Goal: Task Accomplishment & Management: Manage account settings

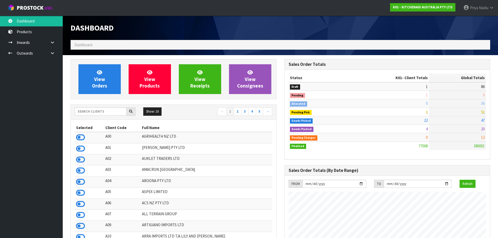
scroll to position [396, 214]
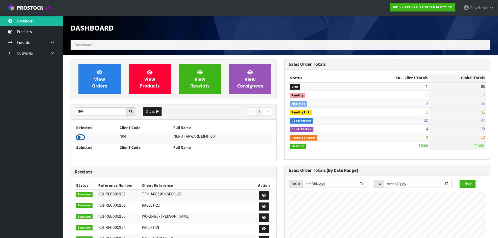
type input "N04"
drag, startPoint x: 81, startPoint y: 139, endPoint x: 88, endPoint y: 124, distance: 16.3
click at [82, 138] on icon at bounding box center [80, 138] width 9 height 8
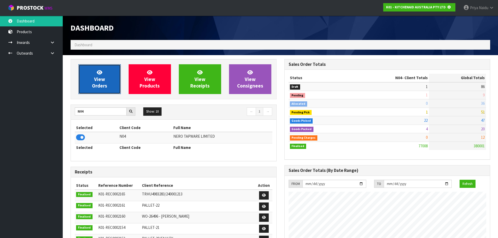
click at [101, 79] on span "View Orders" at bounding box center [99, 79] width 15 height 20
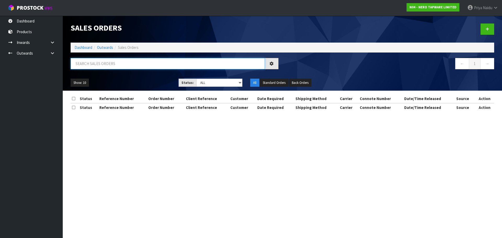
click at [110, 62] on input "text" at bounding box center [168, 63] width 194 height 11
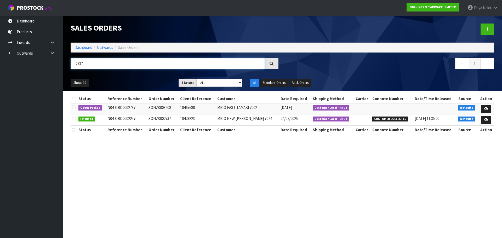
type input "2737"
click at [155, 78] on div "Show: 10 5 10 25 50 Status: Draft Pending Allocated Pending Pick Goods Picked G…" at bounding box center [283, 83] width 432 height 16
click at [487, 107] on icon at bounding box center [486, 108] width 4 height 3
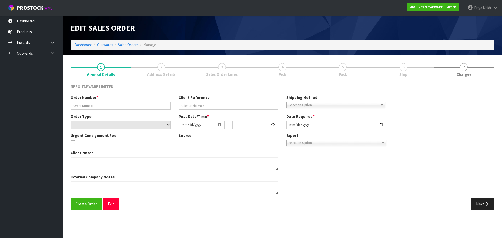
type input "SONZ0003408"
type input "10467688"
select select "number:0"
type input "[DATE]"
type input "08:45:05.000"
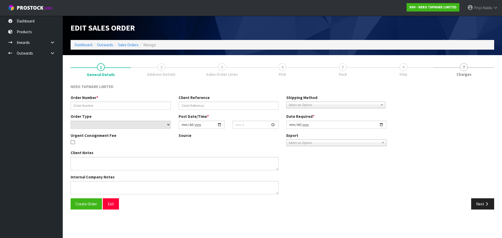
type input "[DATE]"
type textarea "customer pick up [DATE]"
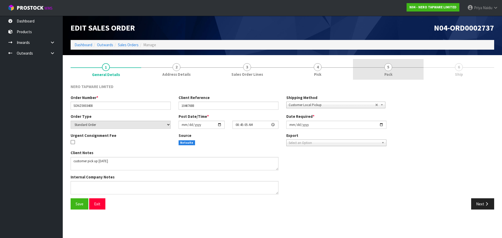
click at [390, 71] on span "5" at bounding box center [388, 67] width 8 height 8
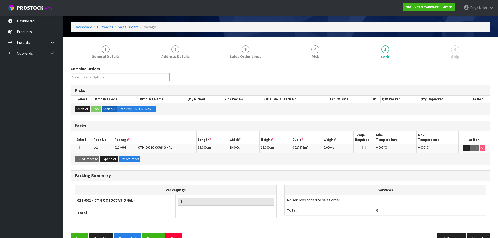
scroll to position [32, 0]
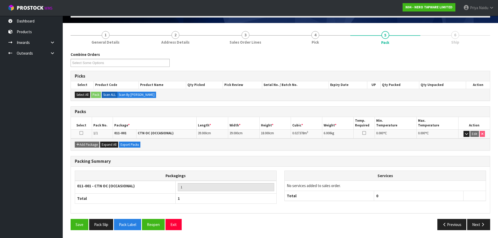
click at [479, 218] on div "Packing Summary Packagings 011-001 - CTN OC (OCCASIONAL) 1 Total 1 Services No …" at bounding box center [281, 187] width 428 height 63
click at [474, 226] on button "Next" at bounding box center [478, 224] width 23 height 11
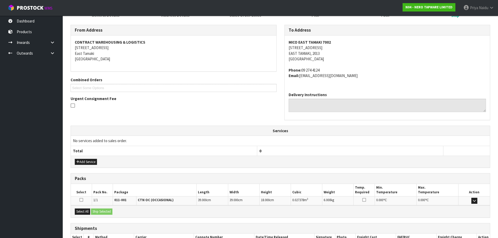
scroll to position [95, 0]
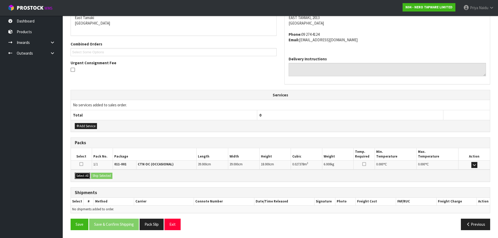
drag, startPoint x: 86, startPoint y: 177, endPoint x: 98, endPoint y: 175, distance: 12.0
click at [87, 177] on button "Select All" at bounding box center [82, 176] width 15 height 6
click at [98, 175] on button "Ship Selected" at bounding box center [101, 176] width 21 height 6
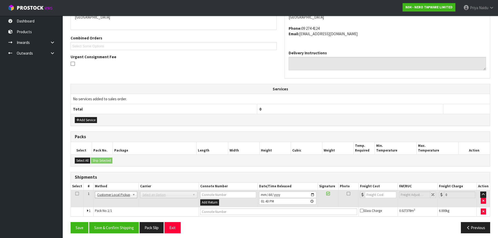
scroll to position [104, 0]
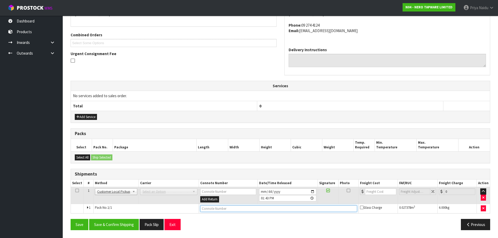
click at [210, 209] on input "text" at bounding box center [278, 209] width 157 height 7
type input "CUSTOMER COLLECTED"
click at [112, 229] on button "Save & Confirm Shipping" at bounding box center [114, 224] width 50 height 11
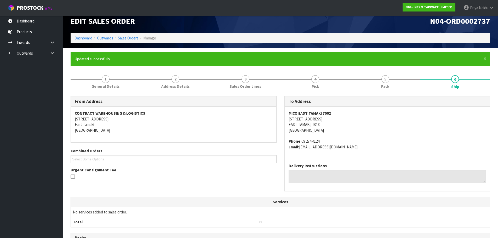
scroll to position [0, 0]
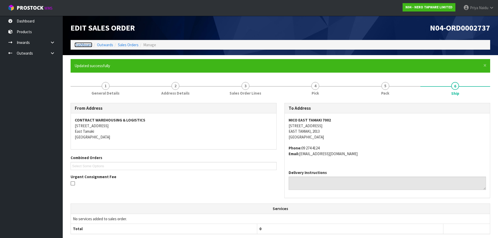
click at [84, 44] on link "Dashboard" at bounding box center [84, 44] width 18 height 5
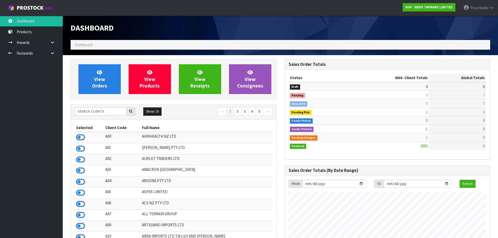
scroll to position [396, 214]
click at [99, 112] on input "text" at bounding box center [101, 111] width 52 height 8
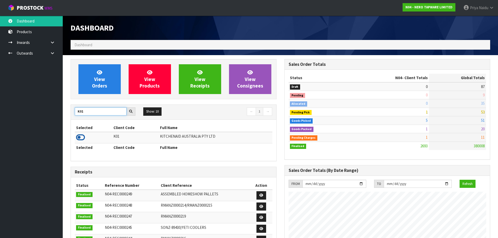
type input "K01"
click at [82, 135] on icon at bounding box center [80, 138] width 9 height 8
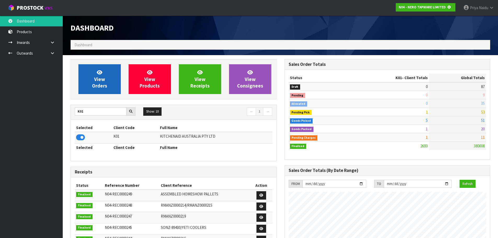
scroll to position [261207, 261319]
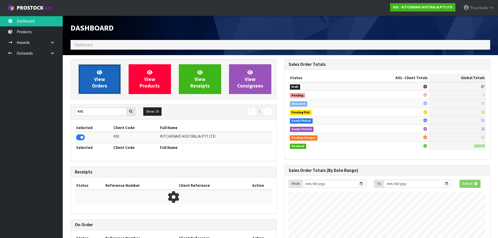
click at [94, 77] on span "View Orders" at bounding box center [99, 79] width 15 height 20
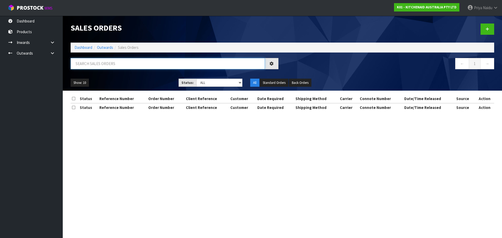
click at [107, 63] on input "text" at bounding box center [168, 63] width 194 height 11
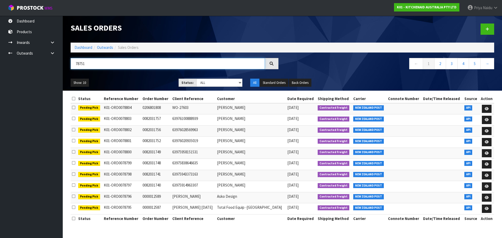
type input "78751"
drag, startPoint x: 198, startPoint y: 82, endPoint x: 199, endPoint y: 85, distance: 2.9
click at [198, 82] on select "Draft Pending Allocated Pending Pick Goods Picked Goods Packed Pending Charges …" at bounding box center [219, 83] width 46 height 8
select select "string:5"
click at [196, 79] on select "Draft Pending Allocated Pending Pick Goods Picked Goods Packed Pending Charges …" at bounding box center [219, 83] width 46 height 8
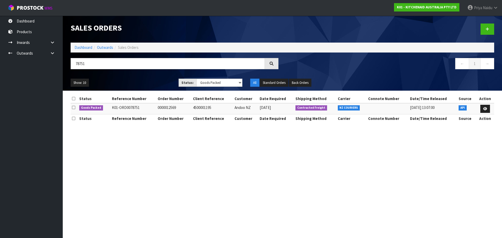
click at [138, 72] on div "78751" at bounding box center [175, 65] width 216 height 15
click at [143, 84] on ul "Show: 10 5 10 25 50" at bounding box center [121, 83] width 100 height 8
click at [139, 148] on section "Sales Orders Dashboard Outwards Sales Orders 78751 ← 1 → Show: 10 5 10 25 50 St…" at bounding box center [251, 119] width 502 height 238
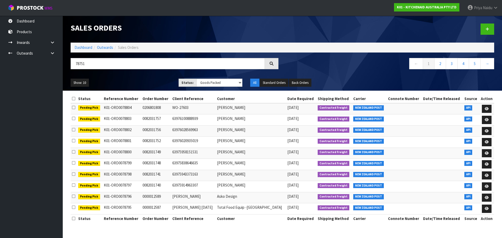
click at [146, 80] on ul "Show: 10 5 10 25 50" at bounding box center [121, 83] width 100 height 8
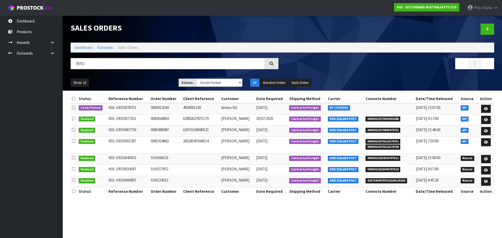
click at [140, 83] on ul "Show: 10 5 10 25 50" at bounding box center [121, 83] width 100 height 8
click at [487, 108] on icon at bounding box center [486, 108] width 4 height 3
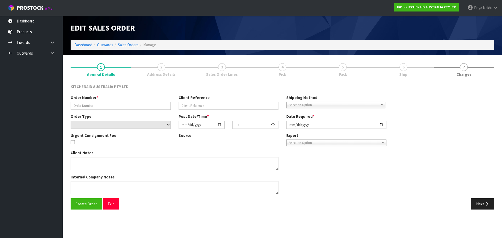
type input "0000012569"
type input "4500001195"
select select "number:0"
type input "[DATE]"
type input "15:33:03.000"
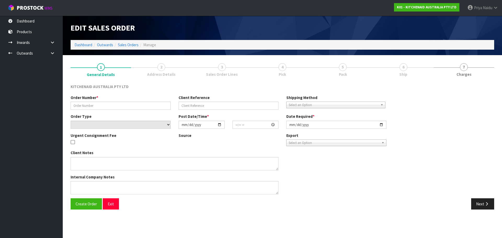
type input "[DATE]"
type textarea "NZ COURIERS"
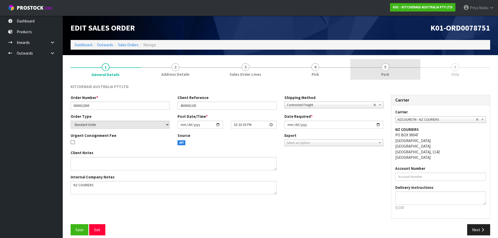
click at [386, 73] on span "Pack" at bounding box center [385, 74] width 8 height 5
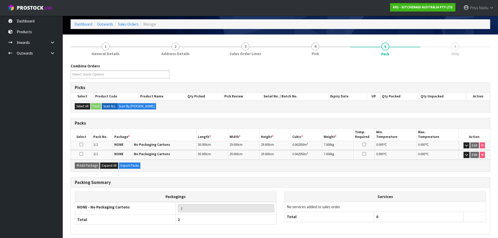
scroll to position [42, 0]
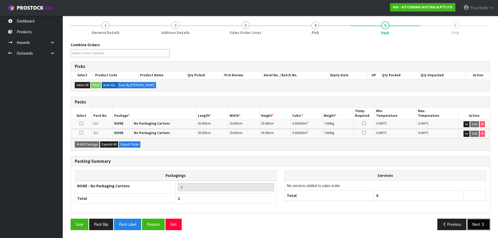
click at [481, 227] on button "Next" at bounding box center [478, 224] width 23 height 11
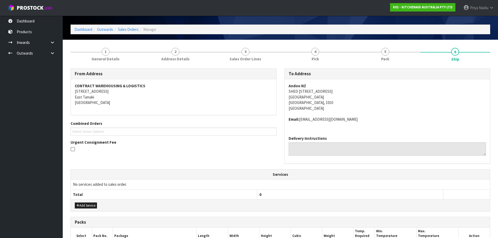
scroll to position [0, 0]
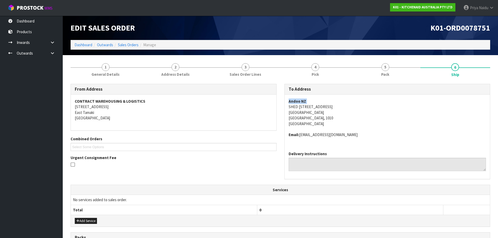
copy strong "Andoo NZ"
drag, startPoint x: 285, startPoint y: 105, endPoint x: 283, endPoint y: 100, distance: 5.7
click at [283, 100] on div "To Address Andoo NZ SHED [STREET_ADDRESS] Email: [EMAIL_ADDRESS][DOMAIN_NAME] D…" at bounding box center [388, 134] width 214 height 101
click at [285, 107] on div "Andoo NZ SHED 2, [GEOGRAPHIC_DATA] Entrance Ports of [GEOGRAPHIC_DATA] [GEOGRAP…" at bounding box center [388, 121] width 206 height 53
click at [286, 106] on div "Andoo NZ SHED 2, [GEOGRAPHIC_DATA] Entrance Ports of [GEOGRAPHIC_DATA] [GEOGRAP…" at bounding box center [388, 121] width 206 height 53
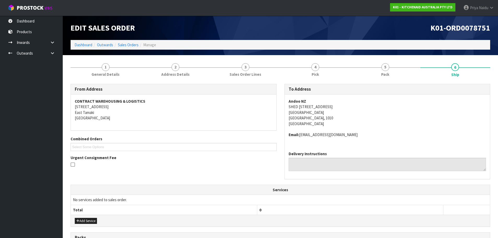
click at [287, 106] on div "Andoo NZ SHED 2, [GEOGRAPHIC_DATA] Entrance Ports of [GEOGRAPHIC_DATA] [GEOGRAP…" at bounding box center [388, 121] width 206 height 53
copy address "SHED [STREET_ADDRESS]"
drag, startPoint x: 287, startPoint y: 106, endPoint x: 364, endPoint y: 110, distance: 77.2
click at [364, 110] on div "Andoo NZ SHED 2, [GEOGRAPHIC_DATA] Entrance Ports of [GEOGRAPHIC_DATA] [GEOGRAP…" at bounding box center [388, 121] width 206 height 53
drag, startPoint x: 358, startPoint y: 115, endPoint x: 345, endPoint y: 113, distance: 13.7
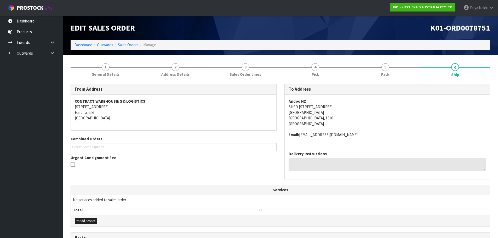
click at [358, 115] on address "Andoo NZ SHED 2, [GEOGRAPHIC_DATA] Entrance Ports of [GEOGRAPHIC_DATA] [GEOGRAP…" at bounding box center [388, 113] width 198 height 28
copy address "[GEOGRAPHIC_DATA]"
drag, startPoint x: 290, startPoint y: 114, endPoint x: 320, endPoint y: 110, distance: 31.0
click at [320, 110] on address "Andoo NZ SHED 2, [GEOGRAPHIC_DATA] Entrance Ports of [GEOGRAPHIC_DATA] [GEOGRAP…" at bounding box center [388, 113] width 198 height 28
click at [379, 122] on address "Andoo NZ SHED 2, [GEOGRAPHIC_DATA] Entrance Ports of [GEOGRAPHIC_DATA] [GEOGRAP…" at bounding box center [388, 113] width 198 height 28
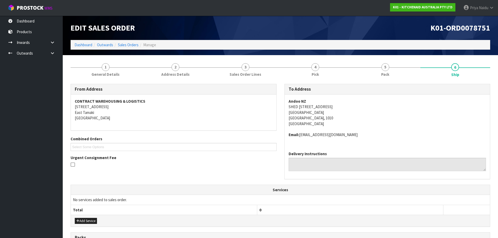
copy address "SHED [STREET_ADDRESS]"
drag, startPoint x: 292, startPoint y: 106, endPoint x: 371, endPoint y: 105, distance: 78.2
click at [371, 105] on div "Andoo NZ SHED 2, [GEOGRAPHIC_DATA] Entrance Ports of [GEOGRAPHIC_DATA] [GEOGRAP…" at bounding box center [388, 121] width 206 height 53
click at [412, 128] on span "Andoo NZ SHED 2, [GEOGRAPHIC_DATA] Entrance Ports of [GEOGRAPHIC_DATA] [GEOGRAP…" at bounding box center [388, 118] width 198 height 39
copy address "SHED [STREET_ADDRESS]"
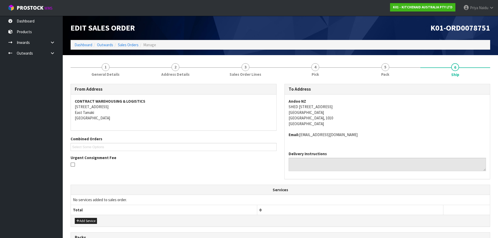
drag, startPoint x: 285, startPoint y: 107, endPoint x: 373, endPoint y: 107, distance: 87.6
click at [373, 107] on div "Andoo NZ SHED 2, [GEOGRAPHIC_DATA] Entrance Ports of [GEOGRAPHIC_DATA] [GEOGRAP…" at bounding box center [388, 121] width 206 height 53
click at [284, 97] on div "To Address Andoo NZ SHED [STREET_ADDRESS] Email: [EMAIL_ADDRESS][DOMAIN_NAME] D…" at bounding box center [388, 134] width 214 height 101
copy strong "Andoo NZ"
drag, startPoint x: 285, startPoint y: 102, endPoint x: 312, endPoint y: 100, distance: 26.5
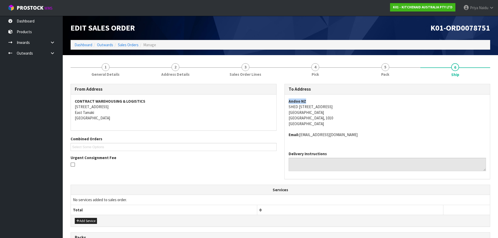
click at [312, 100] on div "Andoo NZ SHED 2, [GEOGRAPHIC_DATA] Entrance Ports of [GEOGRAPHIC_DATA] [GEOGRAP…" at bounding box center [388, 121] width 206 height 53
copy address "[EMAIL_ADDRESS][DOMAIN_NAME]"
drag, startPoint x: 301, startPoint y: 135, endPoint x: 353, endPoint y: 135, distance: 51.8
click at [353, 135] on address "Email: [EMAIL_ADDRESS][DOMAIN_NAME]" at bounding box center [388, 134] width 198 height 5
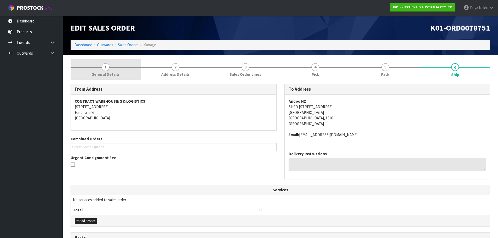
click at [101, 69] on link "1 General Details" at bounding box center [106, 69] width 70 height 21
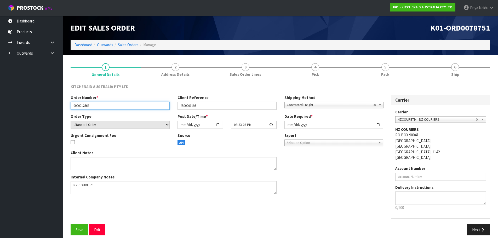
drag, startPoint x: 72, startPoint y: 107, endPoint x: 92, endPoint y: 105, distance: 19.9
click at [92, 105] on input "0000012569" at bounding box center [120, 106] width 99 height 8
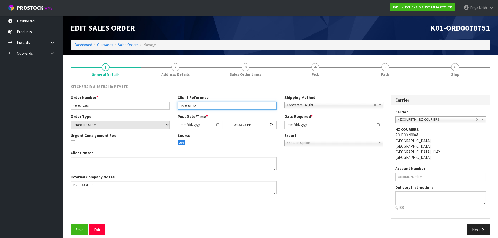
drag, startPoint x: 178, startPoint y: 107, endPoint x: 122, endPoint y: 101, distance: 55.7
click at [196, 105] on input "4500001195" at bounding box center [227, 106] width 99 height 8
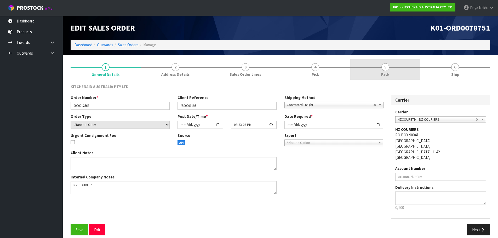
click at [388, 65] on span "5" at bounding box center [386, 67] width 8 height 8
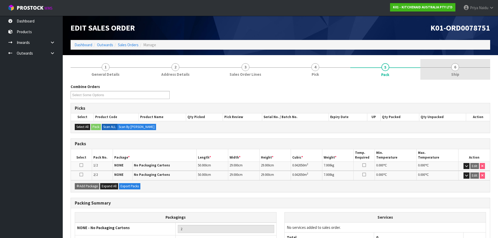
drag, startPoint x: 467, startPoint y: 73, endPoint x: 457, endPoint y: 74, distance: 9.7
click at [467, 73] on link "6 Ship" at bounding box center [456, 69] width 70 height 21
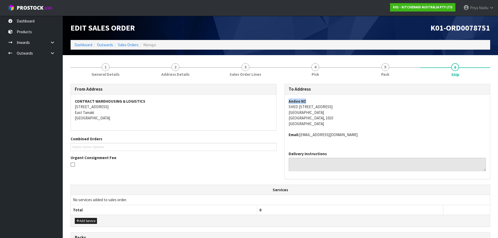
copy strong "Andoo NZ"
drag, startPoint x: 286, startPoint y: 101, endPoint x: 310, endPoint y: 100, distance: 24.3
click at [310, 100] on div "Andoo NZ SHED 2, [GEOGRAPHIC_DATA] Entrance Ports of [GEOGRAPHIC_DATA] [GEOGRAP…" at bounding box center [388, 121] width 206 height 53
copy address "SHED [STREET_ADDRESS]"
drag, startPoint x: 287, startPoint y: 107, endPoint x: 366, endPoint y: 106, distance: 79.0
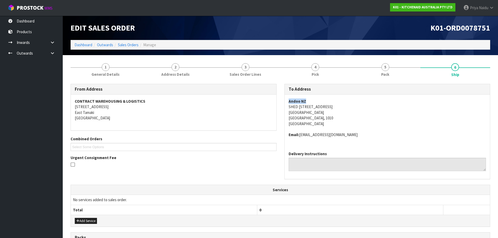
click at [366, 106] on div "Andoo NZ SHED 2, [GEOGRAPHIC_DATA] Entrance Ports of [GEOGRAPHIC_DATA] [GEOGRAP…" at bounding box center [388, 121] width 206 height 53
copy address "[GEOGRAPHIC_DATA]"
drag, startPoint x: 285, startPoint y: 112, endPoint x: 321, endPoint y: 114, distance: 36.2
click at [321, 114] on div "Andoo NZ SHED 2, [GEOGRAPHIC_DATA] Entrance Ports of [GEOGRAPHIC_DATA] [GEOGRAP…" at bounding box center [388, 121] width 206 height 53
drag, startPoint x: 300, startPoint y: 135, endPoint x: 354, endPoint y: 132, distance: 54.0
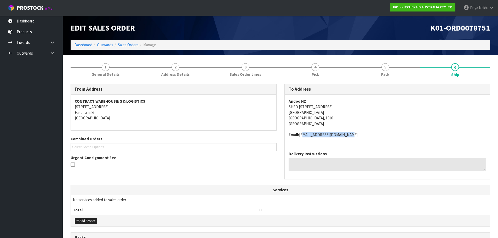
click at [354, 132] on span "Andoo NZ SHED 2, [GEOGRAPHIC_DATA] Entrance Ports of [GEOGRAPHIC_DATA] [GEOGRAP…" at bounding box center [388, 118] width 198 height 39
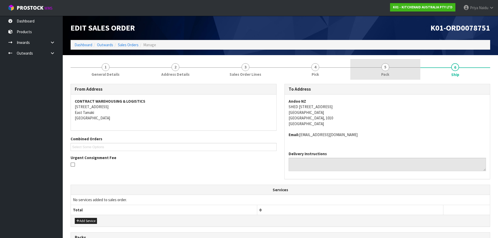
click at [363, 70] on link "5 Pack" at bounding box center [385, 69] width 70 height 21
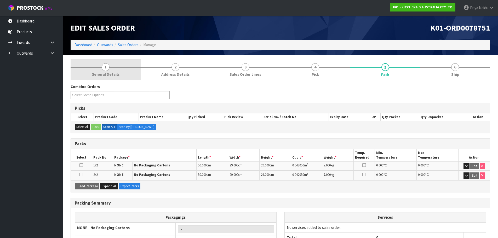
drag, startPoint x: 102, startPoint y: 69, endPoint x: 99, endPoint y: 66, distance: 3.5
click at [102, 69] on link "1 General Details" at bounding box center [106, 69] width 70 height 21
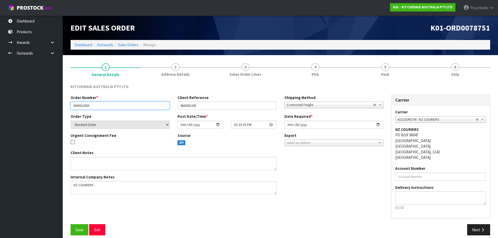
drag, startPoint x: 71, startPoint y: 107, endPoint x: 90, endPoint y: 103, distance: 18.9
click at [101, 106] on input "0000012569" at bounding box center [120, 106] width 99 height 8
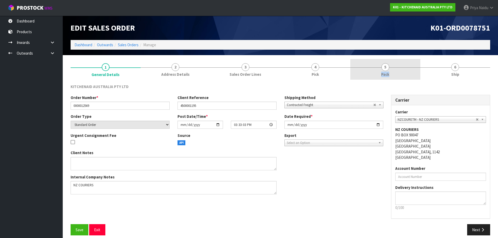
drag, startPoint x: 383, startPoint y: 80, endPoint x: 370, endPoint y: 79, distance: 13.1
click at [381, 79] on link "5 Pack" at bounding box center [385, 69] width 70 height 21
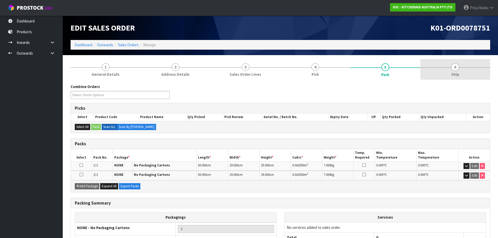
click at [453, 63] on link "6 Ship" at bounding box center [456, 69] width 70 height 21
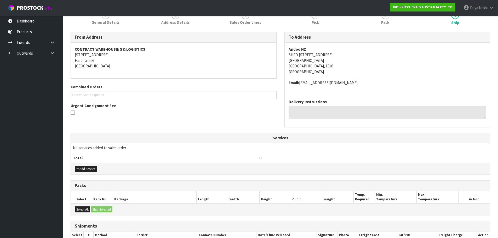
scroll to position [114, 0]
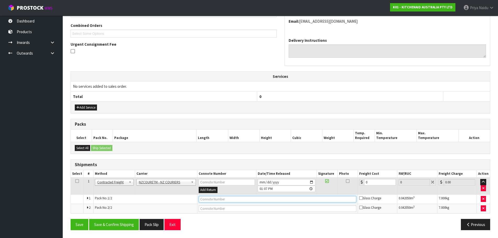
click at [203, 200] on input "text" at bounding box center [278, 199] width 158 height 7
paste input "BZGG003939"
type input "BZGG003939"
click at [378, 183] on input "0" at bounding box center [380, 182] width 32 height 7
type input "0"
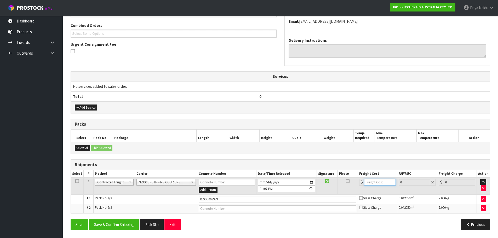
type input "9"
type input "9.1"
type input "9.18"
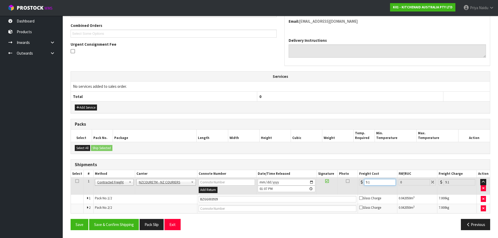
type input "9.18"
click at [119, 218] on div "From Address CONTRACT WAREHOUSING & LOGISTICS [STREET_ADDRESS] Combined Orders …" at bounding box center [281, 102] width 420 height 264
click at [123, 226] on button "Save & Confirm Shipping" at bounding box center [114, 224] width 50 height 11
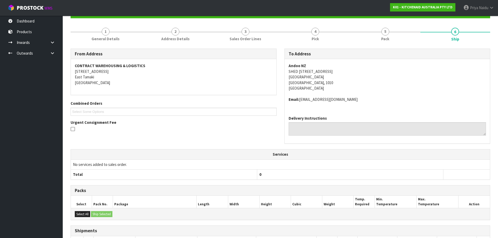
scroll to position [0, 0]
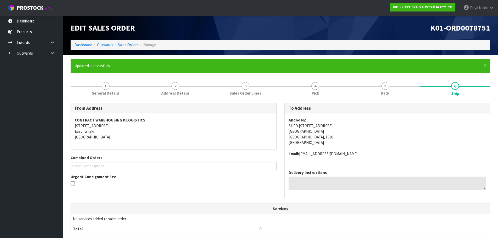
click at [77, 41] on ol "Dashboard Outwards Sales Orders Manage" at bounding box center [281, 45] width 420 height 10
click at [78, 47] on link "Dashboard" at bounding box center [84, 44] width 18 height 5
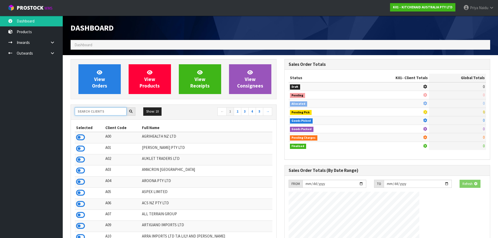
click at [98, 109] on input "text" at bounding box center [101, 111] width 52 height 8
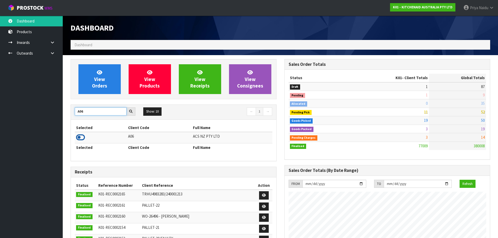
type input "A06"
click at [78, 138] on icon at bounding box center [80, 138] width 9 height 8
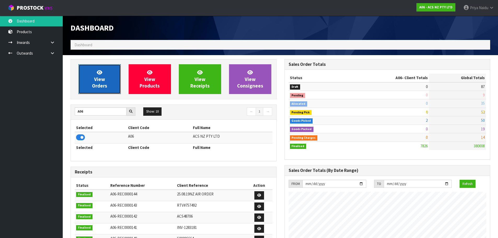
click at [107, 83] on link "View Orders" at bounding box center [99, 79] width 42 height 30
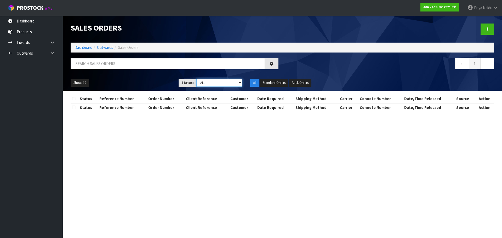
drag, startPoint x: 207, startPoint y: 84, endPoint x: 207, endPoint y: 86, distance: 2.6
click at [207, 84] on select "Draft Pending Allocated Pending Pick Goods Picked Goods Packed Pending Charges …" at bounding box center [219, 83] width 46 height 8
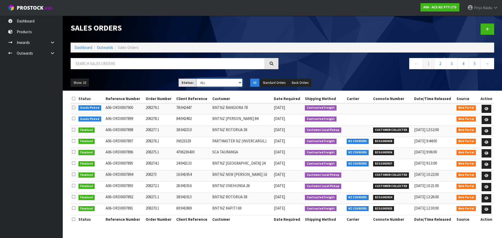
select select "string:4"
click at [196, 79] on select "Draft Pending Allocated Pending Pick Goods Picked Goods Packed Pending Charges …" at bounding box center [219, 83] width 46 height 8
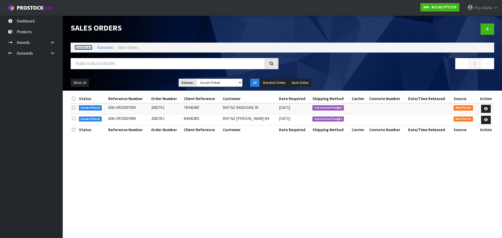
click at [79, 48] on link "Dashboard" at bounding box center [84, 47] width 18 height 5
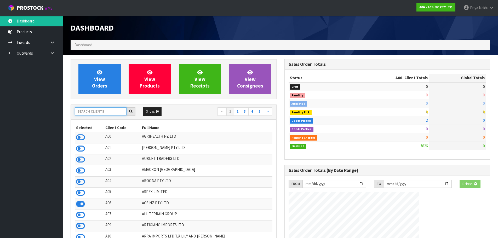
click at [94, 111] on input "text" at bounding box center [101, 111] width 52 height 8
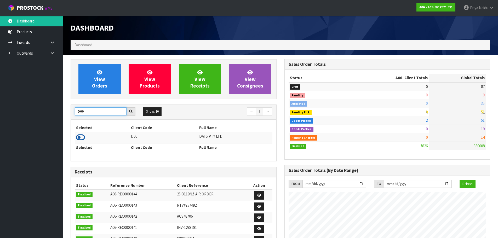
type input "D00"
click at [79, 137] on icon at bounding box center [80, 138] width 9 height 8
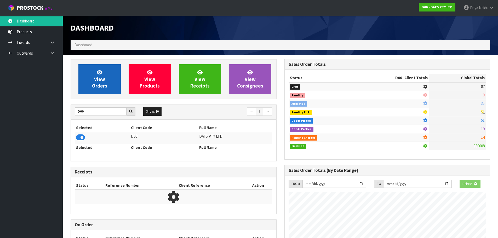
scroll to position [261207, 261319]
click at [98, 81] on span "View Orders" at bounding box center [99, 79] width 15 height 20
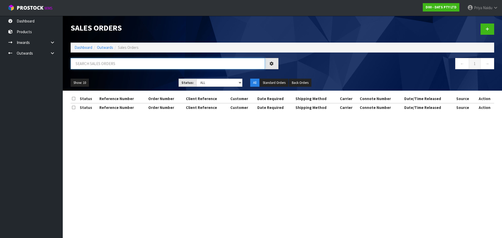
click at [115, 63] on input "text" at bounding box center [168, 63] width 194 height 11
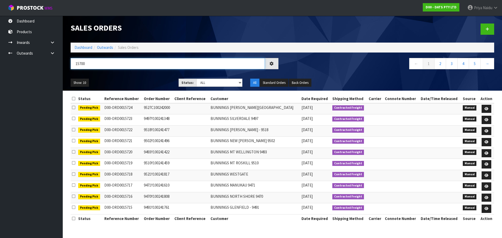
type input "15700"
click at [130, 85] on ul "Show: 10 5 10 25 50" at bounding box center [121, 83] width 100 height 8
drag, startPoint x: 214, startPoint y: 81, endPoint x: 209, endPoint y: 85, distance: 6.2
click at [214, 81] on select "Draft Pending Allocated Pending Pick Goods Picked Goods Packed Pending Charges …" at bounding box center [219, 83] width 46 height 8
select select "string:5"
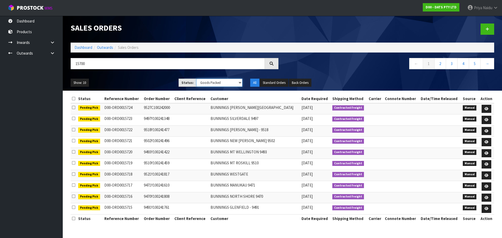
click at [196, 79] on select "Draft Pending Allocated Pending Pick Goods Picked Goods Packed Pending Charges …" at bounding box center [219, 83] width 46 height 8
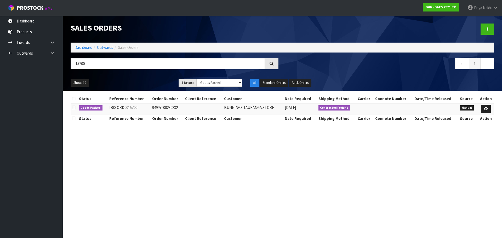
click at [141, 84] on ul "Show: 10 5 10 25 50" at bounding box center [121, 83] width 100 height 8
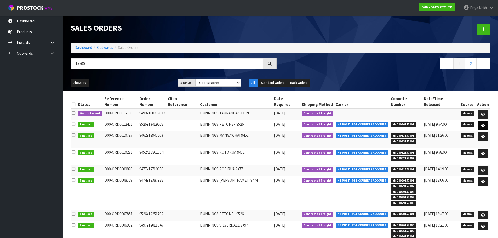
drag, startPoint x: 478, startPoint y: 123, endPoint x: 486, endPoint y: 118, distance: 9.3
click at [484, 120] on tr "Finalised D00-ORD0012421 9526Y13419268 BUNNINGS PETONE - 9526 [DATE] Contracted…" at bounding box center [281, 125] width 420 height 11
click at [483, 113] on icon at bounding box center [483, 114] width 4 height 3
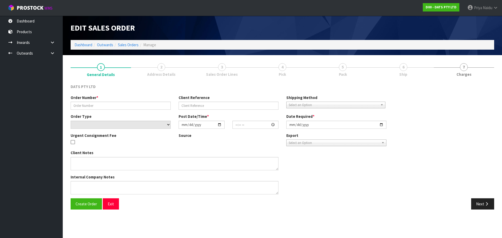
type input "9499Y100239832"
select select "number:0"
type input "[DATE]"
type input "09:21:00.000"
type input "[DATE]"
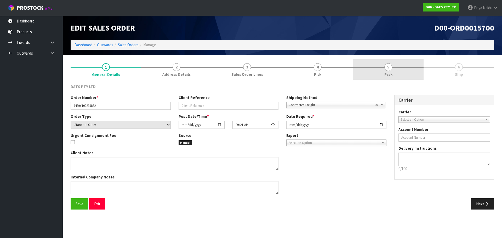
click at [385, 64] on link "5 Pack" at bounding box center [388, 69] width 71 height 21
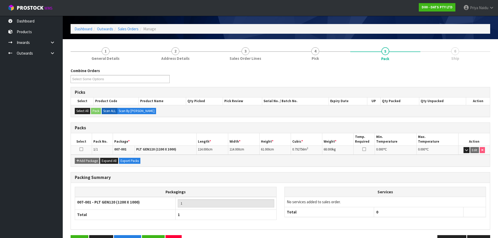
scroll to position [32, 0]
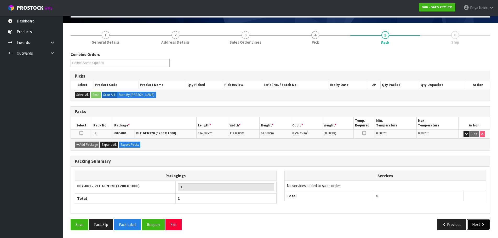
click at [473, 222] on button "Next" at bounding box center [478, 224] width 23 height 11
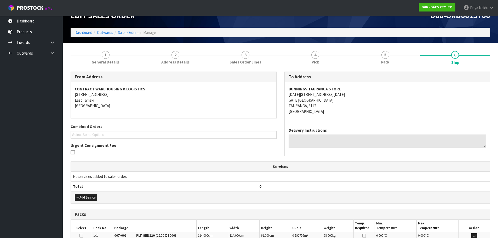
scroll to position [0, 0]
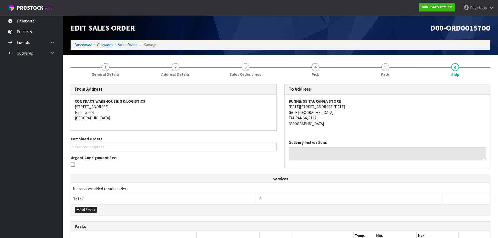
click at [291, 102] on strong "BUNNINGS TAURANGA STORE" at bounding box center [315, 101] width 52 height 5
drag, startPoint x: 285, startPoint y: 108, endPoint x: 348, endPoint y: 121, distance: 64.4
click at [348, 121] on div "BUNNINGS TAURANGA STORE [DATE][STREET_ADDRESS][DATE]" at bounding box center [388, 115] width 206 height 41
click at [384, 133] on div "BUNNINGS TAURANGA STORE [DATE][STREET_ADDRESS][DATE]" at bounding box center [388, 115] width 206 height 41
drag, startPoint x: 286, startPoint y: 100, endPoint x: 355, endPoint y: 99, distance: 68.8
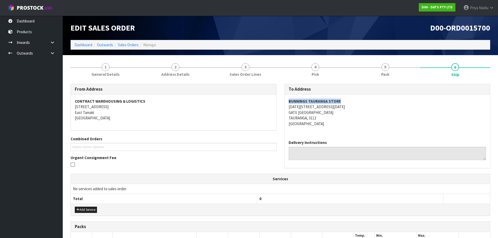
click at [355, 99] on div "BUNNINGS TAURANGA STORE [DATE][STREET_ADDRESS][DATE]" at bounding box center [388, 115] width 206 height 41
drag, startPoint x: 296, startPoint y: 106, endPoint x: 204, endPoint y: 126, distance: 94.5
click at [336, 108] on div "BUNNINGS TAURANGA STORE [DATE][STREET_ADDRESS][DATE]" at bounding box center [388, 115] width 206 height 41
click at [124, 80] on li "1 General Details" at bounding box center [106, 69] width 70 height 21
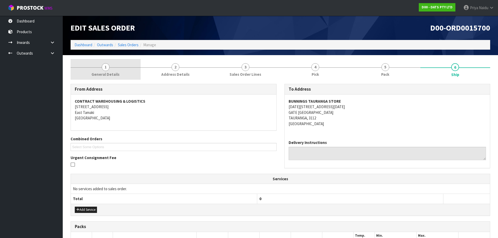
drag, startPoint x: 114, startPoint y: 78, endPoint x: 107, endPoint y: 80, distance: 6.5
click at [113, 78] on link "1 General Details" at bounding box center [106, 69] width 70 height 21
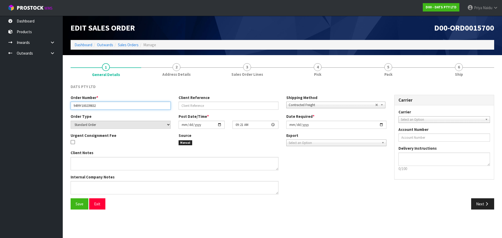
drag, startPoint x: 73, startPoint y: 106, endPoint x: 110, endPoint y: 104, distance: 37.0
click at [110, 104] on input "9499Y100239832" at bounding box center [121, 106] width 100 height 8
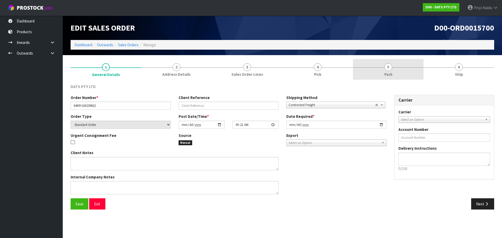
click at [380, 61] on link "5 Pack" at bounding box center [388, 69] width 71 height 21
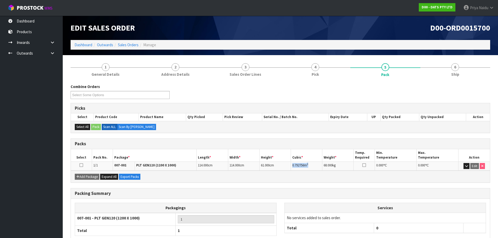
drag, startPoint x: 292, startPoint y: 167, endPoint x: 315, endPoint y: 165, distance: 22.6
click at [315, 165] on td "0.792756 m 3" at bounding box center [306, 166] width 31 height 9
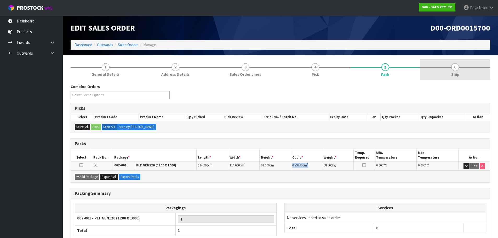
click at [446, 77] on link "6 Ship" at bounding box center [456, 69] width 70 height 21
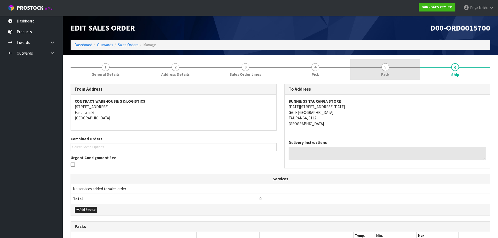
click at [381, 63] on link "5 Pack" at bounding box center [385, 69] width 70 height 21
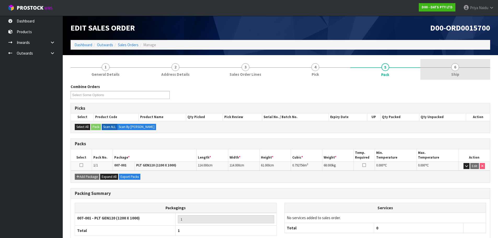
click at [440, 70] on link "6 Ship" at bounding box center [456, 69] width 70 height 21
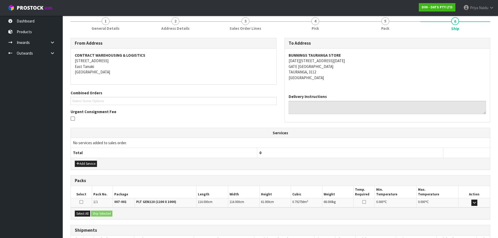
scroll to position [84, 0]
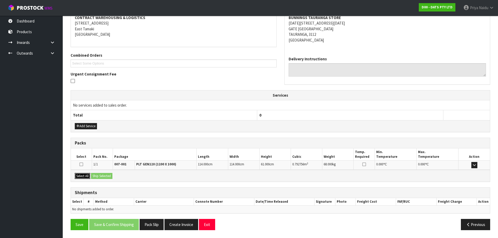
click at [82, 174] on button "Select All" at bounding box center [82, 176] width 15 height 6
click at [95, 176] on button "Ship Selected" at bounding box center [101, 176] width 21 height 6
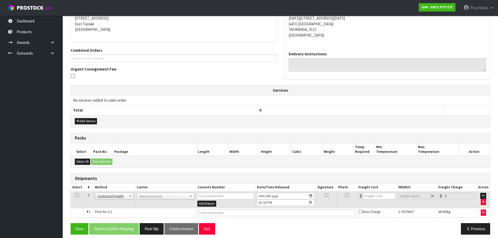
scroll to position [93, 0]
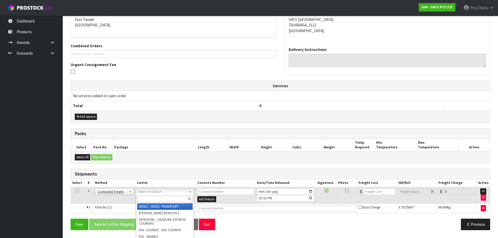
click at [156, 196] on input "text" at bounding box center [164, 199] width 55 height 7
type input "MA"
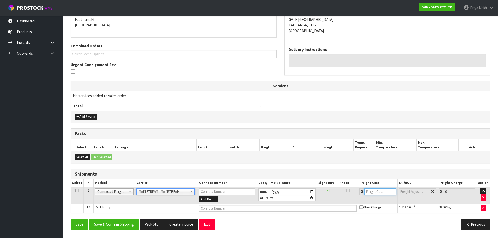
drag, startPoint x: 378, startPoint y: 191, endPoint x: 373, endPoint y: 186, distance: 6.9
click at [378, 191] on input "number" at bounding box center [381, 192] width 32 height 7
type input "37"
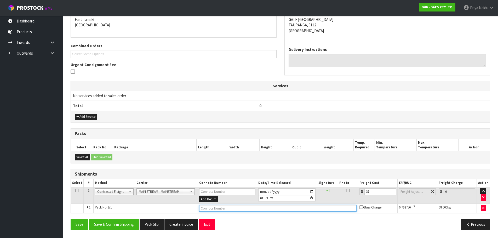
click at [210, 211] on input "text" at bounding box center [277, 208] width 157 height 7
paste input "CWL7721409"
type input "CWL7721409"
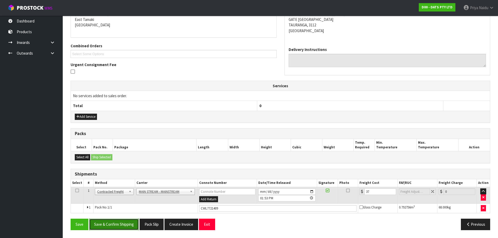
click at [129, 224] on button "Save & Confirm Shipping" at bounding box center [114, 224] width 50 height 11
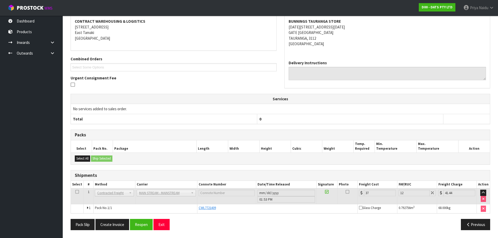
scroll to position [0, 0]
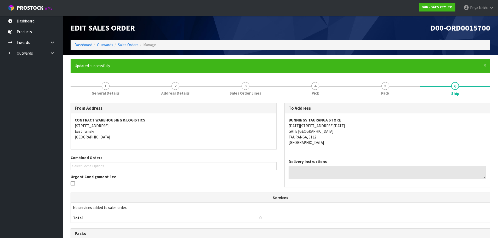
click at [93, 46] on li "Outwards" at bounding box center [102, 44] width 21 height 5
click at [84, 46] on link "Dashboard" at bounding box center [84, 44] width 18 height 5
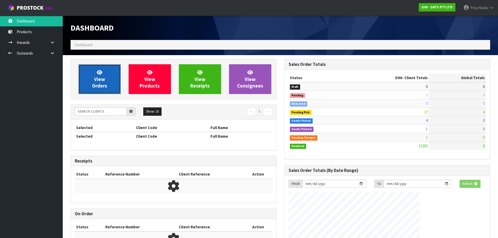
click at [111, 84] on link "View Orders" at bounding box center [99, 79] width 42 height 30
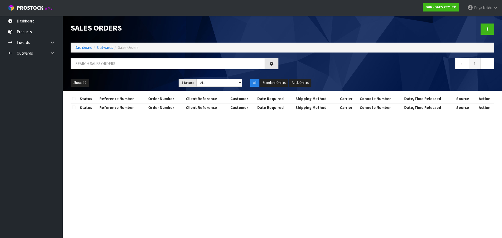
click at [127, 70] on div at bounding box center [175, 65] width 216 height 15
click at [130, 65] on input "text" at bounding box center [168, 63] width 194 height 11
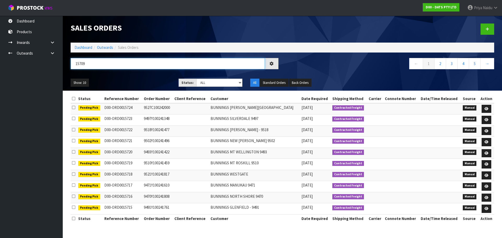
type input "15709"
drag, startPoint x: 216, startPoint y: 84, endPoint x: 214, endPoint y: 87, distance: 3.6
click at [216, 84] on select "Draft Pending Allocated Pending Pick Goods Picked Goods Packed Pending Charges …" at bounding box center [219, 83] width 46 height 8
select select "string:5"
click at [196, 79] on select "Draft Pending Allocated Pending Pick Goods Picked Goods Packed Pending Charges …" at bounding box center [219, 83] width 46 height 8
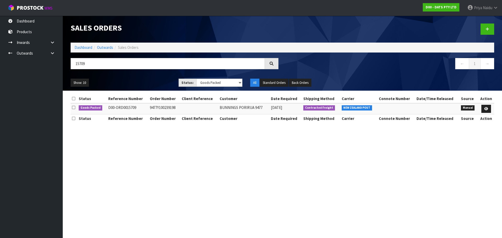
click at [134, 80] on ul "Show: 10 5 10 25 50" at bounding box center [121, 83] width 100 height 8
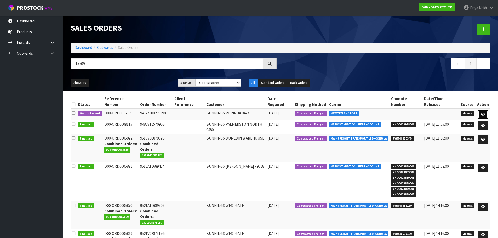
click at [483, 113] on icon at bounding box center [483, 114] width 4 height 3
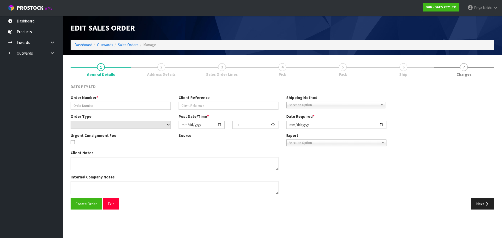
type input "9477Y100239198"
select select "number:0"
type input "[DATE]"
type input "09:40:00.000"
type input "[DATE]"
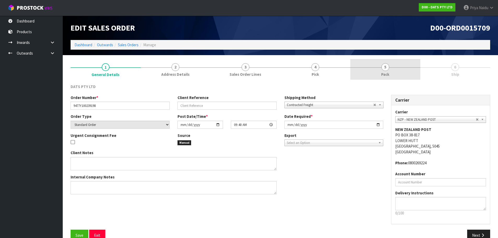
click at [381, 74] on link "5 Pack" at bounding box center [385, 69] width 70 height 21
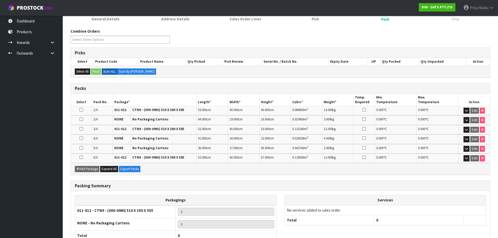
scroll to position [93, 0]
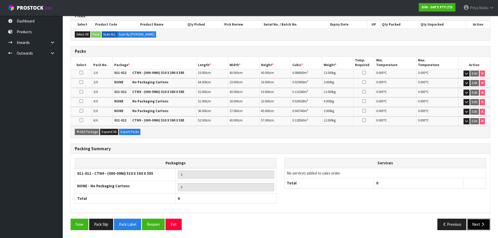
click at [480, 226] on button "Next" at bounding box center [478, 224] width 23 height 11
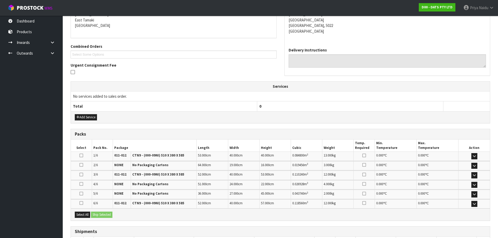
scroll to position [0, 0]
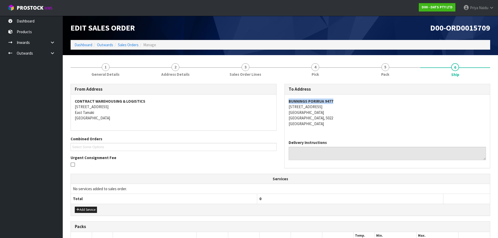
drag, startPoint x: 288, startPoint y: 100, endPoint x: 339, endPoint y: 99, distance: 51.0
click at [339, 99] on div "BUNNINGS PORIRUA [STREET_ADDRESS]" at bounding box center [388, 115] width 206 height 41
click at [287, 108] on div "BUNNINGS PORIRUA [STREET_ADDRESS]" at bounding box center [388, 115] width 206 height 41
drag, startPoint x: 287, startPoint y: 108, endPoint x: 316, endPoint y: 117, distance: 30.8
click at [316, 117] on div "BUNNINGS PORIRUA [STREET_ADDRESS]" at bounding box center [388, 115] width 206 height 41
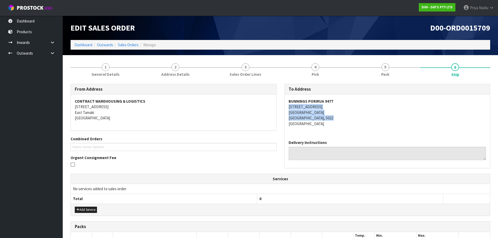
drag, startPoint x: 335, startPoint y: 115, endPoint x: 315, endPoint y: 117, distance: 19.4
click at [335, 115] on address "BUNNINGS PORIRUA [STREET_ADDRESS]" at bounding box center [388, 113] width 198 height 28
drag, startPoint x: 288, startPoint y: 107, endPoint x: 321, endPoint y: 106, distance: 33.2
click at [321, 106] on div "BUNNINGS PORIRUA [STREET_ADDRESS]" at bounding box center [388, 115] width 206 height 41
drag, startPoint x: 287, startPoint y: 101, endPoint x: 336, endPoint y: 98, distance: 48.5
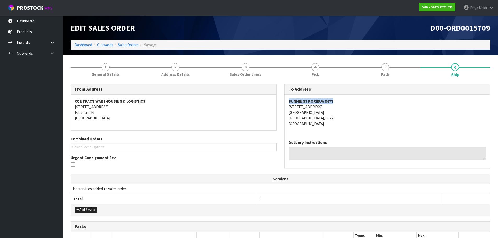
click at [336, 98] on div "BUNNINGS PORIRUA [STREET_ADDRESS]" at bounding box center [388, 115] width 206 height 41
click at [372, 94] on div "To Address" at bounding box center [388, 89] width 206 height 10
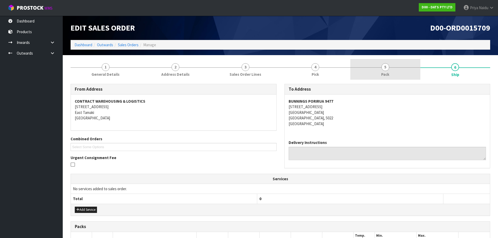
click at [385, 72] on span "Pack" at bounding box center [385, 74] width 8 height 5
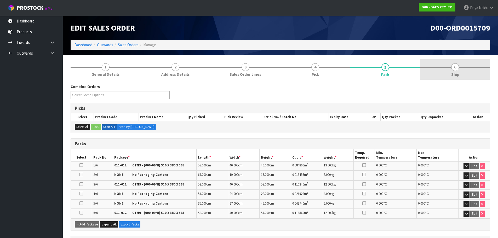
drag, startPoint x: 462, startPoint y: 86, endPoint x: 457, endPoint y: 78, distance: 9.7
click at [462, 86] on div "Combine Orders D00-ORD0015696 D00-ORD0015698 D00-ORD0015699 D00-ORD0015701 D00-…" at bounding box center [281, 93] width 428 height 19
click at [456, 75] on span "Ship" at bounding box center [455, 74] width 8 height 5
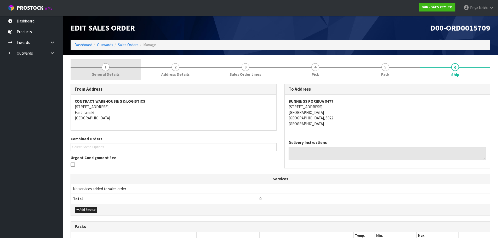
click at [99, 67] on link "1 General Details" at bounding box center [106, 69] width 70 height 21
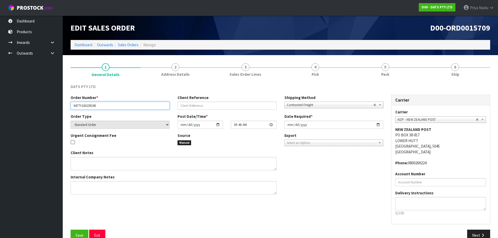
drag, startPoint x: 72, startPoint y: 106, endPoint x: 103, endPoint y: 105, distance: 31.1
click at [103, 105] on input "9477Y100239198" at bounding box center [120, 106] width 99 height 8
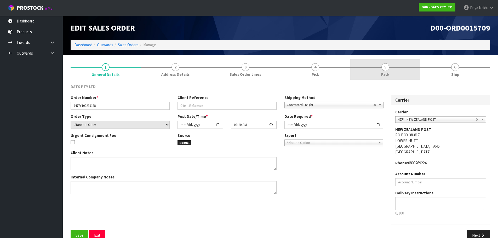
click at [382, 70] on link "5 Pack" at bounding box center [385, 69] width 70 height 21
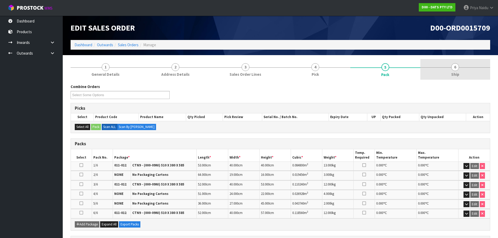
click at [440, 75] on link "6 Ship" at bounding box center [456, 69] width 70 height 21
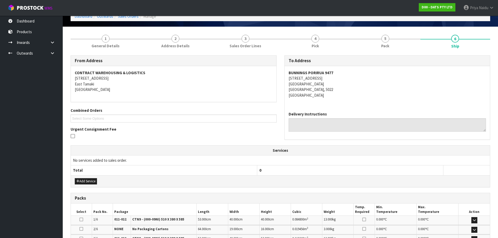
scroll to position [132, 0]
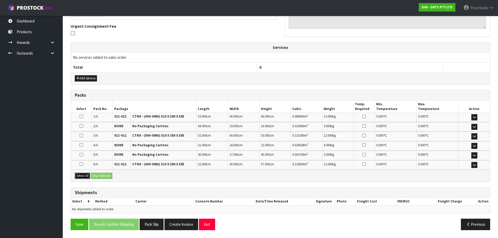
click at [90, 177] on button "Select All" at bounding box center [82, 176] width 15 height 6
click at [104, 176] on button "Ship Selected" at bounding box center [101, 176] width 21 height 6
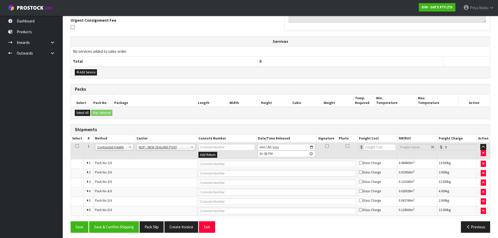
scroll to position [140, 0]
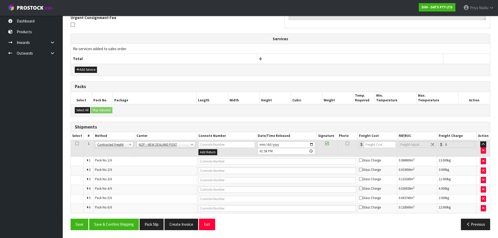
drag, startPoint x: 163, startPoint y: 141, endPoint x: 160, endPoint y: 144, distance: 3.5
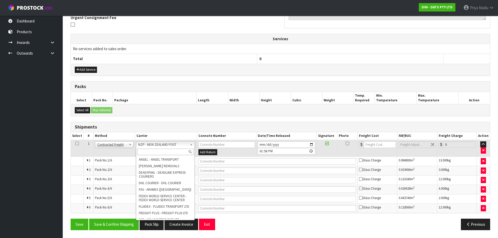
click at [156, 150] on input "text" at bounding box center [165, 152] width 56 height 7
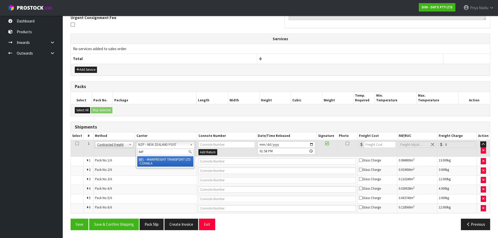
type input "MF"
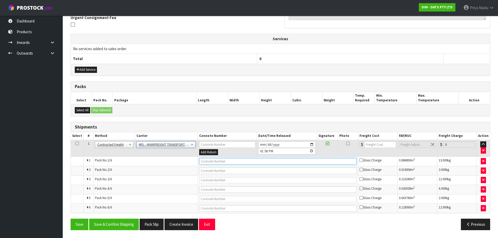
click at [214, 165] on input "text" at bounding box center [277, 161] width 157 height 7
paste input "FWM58569184"
type input "FWM58569184"
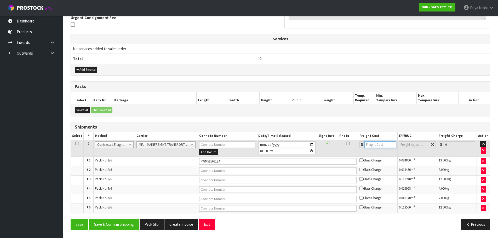
click at [371, 141] on input "number" at bounding box center [381, 144] width 32 height 7
type input "46"
click at [115, 218] on div "From Address CONTRACT WAREHOUSING & LOGISTICS [STREET_ADDRESS] Combined Orders …" at bounding box center [281, 89] width 420 height 290
click at [112, 223] on button "Save & Confirm Shipping" at bounding box center [114, 224] width 50 height 11
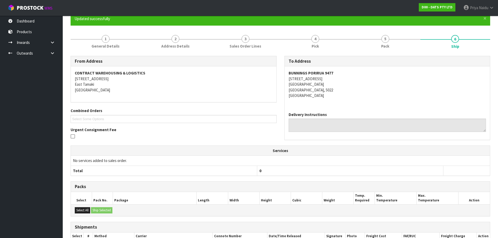
scroll to position [0, 0]
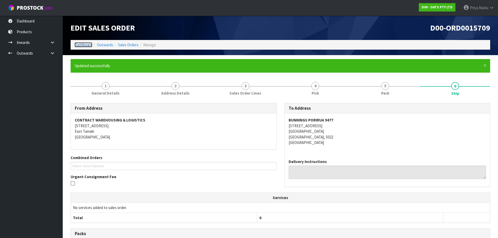
click at [88, 45] on link "Dashboard" at bounding box center [84, 44] width 18 height 5
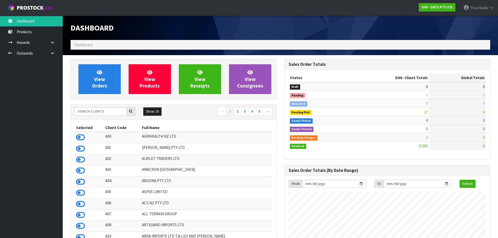
scroll to position [396, 214]
click at [109, 113] on input "text" at bounding box center [101, 111] width 52 height 8
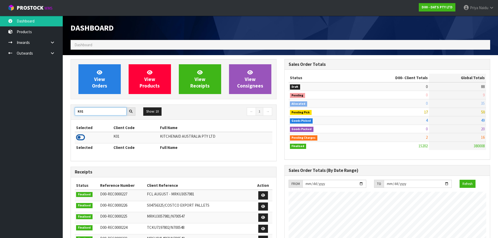
type input "K01"
drag, startPoint x: 80, startPoint y: 138, endPoint x: 95, endPoint y: 111, distance: 30.4
click at [81, 138] on icon at bounding box center [80, 138] width 9 height 8
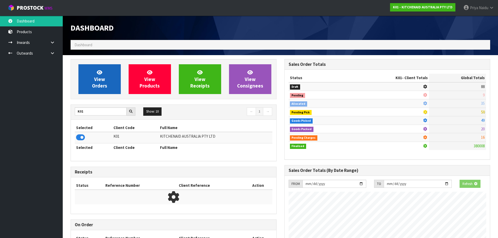
scroll to position [261207, 261319]
click at [104, 86] on span "View Orders" at bounding box center [99, 79] width 15 height 20
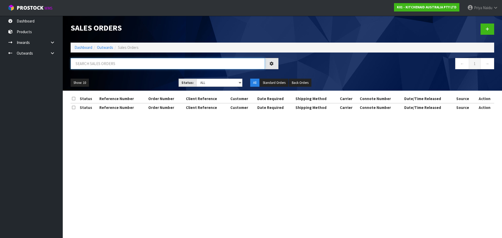
click at [108, 65] on input "text" at bounding box center [168, 63] width 194 height 11
type input "78763"
drag, startPoint x: 213, startPoint y: 79, endPoint x: 213, endPoint y: 86, distance: 6.8
click at [213, 79] on select "Draft Pending Allocated Pending Pick Goods Picked Goods Packed Pending Charges …" at bounding box center [219, 83] width 46 height 8
select select "string:5"
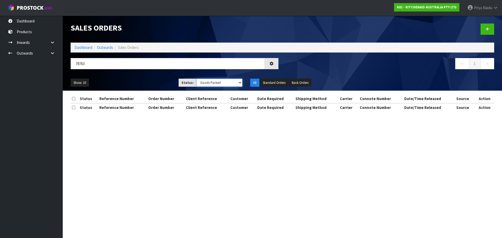
click at [196, 79] on select "Draft Pending Allocated Pending Pick Goods Picked Goods Packed Pending Charges …" at bounding box center [219, 83] width 46 height 8
click at [144, 75] on div "Show: 10 5 10 25 50 Status: Draft Pending Allocated Pending Pick Goods Picked G…" at bounding box center [283, 83] width 432 height 16
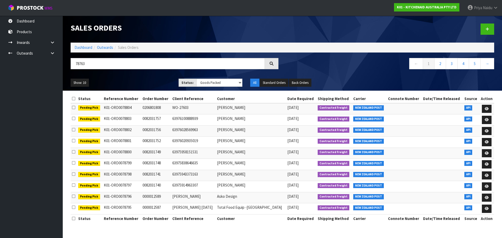
click at [147, 78] on div "Show: 10 5 10 25 50 Status: Draft Pending Allocated Pending Pick Goods Picked G…" at bounding box center [283, 83] width 432 height 16
click at [147, 77] on div "Show: 10 5 10 25 50 Status: Draft Pending Allocated Pending Pick Goods Picked G…" at bounding box center [283, 83] width 432 height 16
click at [139, 83] on ul "Show: 10 5 10 25 50" at bounding box center [121, 83] width 100 height 8
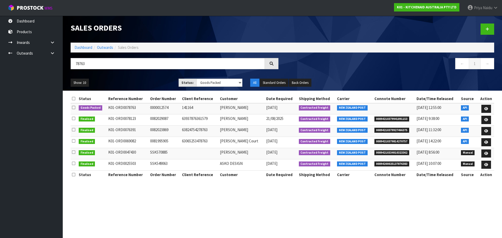
click at [139, 83] on ul "Show: 10 5 10 25 50" at bounding box center [121, 83] width 100 height 8
click at [482, 105] on link at bounding box center [486, 109] width 10 height 8
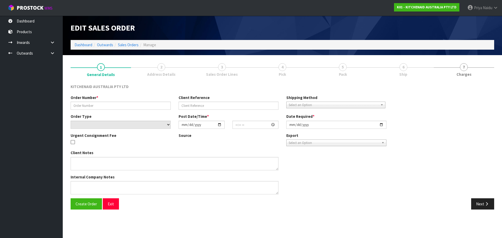
type input "0000012574"
type input "141164"
select select "number:0"
type input "[DATE]"
type input "17:33:01.000"
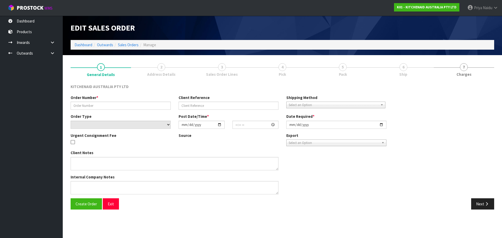
type input "[DATE]"
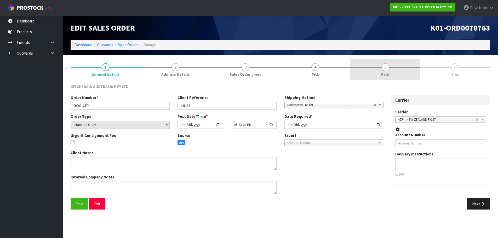
click at [385, 65] on span "5" at bounding box center [386, 67] width 8 height 8
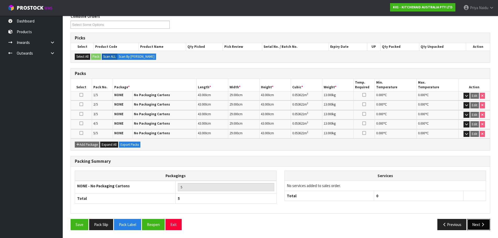
click at [472, 223] on button "Next" at bounding box center [478, 224] width 23 height 11
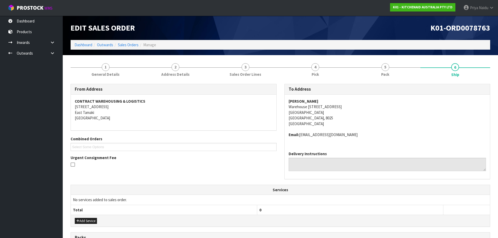
drag, startPoint x: 287, startPoint y: 102, endPoint x: 332, endPoint y: 101, distance: 44.5
click at [332, 101] on div "[PERSON_NAME] Warehouse [STREET_ADDRESS] Email: [EMAIL_ADDRESS][DOMAIN_NAME]" at bounding box center [388, 121] width 206 height 53
drag, startPoint x: 299, startPoint y: 107, endPoint x: 342, endPoint y: 109, distance: 42.4
click at [343, 109] on div "[PERSON_NAME] Warehouse [STREET_ADDRESS] Email: [EMAIL_ADDRESS][DOMAIN_NAME]" at bounding box center [388, 121] width 206 height 53
click at [362, 120] on address "[PERSON_NAME] Warehouse [STREET_ADDRESS]" at bounding box center [388, 113] width 198 height 28
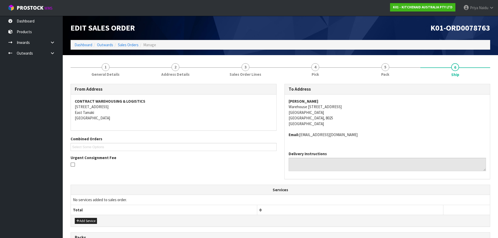
drag, startPoint x: 286, startPoint y: 107, endPoint x: 344, endPoint y: 107, distance: 58.3
click at [344, 107] on div "[PERSON_NAME] Warehouse [STREET_ADDRESS] Email: [EMAIL_ADDRESS][DOMAIN_NAME]" at bounding box center [388, 121] width 206 height 53
drag, startPoint x: 379, startPoint y: 115, endPoint x: 377, endPoint y: 112, distance: 3.3
click at [379, 115] on address "[PERSON_NAME] Warehouse [STREET_ADDRESS]" at bounding box center [388, 113] width 198 height 28
drag, startPoint x: 300, startPoint y: 135, endPoint x: 352, endPoint y: 138, distance: 52.1
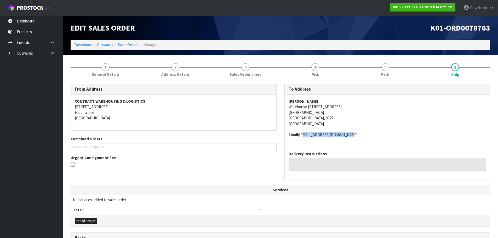
click at [352, 138] on address "Email: [EMAIL_ADDRESS][DOMAIN_NAME]" at bounding box center [388, 134] width 198 height 5
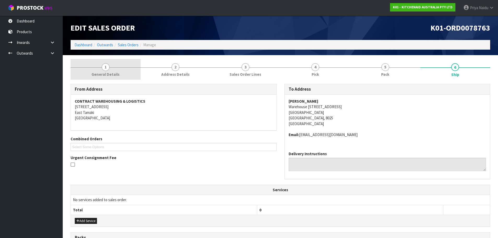
click at [99, 72] on span "General Details" at bounding box center [106, 74] width 28 height 5
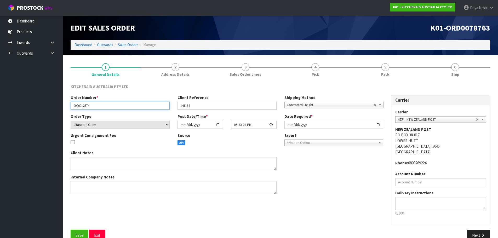
drag, startPoint x: 73, startPoint y: 107, endPoint x: 107, endPoint y: 106, distance: 33.5
click at [107, 106] on input "0000012574" at bounding box center [120, 106] width 99 height 8
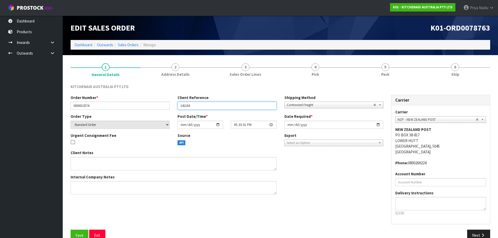
click at [182, 107] on input "141164" at bounding box center [227, 106] width 99 height 8
drag, startPoint x: 180, startPoint y: 106, endPoint x: 195, endPoint y: 105, distance: 15.0
click at [195, 105] on input "141164" at bounding box center [227, 106] width 99 height 8
click at [388, 81] on div "KITCHENAID AUSTRALIA PTY LTD Order Number * 0000012574 Client Reference 141164 …" at bounding box center [281, 162] width 420 height 165
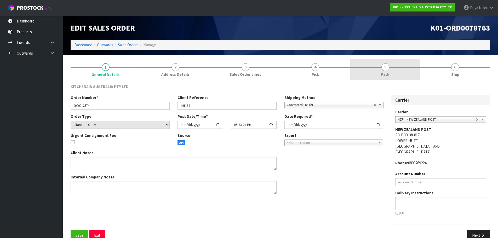
click at [379, 77] on link "5 Pack" at bounding box center [385, 69] width 70 height 21
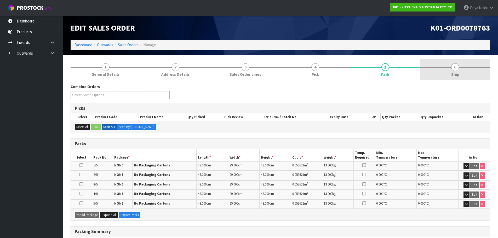
click at [457, 63] on link "6 Ship" at bounding box center [456, 69] width 70 height 21
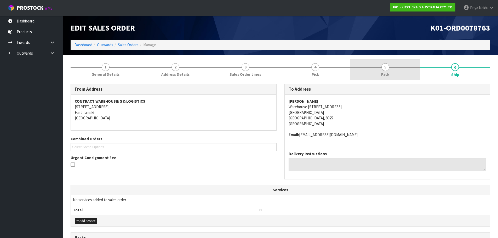
click at [394, 72] on link "5 Pack" at bounding box center [385, 69] width 70 height 21
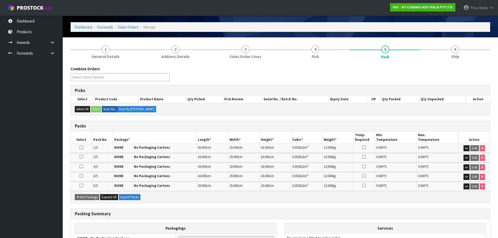
scroll to position [26, 0]
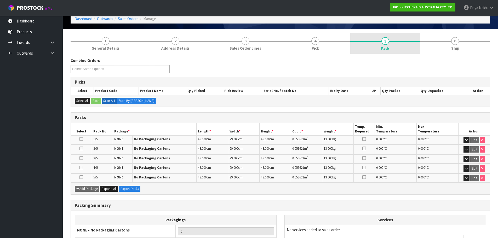
drag, startPoint x: 424, startPoint y: 42, endPoint x: 407, endPoint y: 44, distance: 16.4
click at [424, 42] on link "6 Ship" at bounding box center [456, 43] width 70 height 21
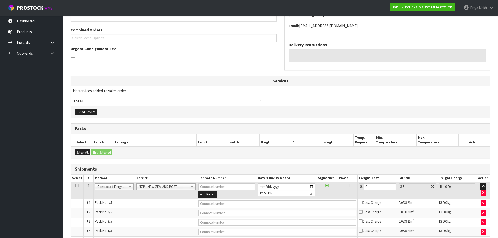
scroll to position [142, 0]
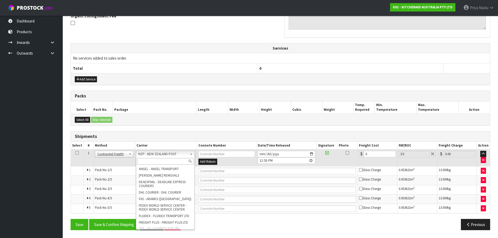
click at [150, 163] on input "text" at bounding box center [165, 161] width 56 height 7
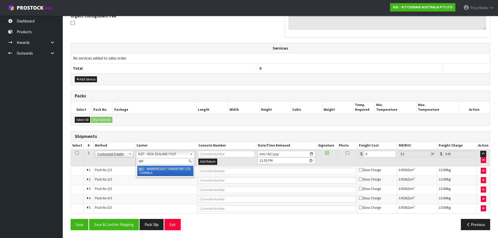
type input "MF"
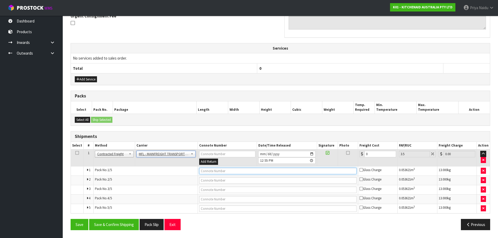
click at [215, 172] on input "text" at bounding box center [277, 171] width 157 height 7
paste input "FWM58569332"
type input "FWM58569332"
click at [372, 157] on input "0" at bounding box center [381, 154] width 32 height 7
type input "0"
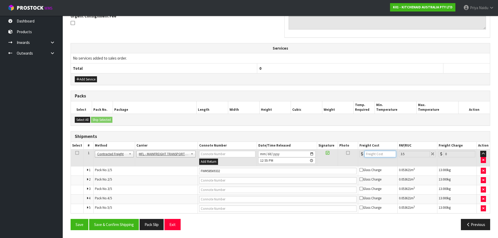
type input "6"
type input "6.21"
type input "61"
type input "63.13"
type input "61"
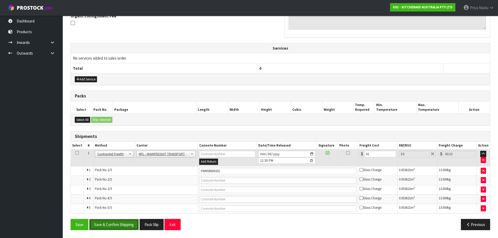
click at [119, 225] on button "Save & Confirm Shipping" at bounding box center [114, 224] width 50 height 11
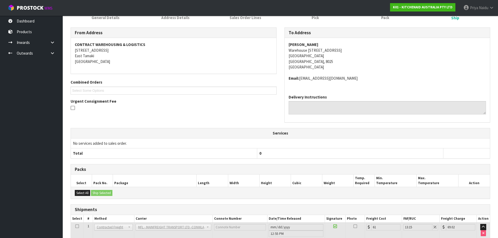
scroll to position [0, 0]
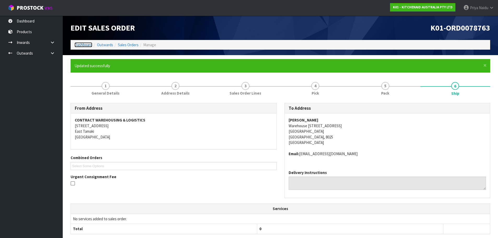
click at [78, 45] on link "Dashboard" at bounding box center [84, 44] width 18 height 5
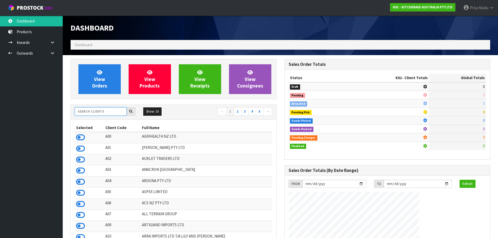
click at [103, 110] on input "text" at bounding box center [101, 111] width 52 height 8
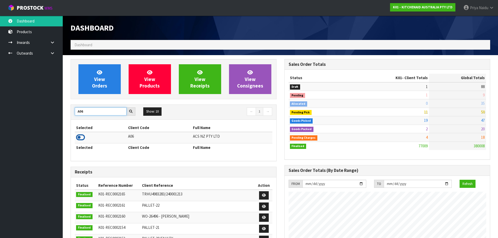
type input "A06"
click at [81, 139] on icon at bounding box center [80, 138] width 9 height 8
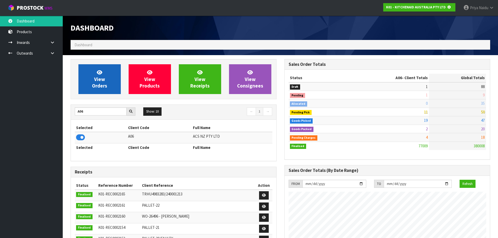
scroll to position [261207, 261319]
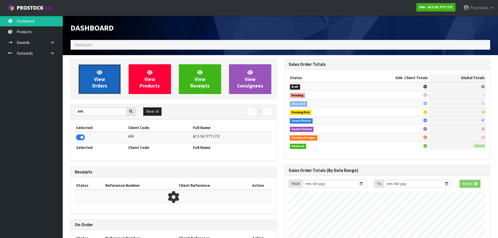
click at [97, 86] on span "View Orders" at bounding box center [99, 79] width 15 height 20
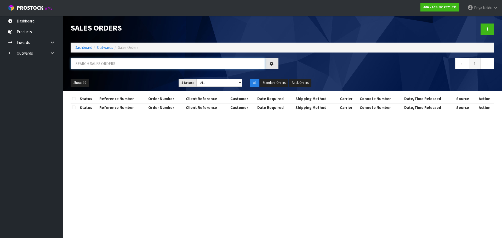
click at [111, 66] on input "text" at bounding box center [168, 63] width 194 height 11
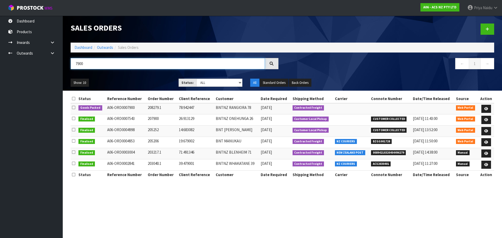
type input "7900"
click at [133, 77] on div "Show: 10 5 10 25 50 Status: Draft Pending Allocated Pending Pick Goods Picked G…" at bounding box center [283, 83] width 432 height 16
click at [485, 107] on link at bounding box center [486, 109] width 10 height 8
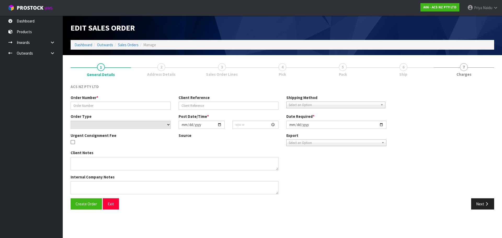
type input "208279.1"
type input "78:942447"
select select "number:0"
type input "[DATE]"
type input "12:16:00.000"
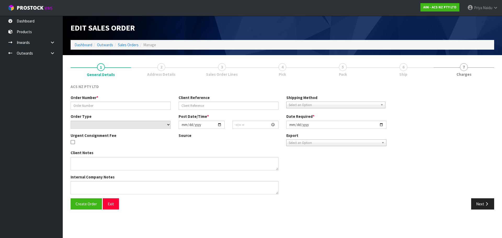
type input "[DATE]"
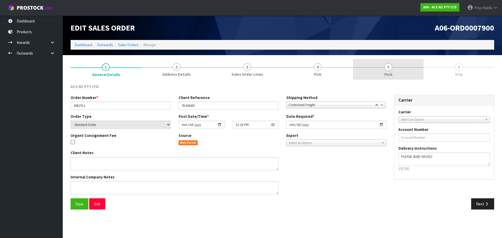
click at [384, 65] on link "5 Pack" at bounding box center [388, 69] width 71 height 21
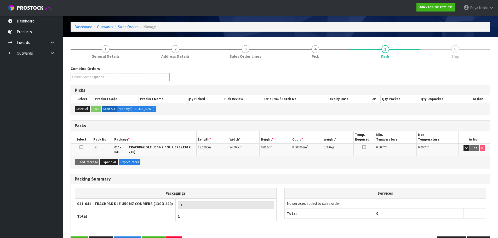
scroll to position [32, 0]
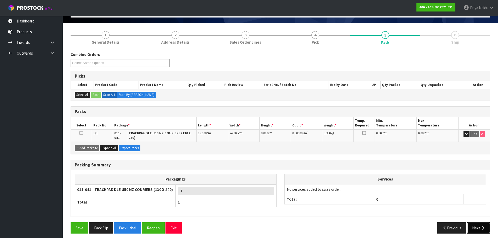
click at [472, 223] on button "Next" at bounding box center [478, 228] width 23 height 11
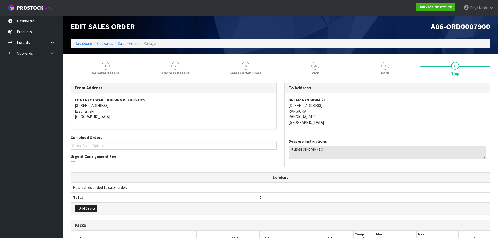
scroll to position [0, 0]
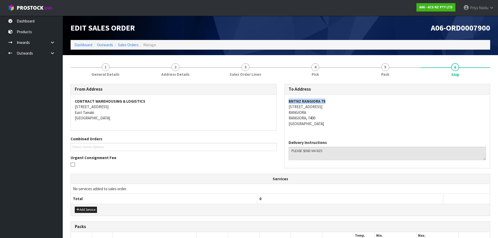
drag, startPoint x: 287, startPoint y: 102, endPoint x: 329, endPoint y: 101, distance: 41.8
click at [329, 101] on div "BNTNZ RANGIORA [STREET_ADDRESS]" at bounding box center [388, 115] width 206 height 41
drag, startPoint x: 287, startPoint y: 108, endPoint x: 330, endPoint y: 107, distance: 42.6
click at [330, 107] on div "BNTNZ RANGIORA [STREET_ADDRESS]" at bounding box center [388, 115] width 206 height 41
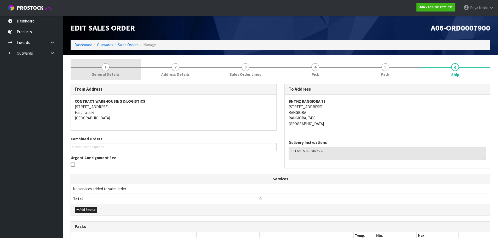
click at [107, 70] on span "1" at bounding box center [106, 67] width 8 height 8
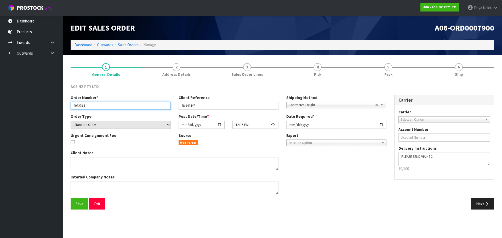
drag, startPoint x: 72, startPoint y: 105, endPoint x: 93, endPoint y: 103, distance: 20.7
click at [93, 103] on input "208279.1" at bounding box center [121, 106] width 100 height 8
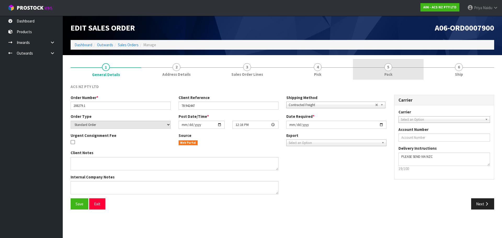
click at [387, 72] on span "Pack" at bounding box center [388, 74] width 8 height 5
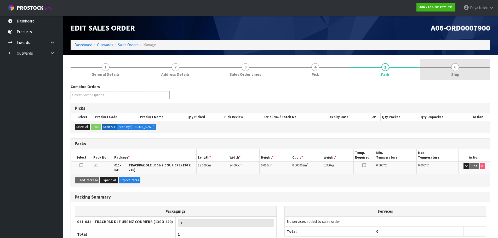
drag, startPoint x: 441, startPoint y: 81, endPoint x: 438, endPoint y: 75, distance: 6.9
click at [441, 81] on div "Combine Orders A06-ORD0007899 A06-ORD0007900 Select Some Options Picks Select P…" at bounding box center [281, 175] width 420 height 190
click at [452, 69] on span "6" at bounding box center [455, 67] width 8 height 8
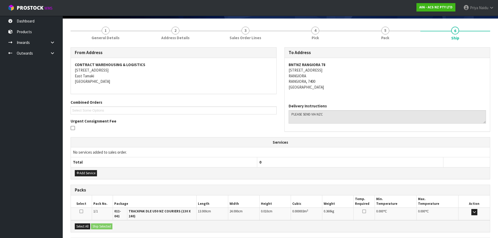
scroll to position [84, 0]
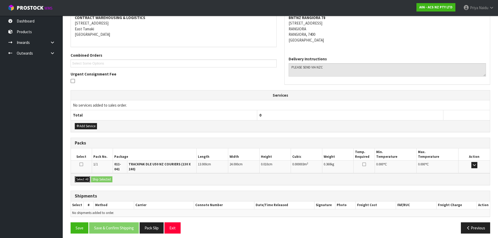
click at [82, 177] on button "Select All" at bounding box center [82, 180] width 15 height 6
click at [94, 177] on button "Ship Selected" at bounding box center [101, 180] width 21 height 6
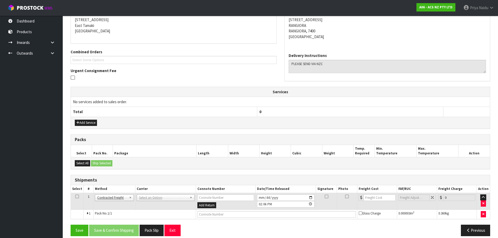
scroll to position [93, 0]
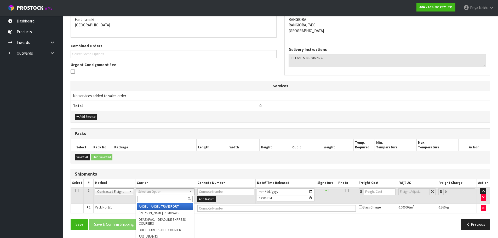
click at [147, 200] on input "text" at bounding box center [164, 199] width 55 height 7
type input "NZC"
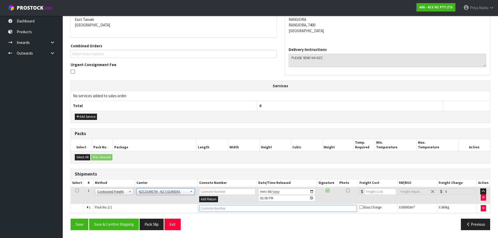
click at [202, 211] on input "text" at bounding box center [277, 208] width 157 height 7
paste input "BZGG003940"
type input "BZGG003940"
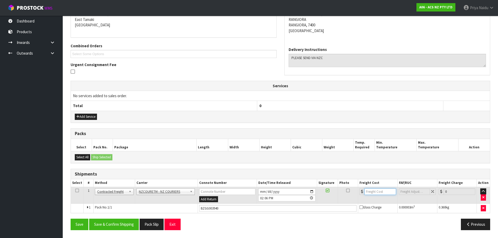
click at [380, 192] on input "number" at bounding box center [381, 192] width 32 height 7
type input "13.51"
click at [123, 220] on button "Save & Confirm Shipping" at bounding box center [114, 224] width 50 height 11
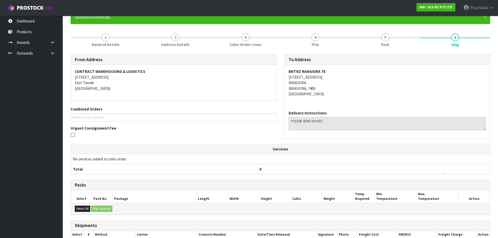
scroll to position [0, 0]
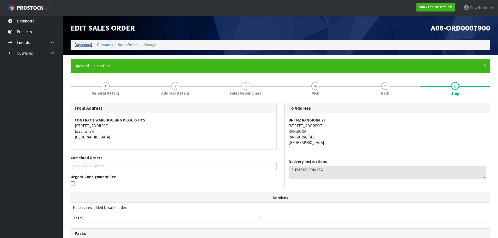
click at [90, 46] on link "Dashboard" at bounding box center [84, 44] width 18 height 5
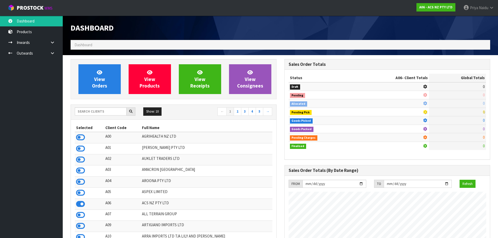
scroll to position [396, 214]
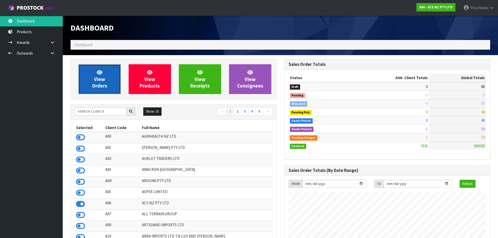
click at [97, 83] on span "View Orders" at bounding box center [99, 79] width 15 height 20
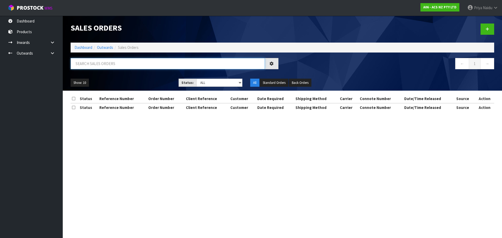
click at [110, 64] on input "text" at bounding box center [168, 63] width 194 height 11
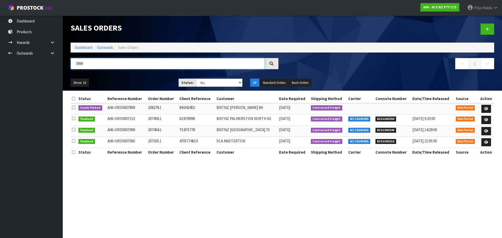
type input "7899"
click at [153, 81] on ul "Show: 10 5 10 25 50" at bounding box center [121, 83] width 100 height 8
click at [487, 108] on icon at bounding box center [486, 108] width 4 height 3
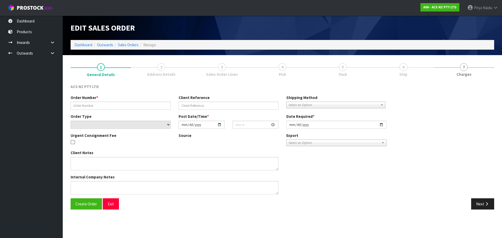
type input "208278.1"
type input "84:942402"
select select "number:0"
type input "[DATE]"
type input "11:52:00.000"
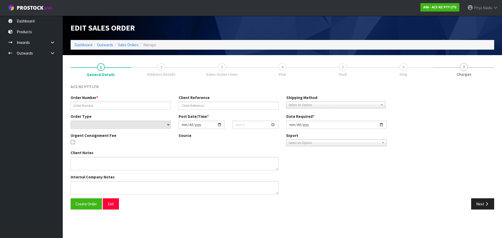
type input "[DATE]"
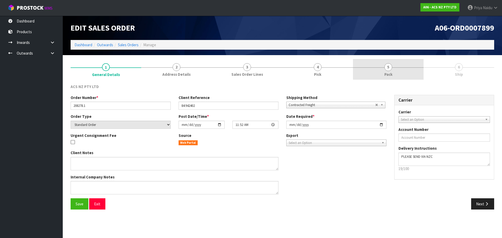
click at [390, 68] on span "5" at bounding box center [388, 67] width 8 height 8
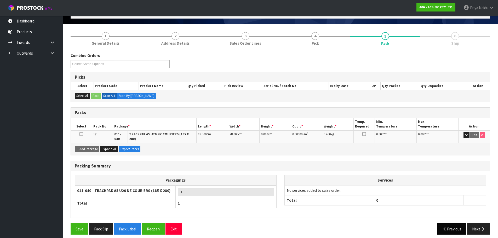
scroll to position [32, 0]
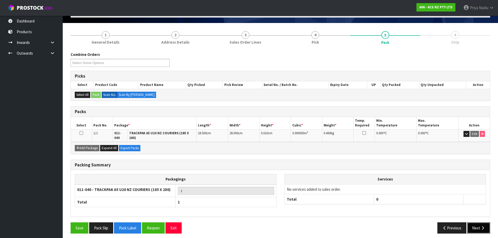
click at [469, 224] on button "Next" at bounding box center [478, 228] width 23 height 11
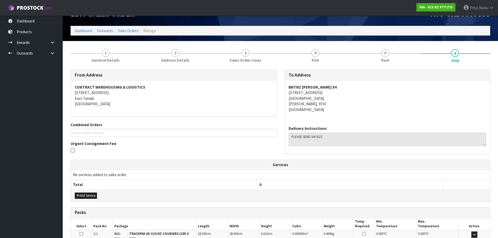
scroll to position [0, 0]
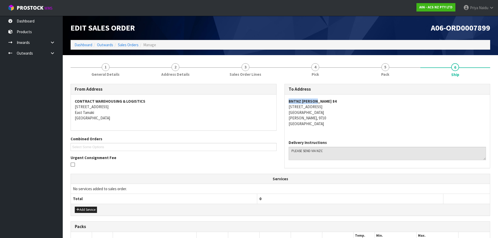
drag, startPoint x: 282, startPoint y: 100, endPoint x: 337, endPoint y: 104, distance: 55.8
click at [337, 104] on div "To Address BNTNZ [PERSON_NAME] 84 [STREET_ADDRESS][PERSON_NAME] Delivery Instru…" at bounding box center [388, 129] width 214 height 90
drag, startPoint x: 286, startPoint y: 109, endPoint x: 325, endPoint y: 107, distance: 39.0
click at [325, 107] on div "BNTNZ [PERSON_NAME] [STREET_ADDRESS][PERSON_NAME]" at bounding box center [388, 115] width 206 height 41
drag, startPoint x: 285, startPoint y: 113, endPoint x: 313, endPoint y: 112, distance: 27.7
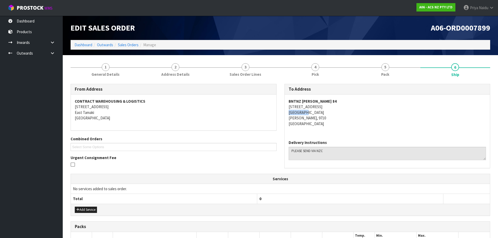
click at [313, 112] on div "BNTNZ [PERSON_NAME] [STREET_ADDRESS][PERSON_NAME]" at bounding box center [388, 115] width 206 height 41
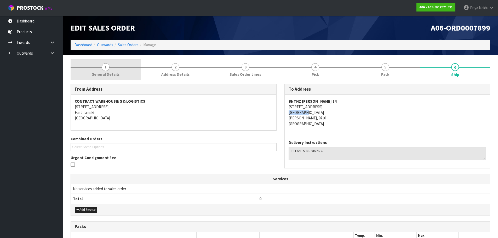
click at [105, 75] on span "General Details" at bounding box center [106, 74] width 28 height 5
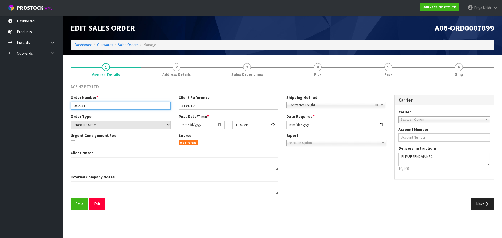
drag, startPoint x: 73, startPoint y: 106, endPoint x: 89, endPoint y: 106, distance: 15.7
click at [89, 106] on input "208278.1" at bounding box center [121, 106] width 100 height 8
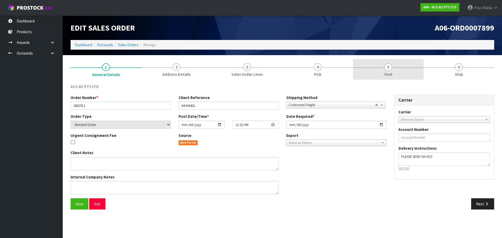
click at [399, 61] on link "5 Pack" at bounding box center [388, 69] width 71 height 21
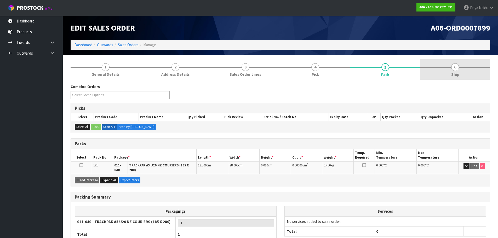
drag, startPoint x: 462, startPoint y: 73, endPoint x: 456, endPoint y: 74, distance: 5.3
click at [462, 73] on link "6 Ship" at bounding box center [456, 69] width 70 height 21
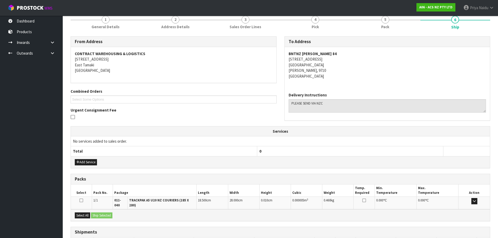
scroll to position [84, 0]
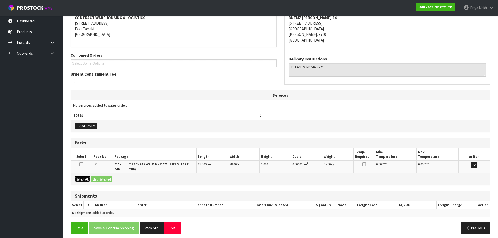
drag, startPoint x: 83, startPoint y: 175, endPoint x: 100, endPoint y: 173, distance: 16.6
click at [85, 177] on button "Select All" at bounding box center [82, 180] width 15 height 6
click at [100, 173] on div "Select All Ship Selected" at bounding box center [280, 179] width 419 height 12
click at [106, 177] on button "Ship Selected" at bounding box center [101, 180] width 21 height 6
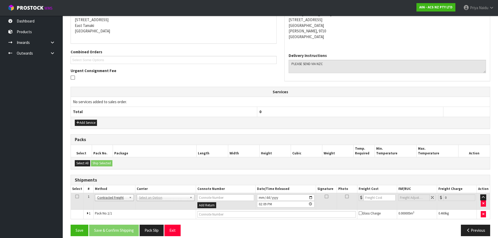
scroll to position [93, 0]
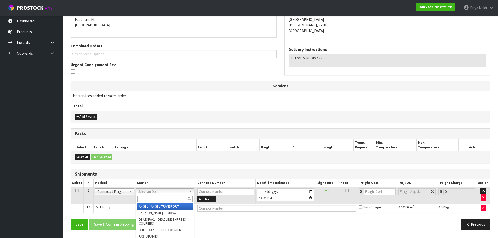
click at [154, 198] on input "text" at bounding box center [164, 199] width 55 height 7
type input "NZC"
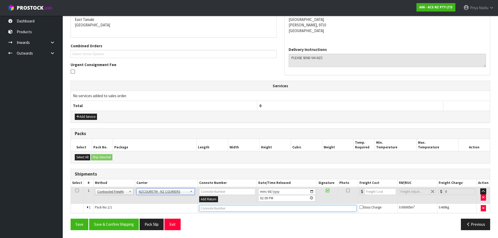
click at [210, 207] on input "text" at bounding box center [277, 208] width 157 height 7
paste input "BZGG003941"
type input "BZGG003941"
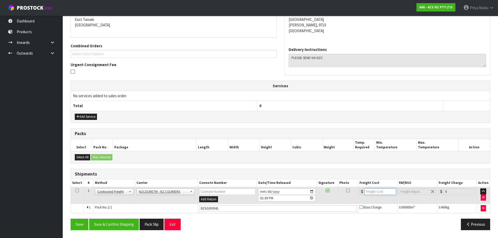
click at [370, 190] on input "number" at bounding box center [381, 192] width 32 height 7
type input "5.46"
click at [126, 229] on button "Save & Confirm Shipping" at bounding box center [114, 224] width 50 height 11
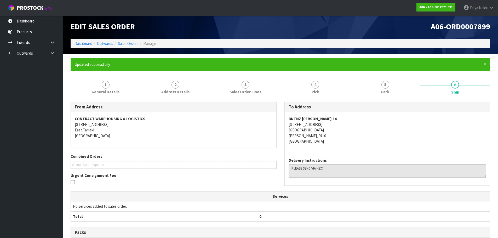
scroll to position [0, 0]
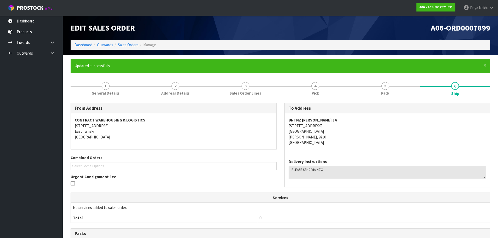
click at [155, 164] on ul "Select Some Options" at bounding box center [174, 166] width 206 height 8
click at [84, 46] on link "Dashboard" at bounding box center [84, 44] width 18 height 5
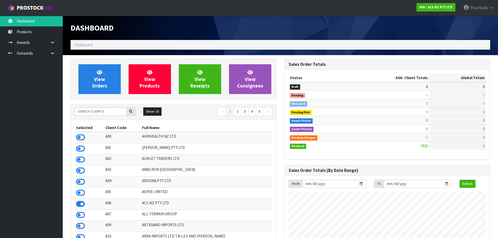
scroll to position [396, 214]
click at [91, 110] on input "text" at bounding box center [101, 111] width 52 height 8
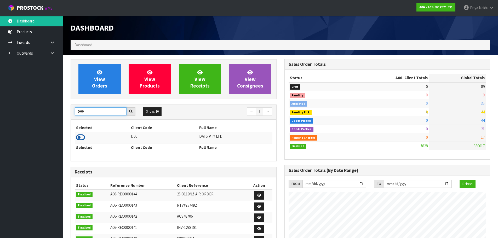
type input "D00"
drag, startPoint x: 81, startPoint y: 141, endPoint x: 85, endPoint y: 134, distance: 8.1
click at [81, 140] on icon at bounding box center [80, 138] width 9 height 8
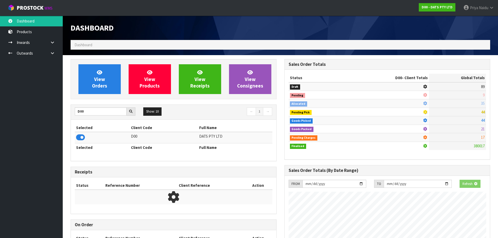
scroll to position [261207, 261319]
click at [106, 88] on span "View Orders" at bounding box center [99, 79] width 15 height 20
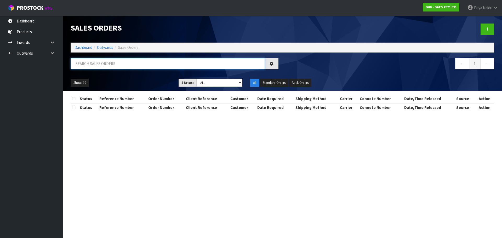
click at [107, 69] on input "text" at bounding box center [168, 63] width 194 height 11
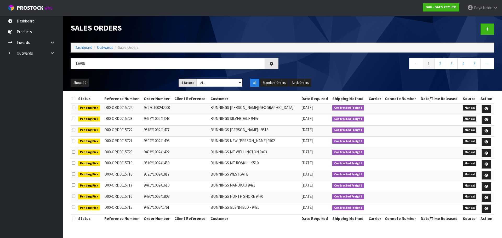
click at [130, 80] on ul "Show: 10 5 10 25 50" at bounding box center [121, 83] width 100 height 8
click at [143, 80] on ul "Show: 10 5 10 25 50" at bounding box center [121, 83] width 100 height 8
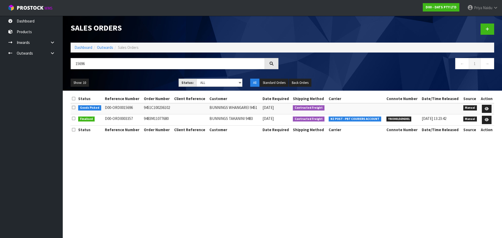
click at [143, 80] on ul "Show: 10 5 10 25 50" at bounding box center [121, 83] width 100 height 8
click at [103, 65] on input "15696" at bounding box center [168, 63] width 194 height 11
type input "1"
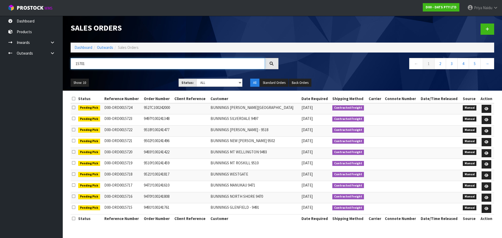
type input "15701"
click at [220, 84] on select "Draft Pending Allocated Pending Pick Goods Picked Goods Packed Pending Charges …" at bounding box center [219, 83] width 46 height 8
select select "string:5"
click at [196, 79] on select "Draft Pending Allocated Pending Pick Goods Picked Goods Packed Pending Charges …" at bounding box center [219, 83] width 46 height 8
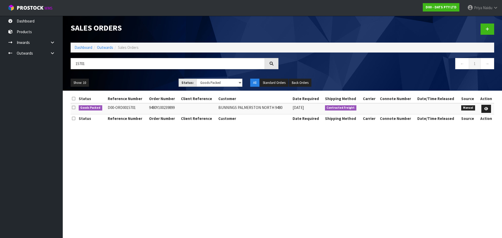
click at [125, 71] on div "15701" at bounding box center [175, 65] width 216 height 15
click at [485, 107] on link at bounding box center [486, 109] width 10 height 8
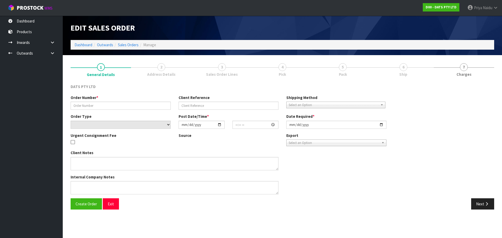
type input "9480Y100239899"
select select "number:0"
type input "[DATE]"
type input "09:23:00.000"
type input "[DATE]"
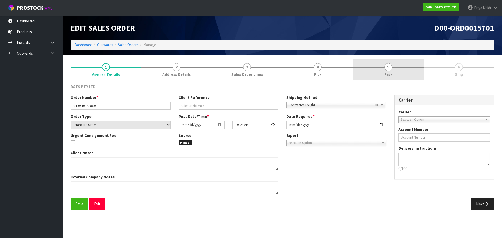
click at [383, 73] on link "5 Pack" at bounding box center [388, 69] width 71 height 21
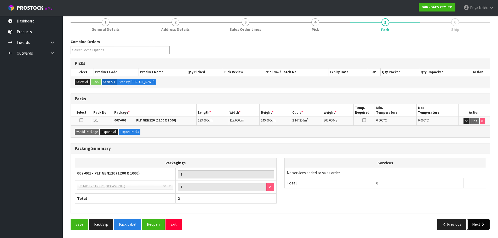
click at [475, 224] on button "Next" at bounding box center [478, 224] width 23 height 11
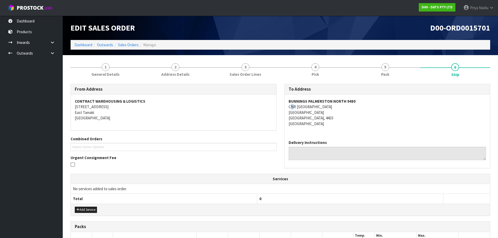
drag, startPoint x: 291, startPoint y: 109, endPoint x: 294, endPoint y: 108, distance: 3.7
click at [294, 108] on address "BUNNINGS [GEOGRAPHIC_DATA] [STREET_ADDRESS]" at bounding box center [388, 113] width 198 height 28
click at [287, 106] on div "BUNNINGS [GEOGRAPHIC_DATA] [STREET_ADDRESS]" at bounding box center [388, 115] width 206 height 41
drag, startPoint x: 287, startPoint y: 106, endPoint x: 350, endPoint y: 116, distance: 63.1
click at [350, 116] on div "BUNNINGS [GEOGRAPHIC_DATA] [STREET_ADDRESS]" at bounding box center [388, 115] width 206 height 41
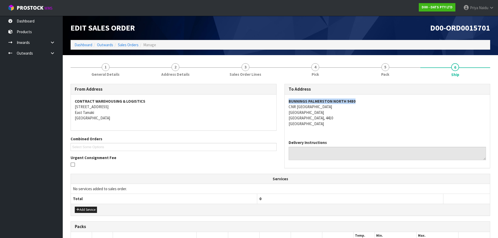
drag, startPoint x: 288, startPoint y: 101, endPoint x: 346, endPoint y: 96, distance: 58.3
click at [354, 98] on div "BUNNINGS [GEOGRAPHIC_DATA] [STREET_ADDRESS]" at bounding box center [388, 115] width 206 height 41
drag, startPoint x: 293, startPoint y: 107, endPoint x: 248, endPoint y: 105, distance: 45.3
click at [344, 106] on div "BUNNINGS [GEOGRAPHIC_DATA] [STREET_ADDRESS]" at bounding box center [388, 115] width 206 height 41
click at [363, 123] on address "BUNNINGS [GEOGRAPHIC_DATA] [STREET_ADDRESS]" at bounding box center [388, 113] width 198 height 28
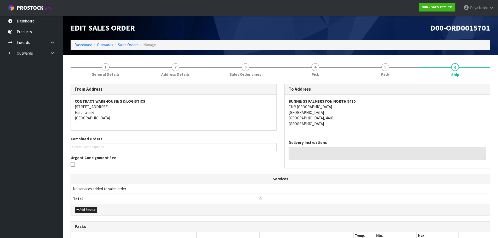
drag, startPoint x: 288, startPoint y: 107, endPoint x: 359, endPoint y: 107, distance: 70.4
click at [359, 107] on div "BUNNINGS [GEOGRAPHIC_DATA] [STREET_ADDRESS]" at bounding box center [388, 115] width 206 height 41
drag, startPoint x: 285, startPoint y: 100, endPoint x: 361, endPoint y: 98, distance: 76.4
click at [361, 98] on div "BUNNINGS [GEOGRAPHIC_DATA] [STREET_ADDRESS]" at bounding box center [388, 115] width 206 height 41
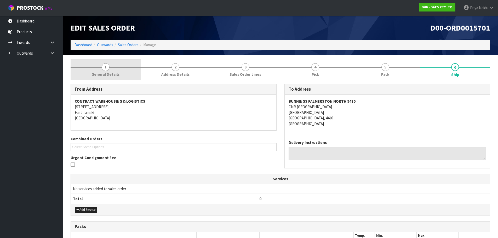
drag, startPoint x: 107, startPoint y: 64, endPoint x: 105, endPoint y: 65, distance: 2.8
click at [107, 64] on span "1" at bounding box center [106, 67] width 8 height 8
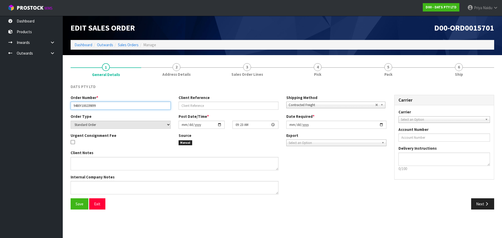
drag, startPoint x: 73, startPoint y: 106, endPoint x: 114, endPoint y: 107, distance: 40.8
click at [114, 107] on input "9480Y100239899" at bounding box center [121, 106] width 100 height 8
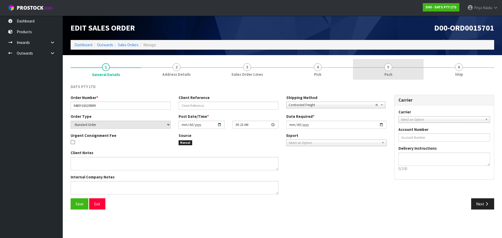
click at [402, 72] on link "5 Pack" at bounding box center [388, 69] width 71 height 21
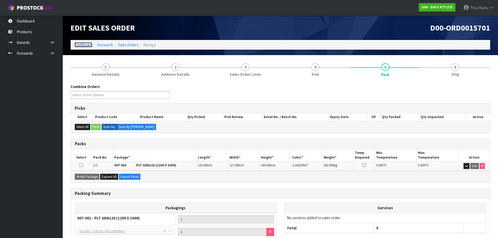
click at [87, 46] on link "Dashboard" at bounding box center [84, 44] width 18 height 5
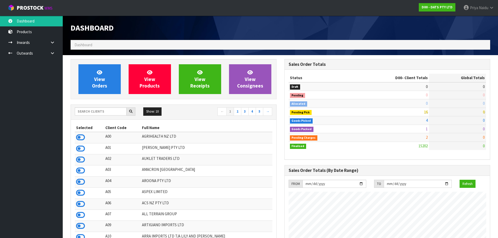
scroll to position [396, 214]
click at [93, 111] on input "text" at bounding box center [101, 111] width 52 height 8
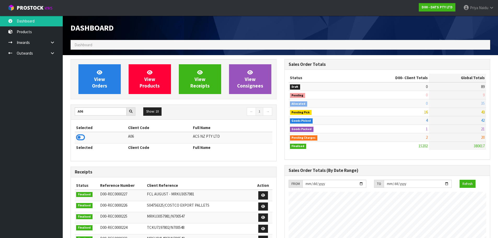
click at [79, 137] on icon at bounding box center [80, 138] width 9 height 8
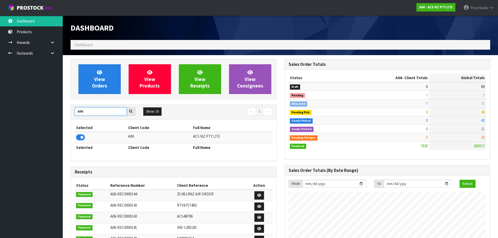
click at [92, 110] on input "A06" at bounding box center [101, 111] width 52 height 8
type input "A"
type input "S01"
click at [78, 137] on icon at bounding box center [80, 138] width 9 height 8
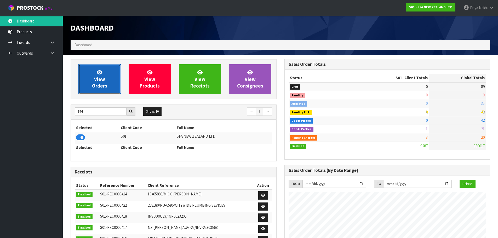
click at [95, 77] on span "View Orders" at bounding box center [99, 79] width 15 height 20
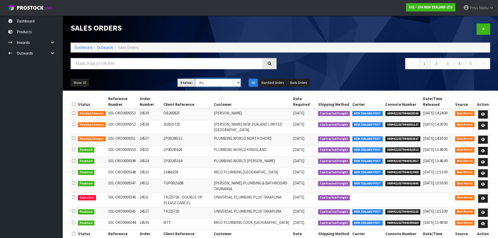
click at [202, 81] on select "Draft Pending Allocated Pending Pick Goods Picked Goods Packed Pending Charges …" at bounding box center [218, 83] width 46 height 8
select select "string:5"
click at [195, 79] on select "Draft Pending Allocated Pending Pick Goods Picked Goods Packed Pending Charges …" at bounding box center [218, 83] width 46 height 8
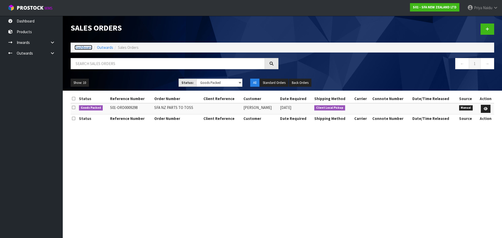
click at [83, 47] on link "Dashboard" at bounding box center [84, 47] width 18 height 5
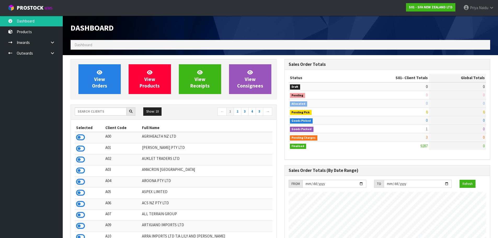
scroll to position [396, 214]
click at [93, 108] on input "text" at bounding box center [101, 111] width 52 height 8
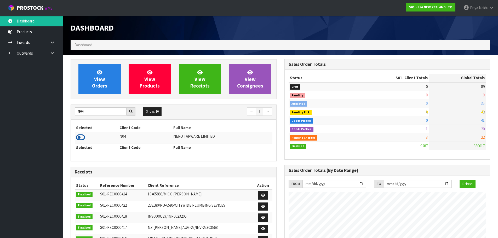
click at [80, 138] on icon at bounding box center [80, 138] width 9 height 8
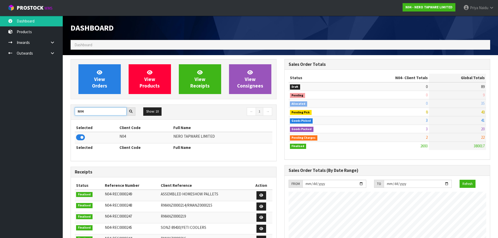
drag, startPoint x: 98, startPoint y: 107, endPoint x: 98, endPoint y: 111, distance: 3.1
click at [98, 110] on input "N04" at bounding box center [101, 111] width 52 height 8
click at [82, 138] on icon at bounding box center [80, 138] width 9 height 8
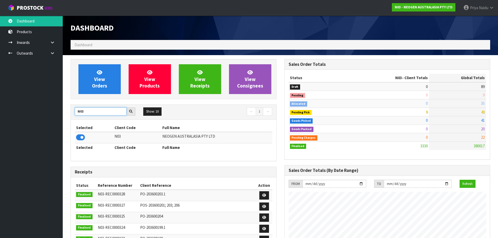
click at [94, 110] on input "N03" at bounding box center [101, 111] width 52 height 8
type input "N"
type input "D00"
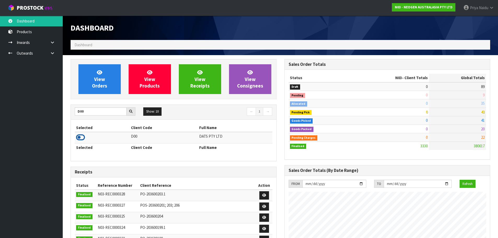
click at [84, 139] on icon at bounding box center [80, 138] width 9 height 8
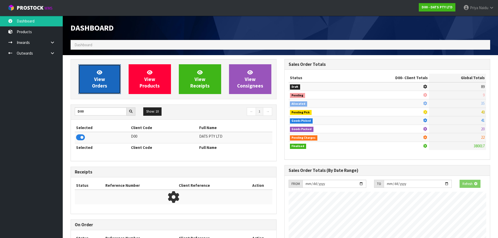
click at [87, 93] on link "View Orders" at bounding box center [99, 79] width 42 height 30
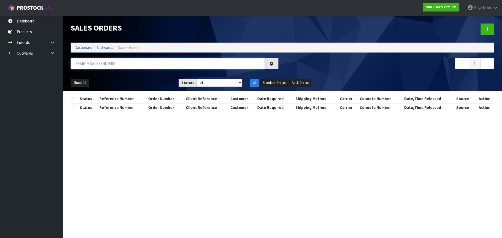
click at [109, 64] on input "text" at bounding box center [168, 63] width 194 height 11
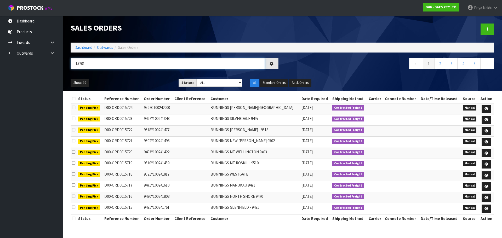
type input "15701"
click at [214, 81] on select "Draft Pending Allocated Pending Pick Goods Picked Goods Packed Pending Charges …" at bounding box center [219, 83] width 46 height 8
select select "string:5"
click at [196, 79] on select "Draft Pending Allocated Pending Pick Goods Picked Goods Packed Pending Charges …" at bounding box center [219, 83] width 46 height 8
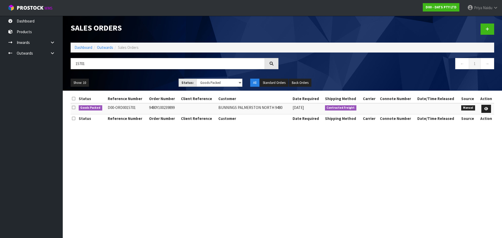
click at [126, 78] on div "Show: 10 5 10 25 50 Status: Draft Pending Allocated Pending Pick Goods Picked G…" at bounding box center [283, 83] width 432 height 16
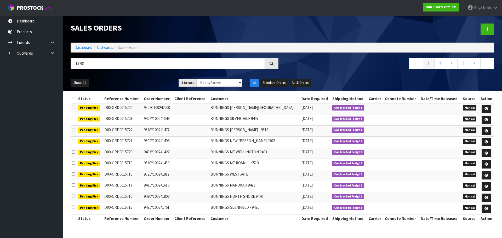
click at [136, 76] on div "Show: 10 5 10 25 50 Status: Draft Pending Allocated Pending Pick Goods Picked G…" at bounding box center [283, 83] width 432 height 16
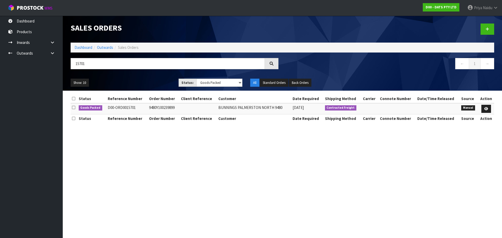
click at [136, 76] on div "Show: 10 5 10 25 50 Status: Draft Pending Allocated Pending Pick Goods Picked G…" at bounding box center [283, 83] width 432 height 16
click at [485, 109] on icon at bounding box center [486, 108] width 4 height 3
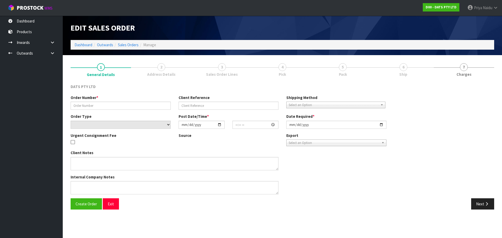
type input "9480Y100239899"
select select "number:0"
type input "[DATE]"
type input "09:23:00.000"
type input "[DATE]"
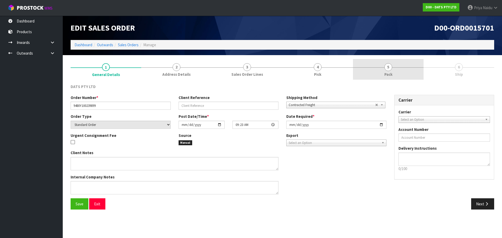
click at [389, 69] on span "5" at bounding box center [388, 67] width 8 height 8
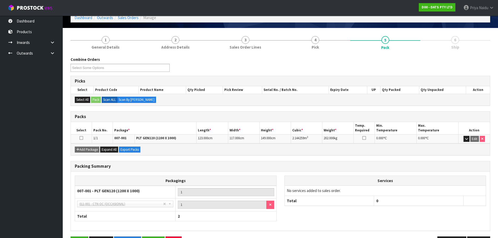
scroll to position [45, 0]
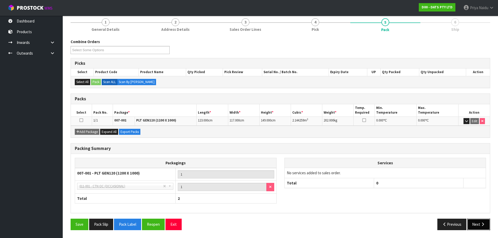
drag, startPoint x: 475, startPoint y: 223, endPoint x: 474, endPoint y: 220, distance: 3.4
click at [476, 223] on button "Next" at bounding box center [478, 224] width 23 height 11
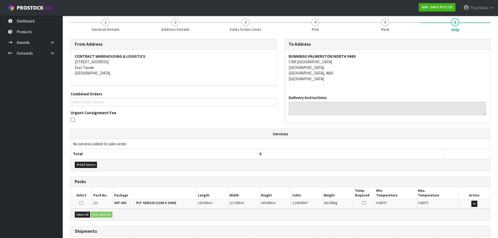
scroll to position [0, 0]
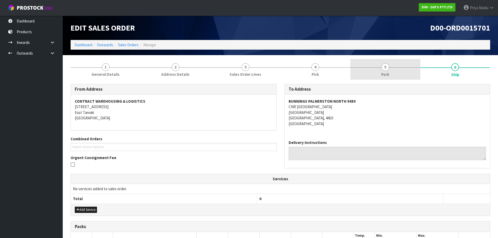
click at [369, 79] on link "5 Pack" at bounding box center [385, 69] width 70 height 21
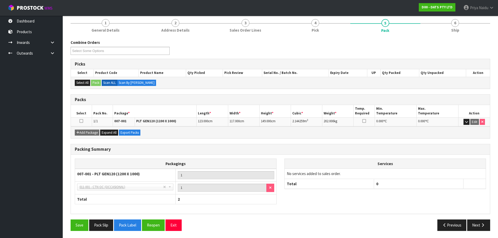
scroll to position [45, 0]
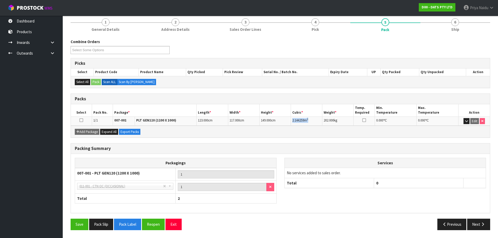
drag, startPoint x: 291, startPoint y: 121, endPoint x: 317, endPoint y: 119, distance: 25.9
click at [317, 119] on td "2.144259 m 3" at bounding box center [306, 121] width 31 height 9
click at [457, 24] on span "6" at bounding box center [455, 22] width 8 height 8
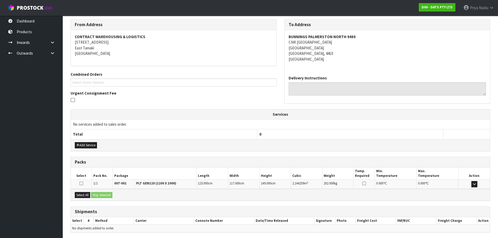
scroll to position [84, 0]
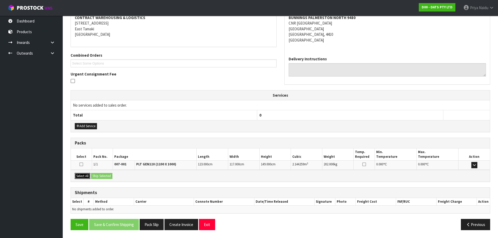
drag, startPoint x: 85, startPoint y: 178, endPoint x: 98, endPoint y: 174, distance: 13.4
click at [85, 178] on button "Select All" at bounding box center [82, 176] width 15 height 6
drag, startPoint x: 98, startPoint y: 174, endPoint x: 120, endPoint y: 179, distance: 22.2
click at [98, 174] on button "Ship Selected" at bounding box center [101, 176] width 21 height 6
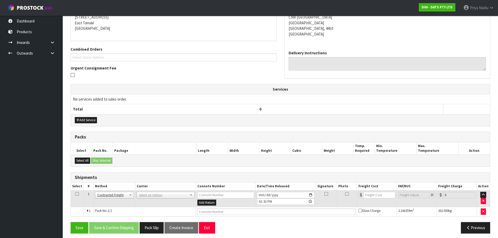
scroll to position [93, 0]
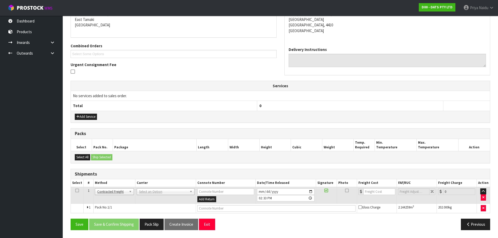
click at [148, 195] on td "ANGEL - ANGEL TRANSPORT [PERSON_NAME] REMOVALS DEAEXPAKL - DEADLINE EXPRESS COU…" at bounding box center [165, 195] width 61 height 17
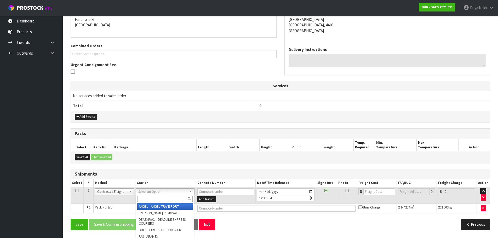
click at [146, 200] on input "text" at bounding box center [164, 199] width 55 height 7
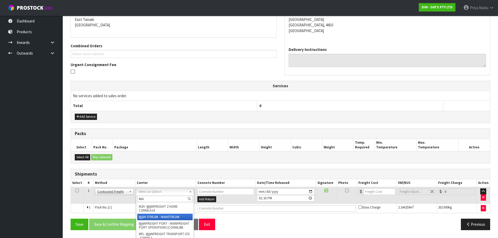
type input "MA"
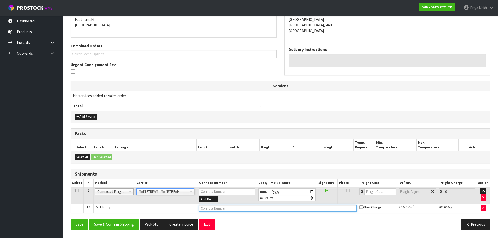
click at [218, 209] on input "text" at bounding box center [277, 208] width 157 height 7
paste input "CWL7721489"
type input "CWL7721489"
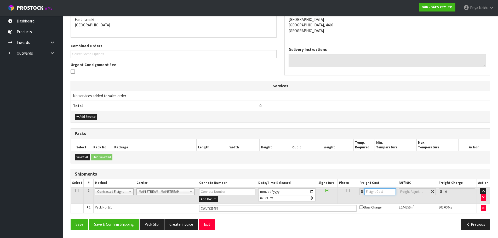
click at [377, 190] on input "number" at bounding box center [381, 192] width 32 height 7
type input "124.12"
click at [129, 227] on button "Save & Confirm Shipping" at bounding box center [114, 224] width 50 height 11
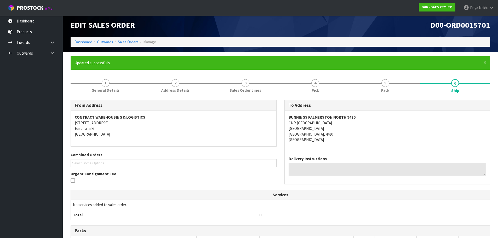
scroll to position [0, 0]
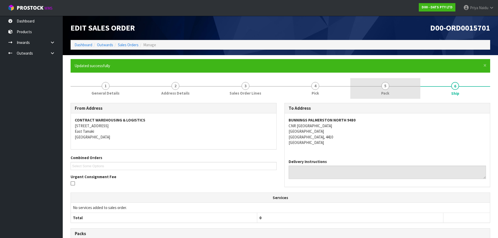
drag, startPoint x: 364, startPoint y: 93, endPoint x: 355, endPoint y: 93, distance: 8.4
click at [364, 93] on link "5 Pack" at bounding box center [385, 88] width 70 height 21
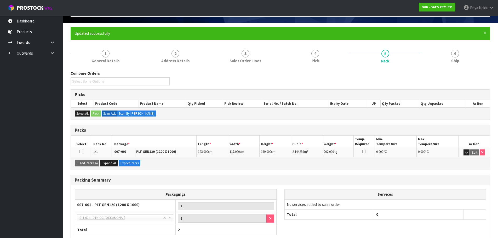
scroll to position [64, 0]
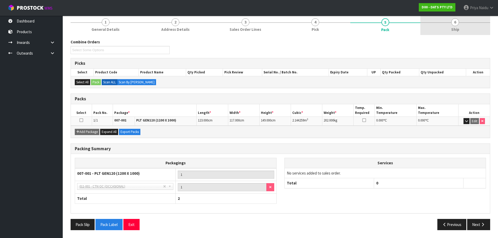
click at [444, 32] on link "6 Ship" at bounding box center [456, 24] width 70 height 21
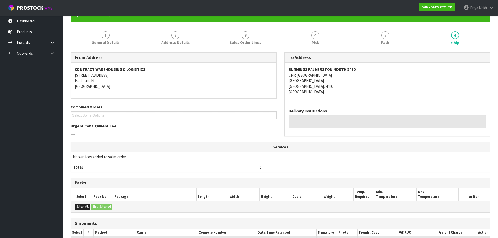
scroll to position [0, 0]
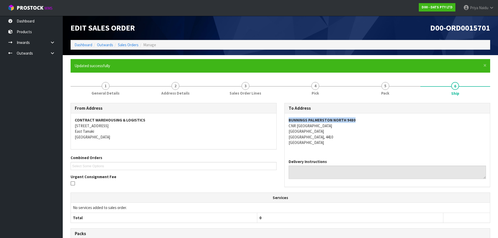
drag, startPoint x: 287, startPoint y: 120, endPoint x: 359, endPoint y: 118, distance: 72.2
click at [359, 118] on div "BUNNINGS [GEOGRAPHIC_DATA] [STREET_ADDRESS]" at bounding box center [388, 134] width 206 height 41
click at [84, 46] on link "Dashboard" at bounding box center [84, 44] width 18 height 5
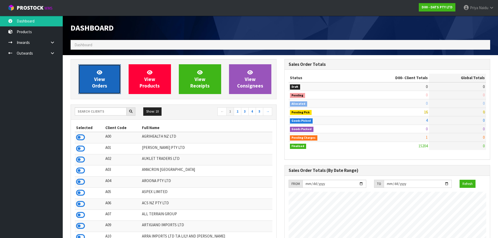
click at [104, 80] on span "View Orders" at bounding box center [99, 79] width 15 height 20
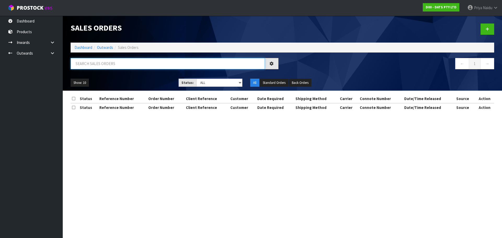
click at [107, 64] on input "text" at bounding box center [168, 63] width 194 height 11
paste input "BUNNINGS PALMERSTON NORTH 9480"
click at [139, 64] on input "BUNNINGS PALMERSTON NORTH 9480" at bounding box center [168, 63] width 194 height 11
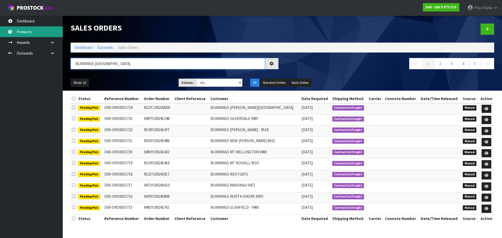
type input "BUNNINGS [GEOGRAPHIC_DATA]"
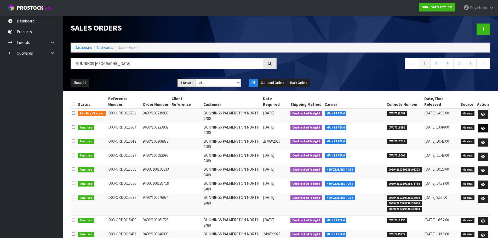
drag, startPoint x: 482, startPoint y: 122, endPoint x: 486, endPoint y: 123, distance: 4.3
click at [486, 123] on tr "Finalised D00-ORD0015657 9480Y100223902 BUNNINGS [GEOGRAPHIC_DATA] 9480 [DATE] …" at bounding box center [281, 130] width 420 height 14
click at [484, 124] on link at bounding box center [483, 128] width 10 height 8
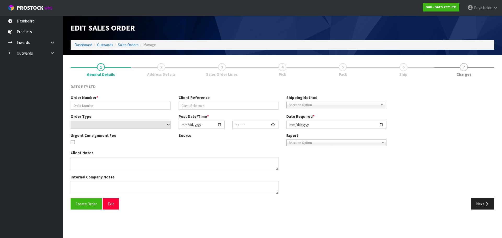
type input "9480Y100223902"
select select "number:0"
type input "[DATE]"
type input "08:41:00.000"
type input "[DATE]"
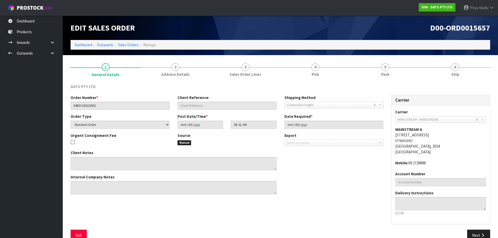
click at [423, 52] on div "Edit Sales Order D00-ORD0015657 Dashboard Outwards Sales Orders Manage" at bounding box center [281, 35] width 428 height 39
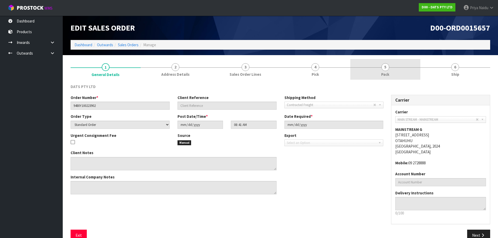
click at [401, 66] on link "5 Pack" at bounding box center [385, 69] width 70 height 21
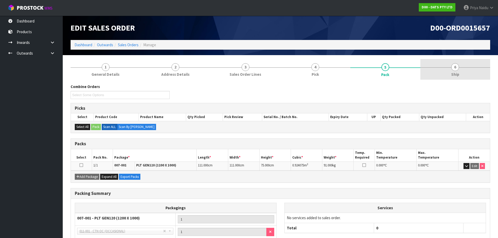
click at [426, 66] on link "6 Ship" at bounding box center [456, 69] width 70 height 21
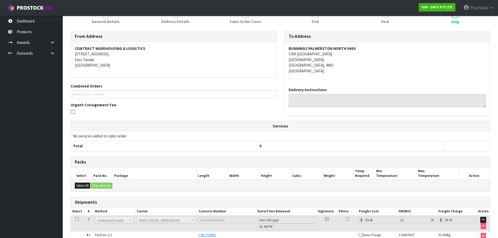
scroll to position [80, 0]
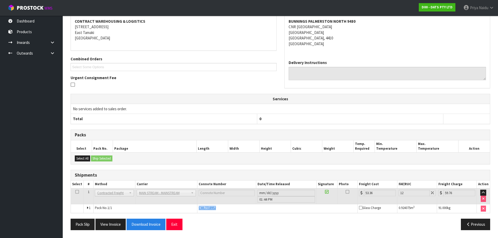
drag, startPoint x: 198, startPoint y: 207, endPoint x: 222, endPoint y: 206, distance: 23.3
click at [222, 206] on div "CWL7718952" at bounding box center [277, 208] width 157 height 5
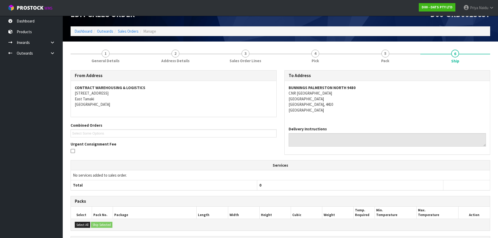
scroll to position [0, 0]
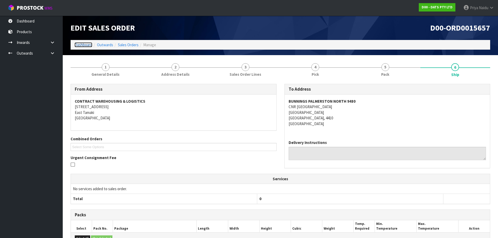
drag, startPoint x: 79, startPoint y: 43, endPoint x: 83, endPoint y: 49, distance: 7.4
click at [79, 43] on link "Dashboard" at bounding box center [84, 44] width 18 height 5
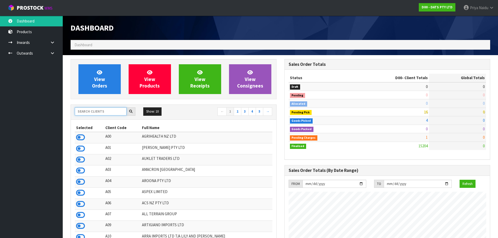
click at [95, 110] on input "text" at bounding box center [101, 111] width 52 height 8
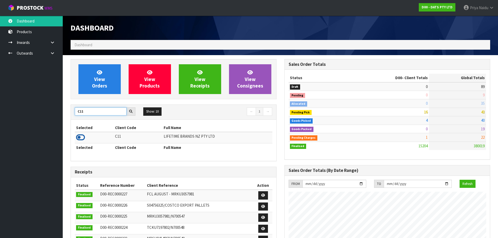
type input "C11"
click at [80, 135] on icon at bounding box center [80, 138] width 9 height 8
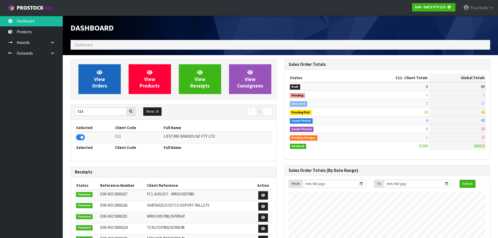
scroll to position [326, 214]
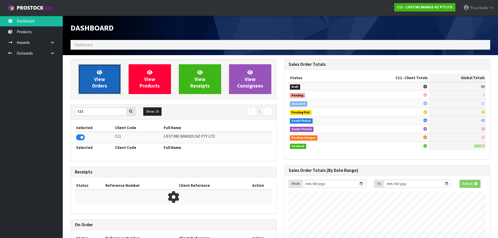
click at [106, 68] on link "View Orders" at bounding box center [99, 79] width 42 height 30
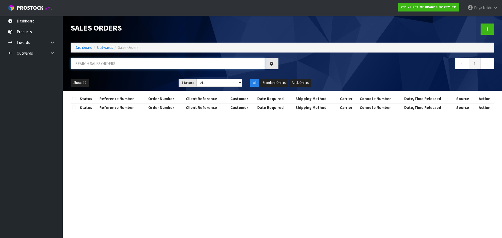
click at [106, 62] on input "text" at bounding box center [168, 63] width 194 height 11
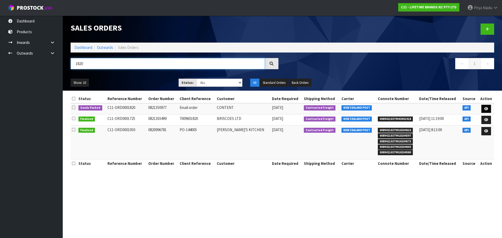
type input "1820"
click at [481, 108] on link at bounding box center [486, 109] width 10 height 8
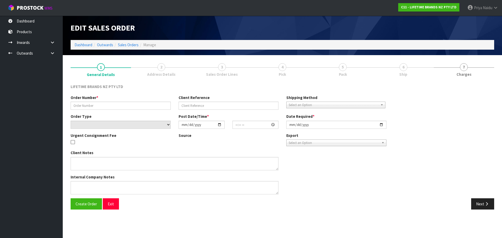
type input "0821350977"
type input "Email order"
select select "number:0"
type input "[DATE]"
type input "14:23:56.000"
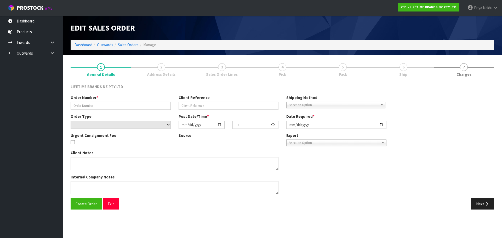
type input "[DATE]"
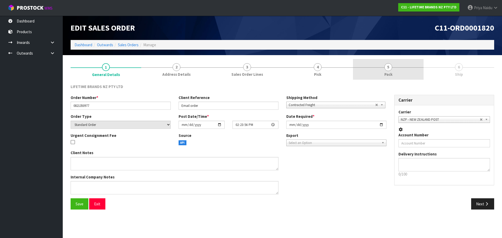
click at [388, 70] on span "5" at bounding box center [388, 67] width 8 height 8
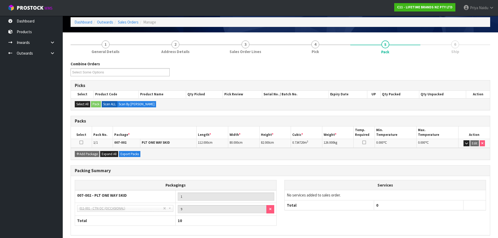
scroll to position [45, 0]
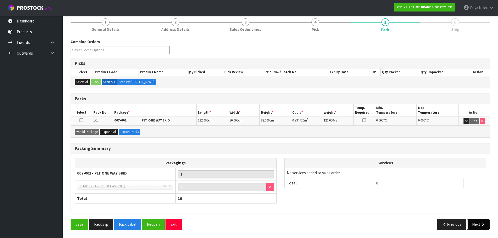
click at [471, 222] on button "Next" at bounding box center [478, 224] width 23 height 11
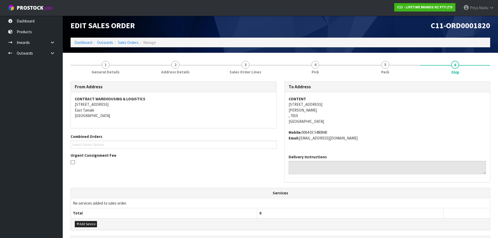
scroll to position [0, 0]
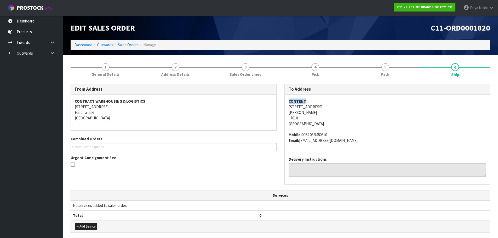
drag, startPoint x: 284, startPoint y: 100, endPoint x: 316, endPoint y: 104, distance: 32.3
click at [316, 104] on div "To Address [GEOGRAPHIC_DATA][STREET_ADDRESS][PERSON_NAME] Mobile: [PHONE_NUMBER…" at bounding box center [388, 137] width 214 height 106
drag, startPoint x: 288, startPoint y: 107, endPoint x: 335, endPoint y: 118, distance: 48.2
click at [335, 118] on div "CONTENT [STREET_ADDRESS][PERSON_NAME] Mobile: [PHONE_NUMBER] Email: [EMAIL_ADDR…" at bounding box center [388, 124] width 206 height 58
drag, startPoint x: 355, startPoint y: 111, endPoint x: 344, endPoint y: 109, distance: 10.9
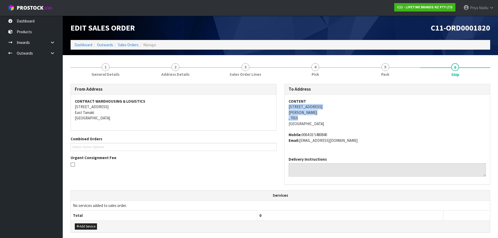
click at [355, 111] on address "CONTENT [STREET_ADDRESS][PERSON_NAME]" at bounding box center [388, 113] width 198 height 28
drag, startPoint x: 285, startPoint y: 108, endPoint x: 327, endPoint y: 107, distance: 41.8
click at [327, 107] on div "CONTENT [STREET_ADDRESS][PERSON_NAME] Mobile: [PHONE_NUMBER] Email: [EMAIL_ADDR…" at bounding box center [388, 124] width 206 height 58
drag, startPoint x: 302, startPoint y: 135, endPoint x: 336, endPoint y: 132, distance: 33.8
click at [336, 132] on address "Mobile: [PHONE_NUMBER] Email: [EMAIL_ADDRESS][DOMAIN_NAME]" at bounding box center [388, 137] width 198 height 11
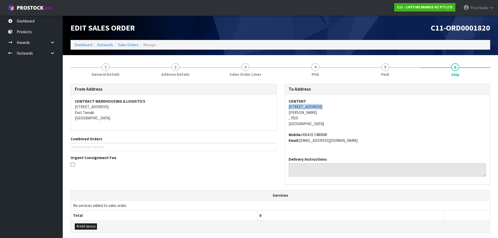
drag, startPoint x: 300, startPoint y: 142, endPoint x: 359, endPoint y: 142, distance: 58.6
click at [359, 142] on address "Mobile: [PHONE_NUMBER] Email: [EMAIL_ADDRESS][DOMAIN_NAME]" at bounding box center [388, 137] width 198 height 11
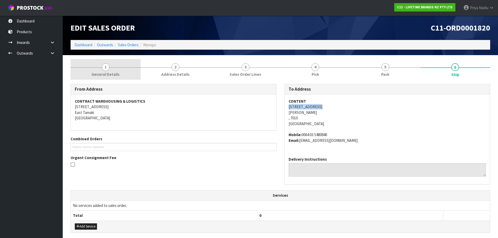
click at [116, 78] on link "1 General Details" at bounding box center [106, 69] width 70 height 21
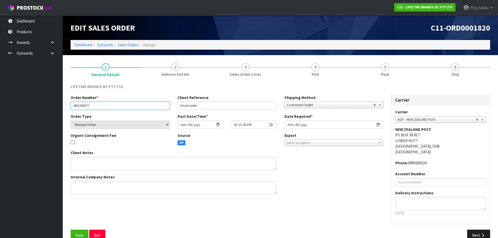
drag, startPoint x: 72, startPoint y: 104, endPoint x: 99, endPoint y: 104, distance: 26.7
click at [99, 104] on input "0821350977" at bounding box center [120, 106] width 99 height 8
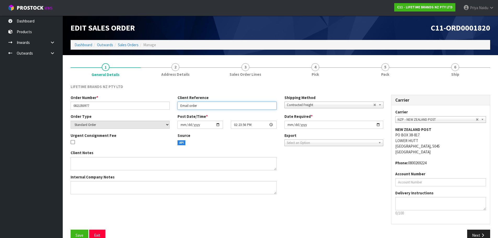
drag, startPoint x: 180, startPoint y: 105, endPoint x: 214, endPoint y: 105, distance: 33.7
click at [214, 105] on input "Email order" at bounding box center [227, 106] width 99 height 8
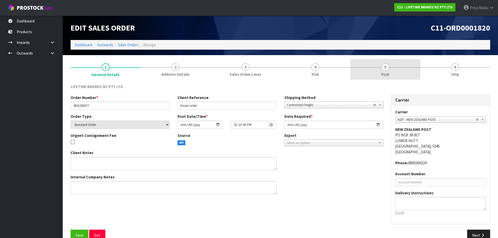
click at [387, 67] on span "5" at bounding box center [386, 67] width 8 height 8
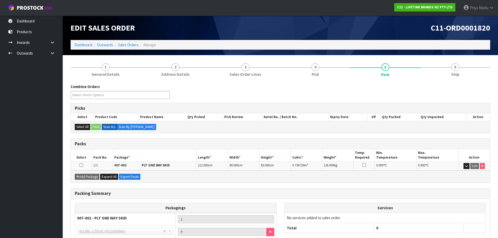
drag, startPoint x: 440, startPoint y: 81, endPoint x: 431, endPoint y: 80, distance: 9.4
click at [440, 81] on div "Combine Orders C11-ORD0001820 C11-ORD0001821 Select Some Options Picks Select P…" at bounding box center [281, 179] width 420 height 199
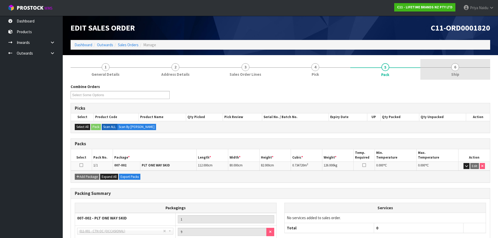
click at [444, 72] on link "6 Ship" at bounding box center [456, 69] width 70 height 21
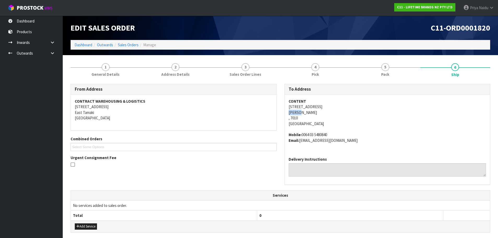
drag, startPoint x: 288, startPoint y: 111, endPoint x: 308, endPoint y: 114, distance: 20.3
click at [308, 114] on div "CONTENT [STREET_ADDRESS][PERSON_NAME] Mobile: [PHONE_NUMBER] Email: [EMAIL_ADDR…" at bounding box center [388, 124] width 206 height 58
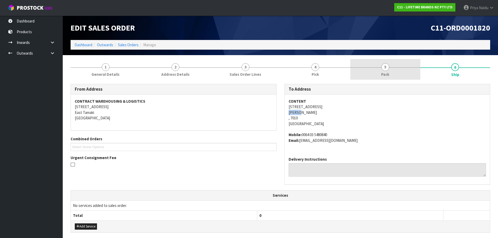
drag, startPoint x: 407, startPoint y: 63, endPoint x: 380, endPoint y: 77, distance: 31.0
click at [406, 64] on link "5 Pack" at bounding box center [385, 69] width 70 height 21
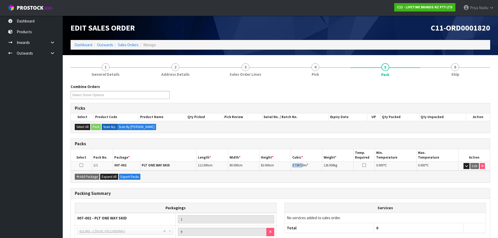
drag, startPoint x: 292, startPoint y: 166, endPoint x: 303, endPoint y: 165, distance: 11.0
click at [303, 165] on td "0.734720 m 3" at bounding box center [306, 166] width 31 height 9
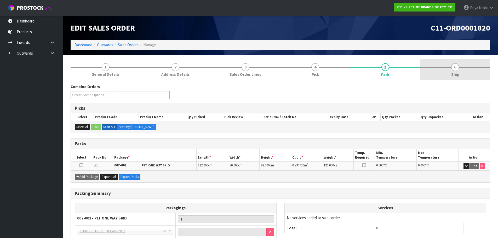
click at [467, 60] on link "6 Ship" at bounding box center [456, 69] width 70 height 21
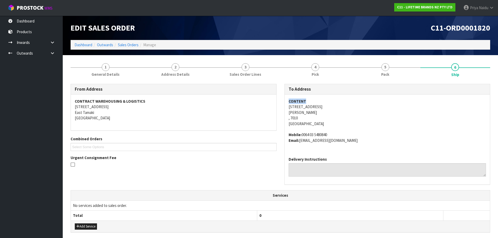
drag, startPoint x: 287, startPoint y: 101, endPoint x: 308, endPoint y: 100, distance: 20.7
click at [308, 100] on div "CONTENT [STREET_ADDRESS][PERSON_NAME] Mobile: [PHONE_NUMBER] Email: [EMAIL_ADDR…" at bounding box center [388, 124] width 206 height 58
drag, startPoint x: 286, startPoint y: 105, endPoint x: 323, endPoint y: 117, distance: 39.2
click at [323, 117] on div "CONTENT [STREET_ADDRESS][PERSON_NAME] Mobile: [PHONE_NUMBER] Email: [EMAIL_ADDR…" at bounding box center [388, 124] width 206 height 58
click at [379, 128] on span "CONTENT [STREET_ADDRESS][PERSON_NAME] Mobile: [PHONE_NUMBER] Email: [EMAIL_ADDR…" at bounding box center [388, 121] width 198 height 45
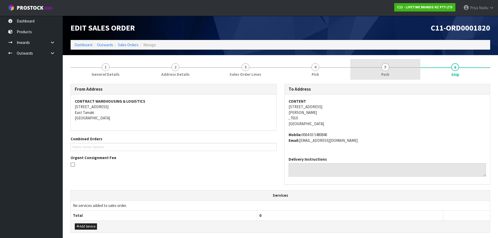
drag, startPoint x: 386, startPoint y: 74, endPoint x: 355, endPoint y: 76, distance: 31.7
click at [386, 74] on span "Pack" at bounding box center [385, 74] width 8 height 5
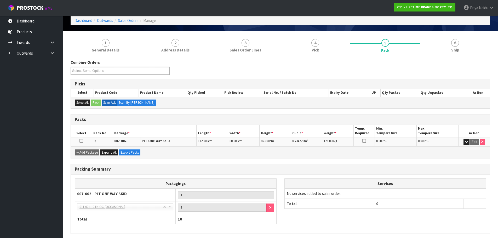
scroll to position [45, 0]
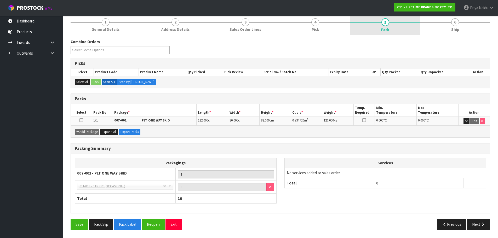
drag, startPoint x: 433, startPoint y: 30, endPoint x: 411, endPoint y: 25, distance: 22.3
click at [432, 30] on link "6 Ship" at bounding box center [456, 24] width 70 height 21
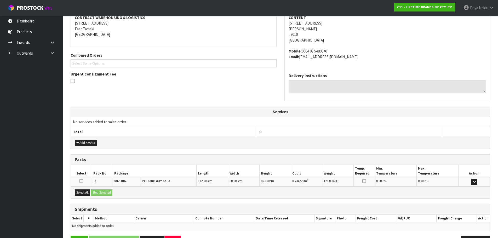
scroll to position [100, 0]
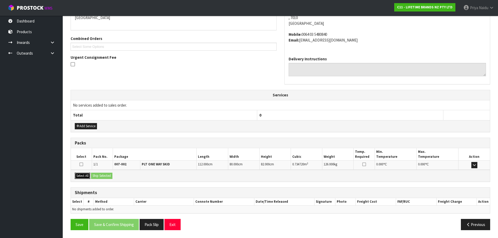
click at [86, 174] on button "Select All" at bounding box center [82, 176] width 15 height 6
click at [100, 174] on button "Ship Selected" at bounding box center [101, 176] width 21 height 6
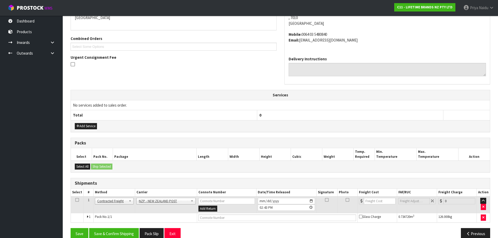
scroll to position [110, 0]
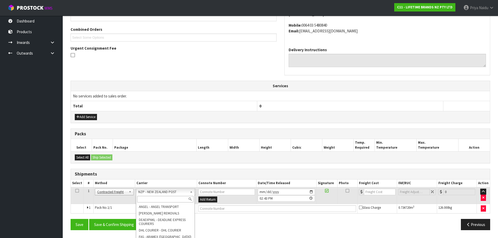
click at [148, 197] on input "text" at bounding box center [165, 199] width 56 height 7
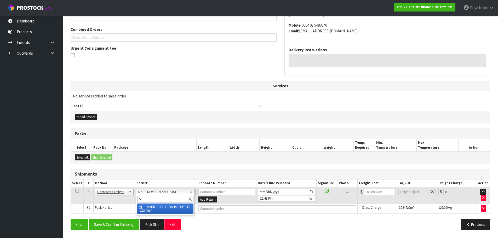
type input "MF"
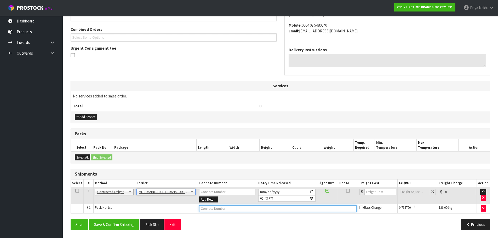
click at [211, 211] on input "text" at bounding box center [277, 209] width 157 height 7
paste input "FWM58570726"
type input "FWM58570726"
click at [377, 191] on input "number" at bounding box center [381, 192] width 32 height 7
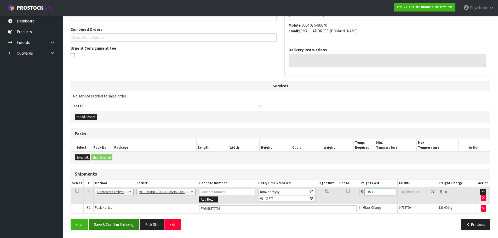
type input "145.71"
click at [121, 225] on button "Save & Confirm Shipping" at bounding box center [114, 224] width 50 height 11
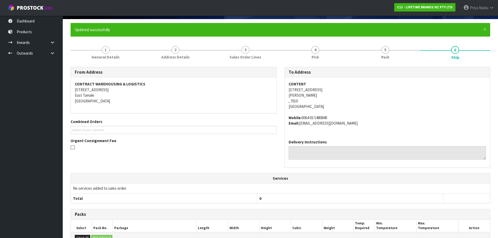
scroll to position [0, 0]
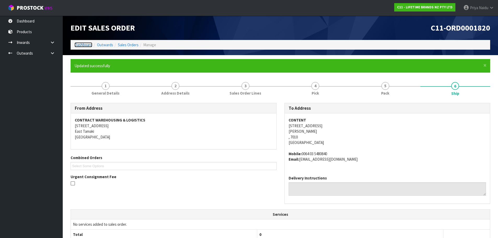
click at [87, 44] on link "Dashboard" at bounding box center [84, 44] width 18 height 5
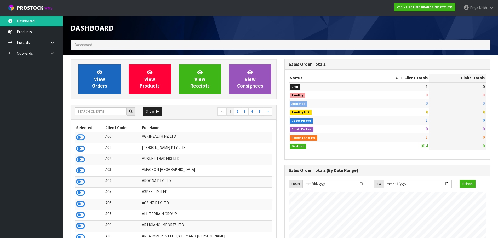
scroll to position [396, 214]
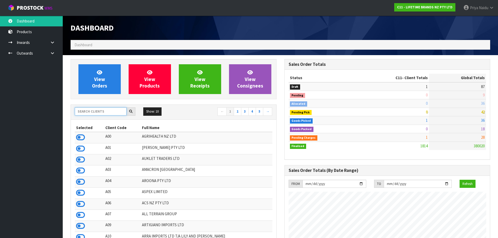
click at [100, 109] on input "text" at bounding box center [101, 111] width 52 height 8
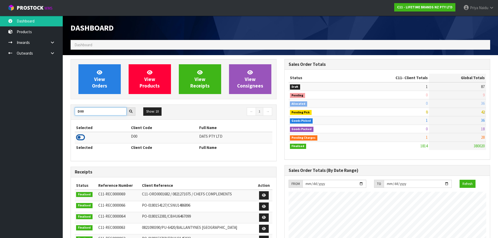
type input "D00"
click at [80, 136] on icon at bounding box center [80, 138] width 9 height 8
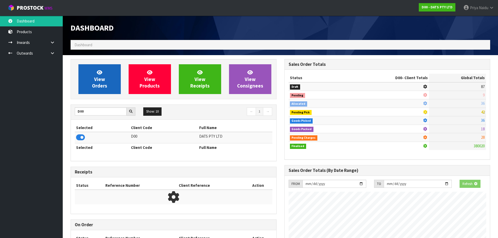
scroll to position [261207, 261319]
drag, startPoint x: 111, startPoint y: 86, endPoint x: 113, endPoint y: 82, distance: 4.5
click at [111, 86] on link "View Orders" at bounding box center [99, 79] width 42 height 30
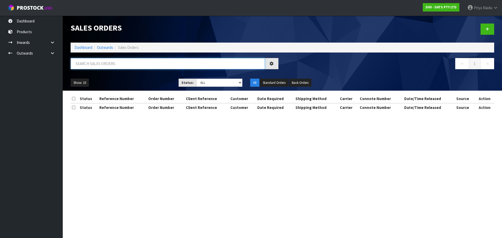
click at [113, 63] on input "text" at bounding box center [168, 63] width 194 height 11
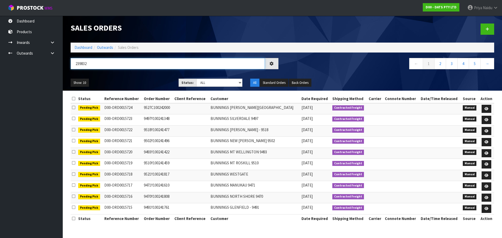
type input "239832"
click at [142, 80] on ul "Show: 10 5 10 25 50" at bounding box center [121, 83] width 100 height 8
click at [140, 80] on ul "Show: 10 5 10 25 50" at bounding box center [121, 83] width 100 height 8
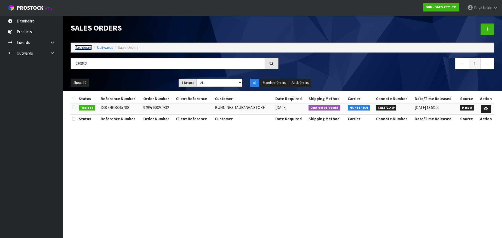
click at [78, 49] on link "Dashboard" at bounding box center [84, 47] width 18 height 5
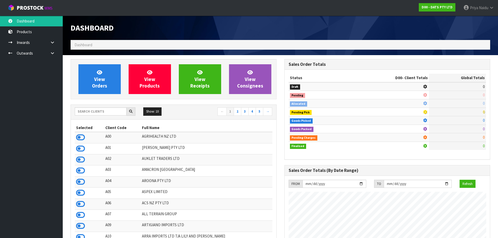
scroll to position [396, 214]
click at [115, 110] on input "text" at bounding box center [101, 111] width 52 height 8
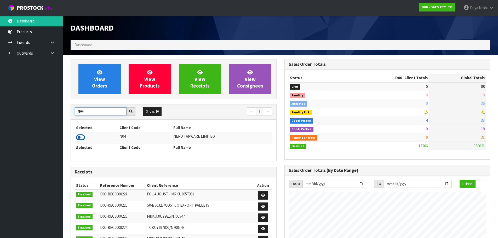
type input "N04"
click at [80, 138] on icon at bounding box center [80, 138] width 9 height 8
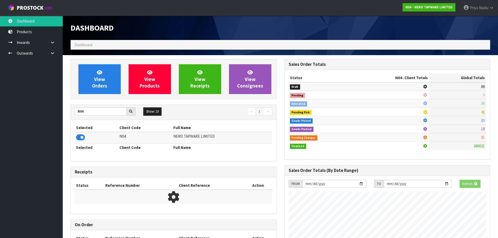
scroll to position [326, 214]
click at [104, 86] on span "View Orders" at bounding box center [99, 79] width 15 height 20
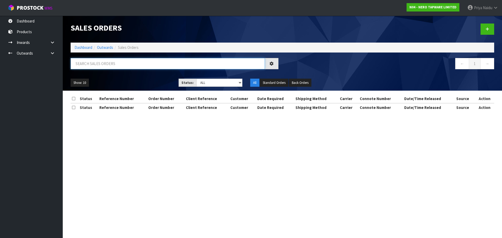
click at [114, 63] on input "text" at bounding box center [168, 63] width 194 height 11
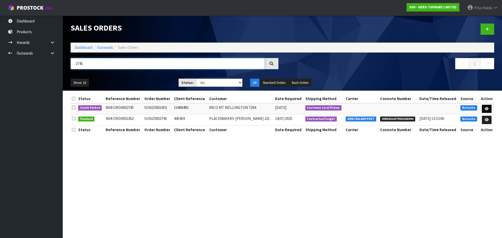
type input "2745"
click at [488, 109] on icon at bounding box center [487, 108] width 4 height 3
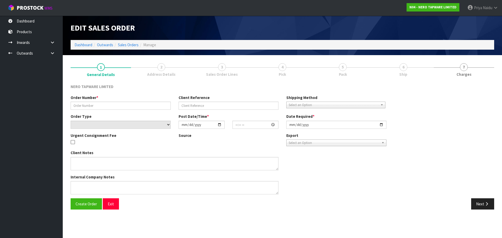
type input "SONZ0003419"
type input "10468483"
select select "number:0"
type input "[DATE]"
type input "12:30:06.000"
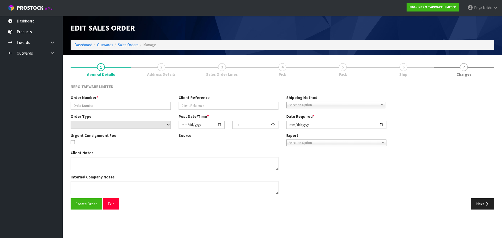
type input "[DATE]"
type textarea "customer pick up 08/09"
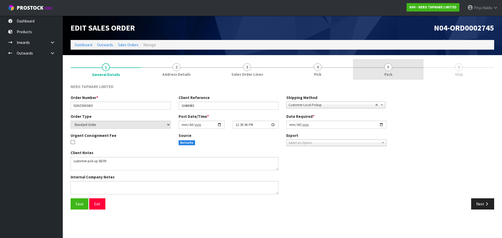
click at [384, 71] on link "5 Pack" at bounding box center [388, 69] width 71 height 21
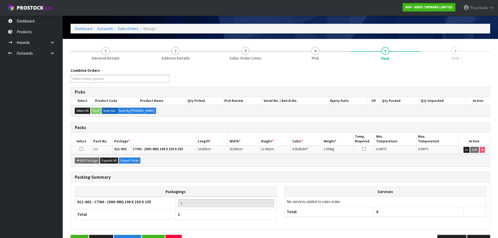
scroll to position [32, 0]
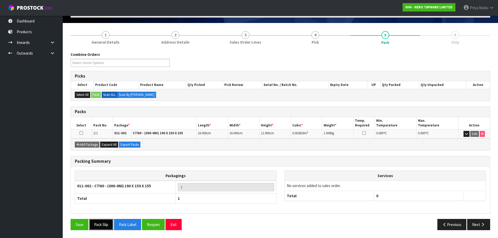
drag, startPoint x: 107, startPoint y: 224, endPoint x: 120, endPoint y: 219, distance: 13.9
click at [107, 225] on button "Pack Slip" at bounding box center [101, 224] width 24 height 11
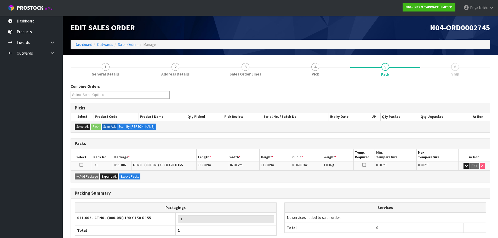
scroll to position [0, 0]
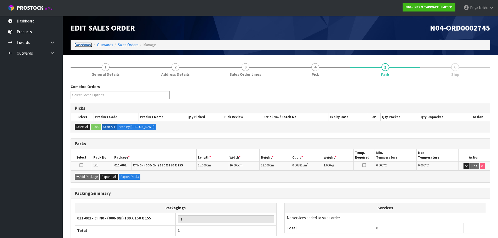
click at [84, 45] on link "Dashboard" at bounding box center [84, 44] width 18 height 5
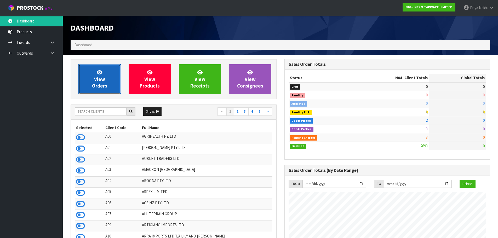
click at [98, 76] on span "View Orders" at bounding box center [99, 79] width 15 height 20
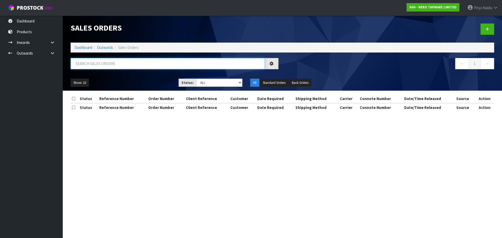
click at [107, 61] on input "text" at bounding box center [168, 63] width 194 height 11
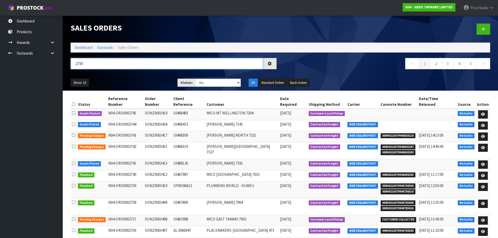
type input "2730"
click at [136, 80] on ul "Show: 10 5 10 25 50" at bounding box center [120, 83] width 99 height 8
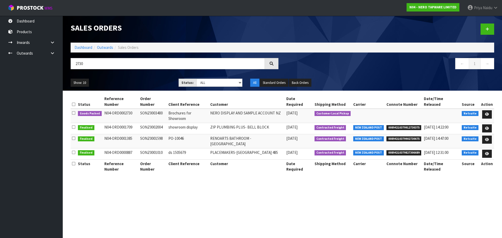
click at [136, 80] on ul "Show: 10 5 10 25 50" at bounding box center [121, 83] width 100 height 8
click at [486, 113] on icon at bounding box center [487, 114] width 4 height 3
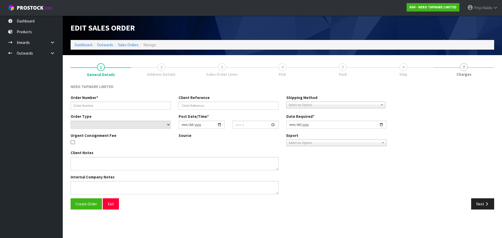
type input "SONZ0003400"
type input "Brochures for Showroom"
select select "number:0"
type input "[DATE]"
type input "13:00:05.000"
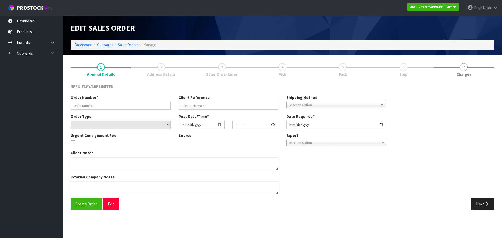
type input "[DATE]"
type textarea "[PERSON_NAME] pick up"
type textarea "BUILDER BROCHURE - CAN WE PLEASE HAVE THE 2025 VERSION?"
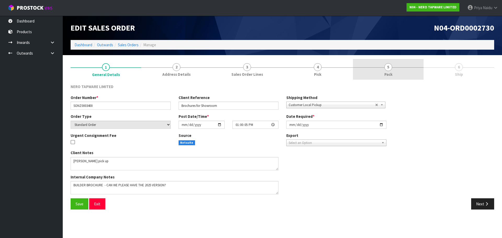
click at [385, 73] on span "Pack" at bounding box center [388, 74] width 8 height 5
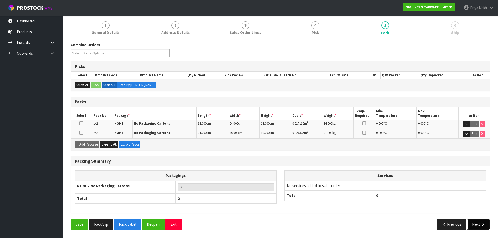
click at [477, 225] on button "Next" at bounding box center [478, 224] width 23 height 11
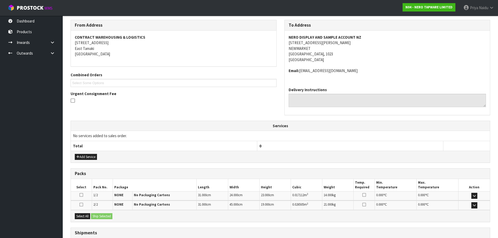
scroll to position [104, 0]
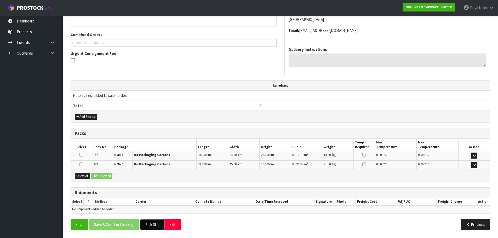
click at [152, 224] on button "Pack Slip" at bounding box center [152, 224] width 24 height 11
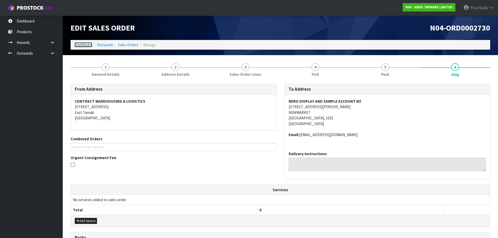
click at [83, 44] on link "Dashboard" at bounding box center [84, 44] width 18 height 5
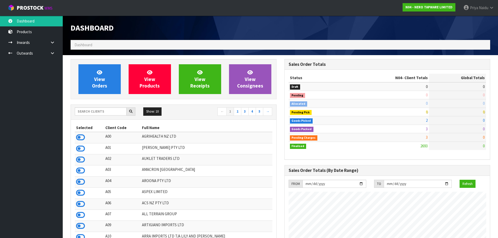
scroll to position [396, 214]
click at [89, 112] on input "text" at bounding box center [101, 111] width 52 height 8
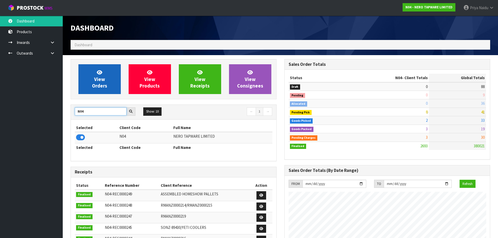
type input "N04"
click at [103, 78] on span "View Orders" at bounding box center [99, 79] width 15 height 20
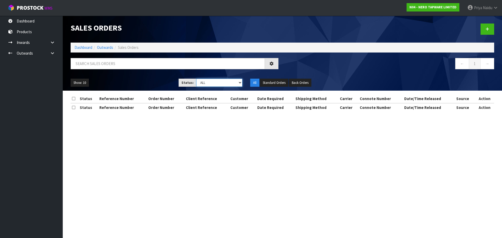
click at [208, 81] on select "Draft Pending Allocated Pending Pick Goods Picked Goods Packed Pending Charges …" at bounding box center [219, 83] width 46 height 8
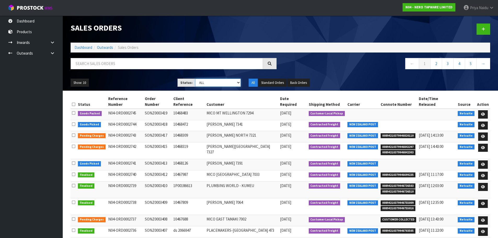
select select "string:5"
click at [195, 79] on select "Draft Pending Allocated Pending Pick Goods Picked Goods Packed Pending Charges …" at bounding box center [218, 83] width 46 height 8
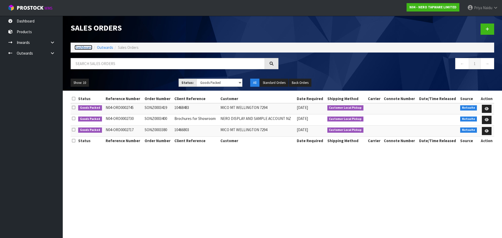
click at [84, 48] on link "Dashboard" at bounding box center [84, 47] width 18 height 5
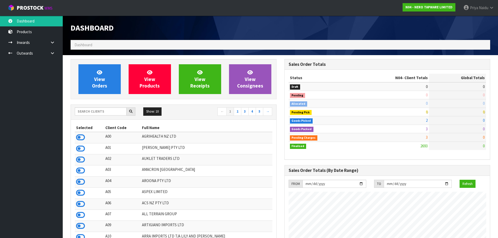
scroll to position [418, 214]
click at [98, 112] on input "text" at bounding box center [101, 111] width 52 height 8
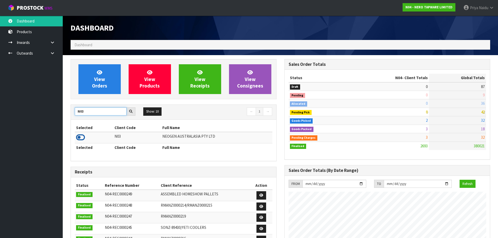
type input "N03"
click at [81, 141] on td at bounding box center [94, 137] width 38 height 11
click at [83, 140] on icon at bounding box center [80, 138] width 9 height 8
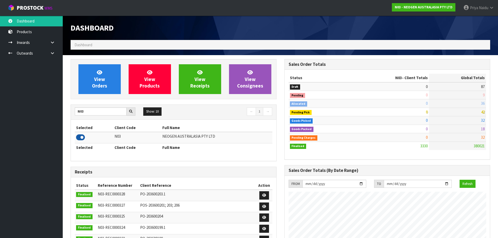
scroll to position [396, 214]
click at [98, 81] on span "View Orders" at bounding box center [99, 79] width 15 height 20
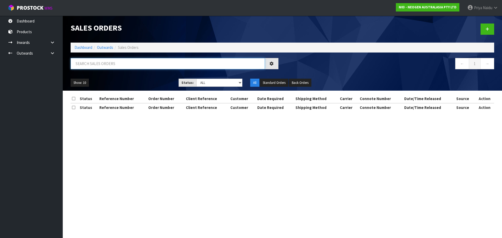
click at [101, 64] on input "text" at bounding box center [168, 63] width 194 height 11
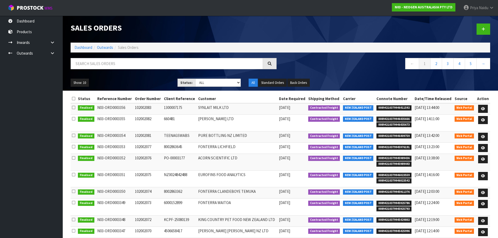
click at [84, 50] on ol "Dashboard Outwards Sales Orders" at bounding box center [281, 48] width 420 height 10
click at [86, 41] on div "Sales Orders" at bounding box center [281, 29] width 428 height 27
click at [85, 49] on link "Dashboard" at bounding box center [84, 47] width 18 height 5
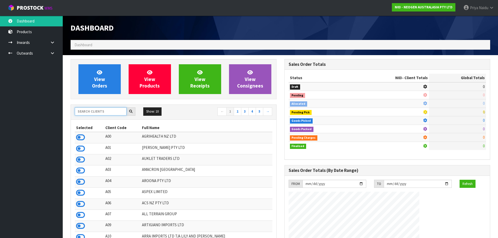
click at [98, 110] on input "text" at bounding box center [101, 111] width 52 height 8
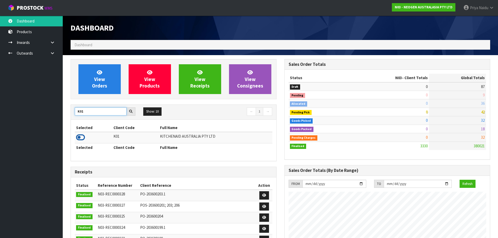
type input "K01"
click at [79, 138] on icon at bounding box center [80, 138] width 9 height 8
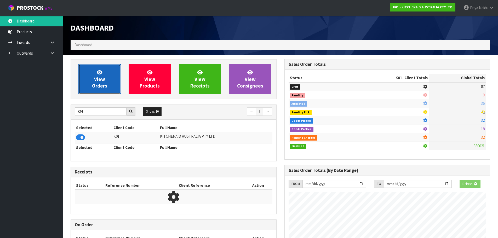
click at [98, 82] on link "View Orders" at bounding box center [99, 79] width 42 height 30
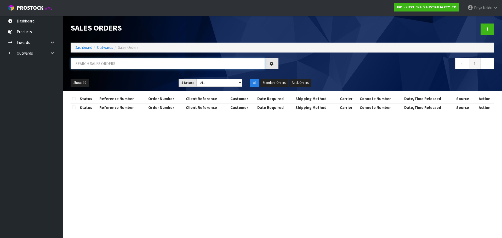
click at [114, 64] on input "text" at bounding box center [168, 63] width 194 height 11
type input "78718"
drag, startPoint x: 203, startPoint y: 82, endPoint x: 203, endPoint y: 85, distance: 2.9
click at [203, 82] on select "Draft Pending Allocated Pending Pick Goods Picked Goods Packed Pending Charges …" at bounding box center [219, 83] width 46 height 8
select select "string:5"
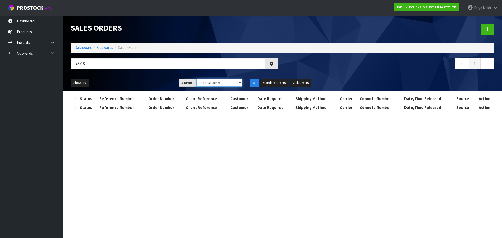
click at [196, 79] on select "Draft Pending Allocated Pending Pick Goods Picked Goods Packed Pending Charges …" at bounding box center [219, 83] width 46 height 8
click at [156, 81] on ul "Show: 10 5 10 25 50" at bounding box center [121, 83] width 100 height 8
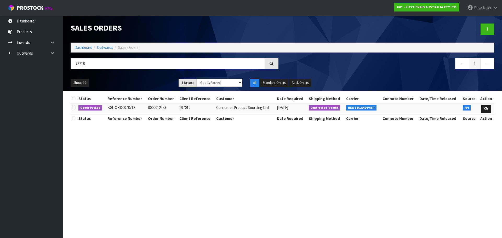
click at [155, 79] on ul "Show: 10 5 10 25 50" at bounding box center [121, 83] width 100 height 8
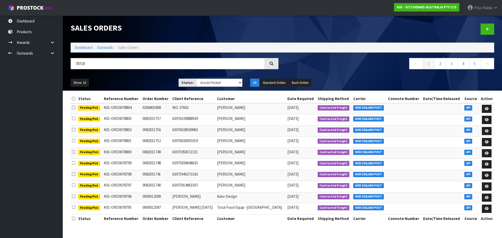
click at [147, 81] on ul "Show: 10 5 10 25 50" at bounding box center [121, 83] width 100 height 8
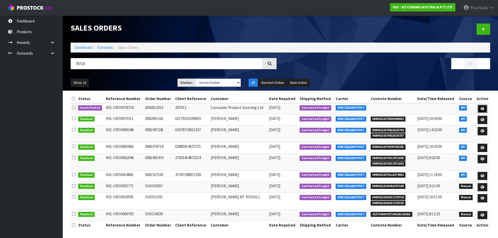
click at [479, 109] on link at bounding box center [483, 109] width 10 height 8
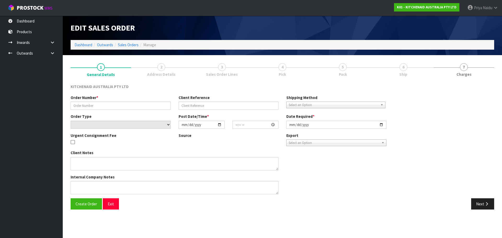
type input "0000012553"
type input "297012"
select select "number:0"
type input "[DATE]"
type input "19:33:07.000"
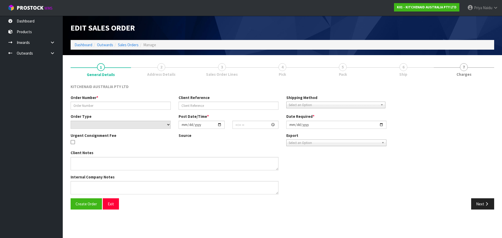
type input "[DATE]"
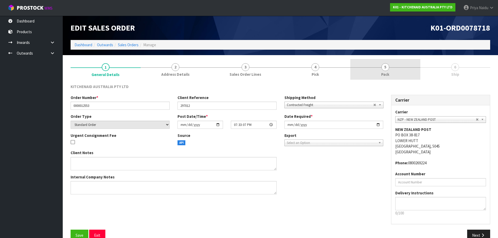
click at [399, 69] on link "5 Pack" at bounding box center [385, 69] width 70 height 21
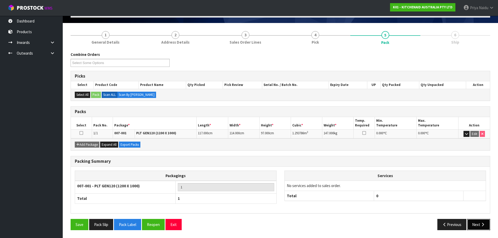
click at [483, 226] on icon "button" at bounding box center [482, 225] width 5 height 4
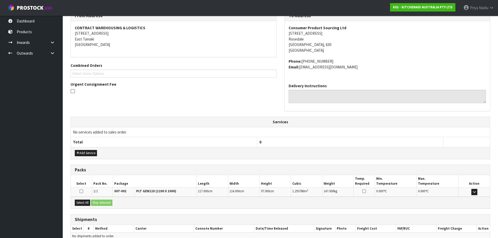
scroll to position [100, 0]
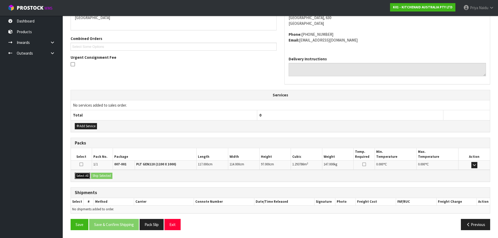
click at [84, 176] on button "Select All" at bounding box center [82, 176] width 15 height 6
drag, startPoint x: 94, startPoint y: 176, endPoint x: 98, endPoint y: 176, distance: 4.0
click at [95, 176] on button "Ship Selected" at bounding box center [101, 176] width 21 height 6
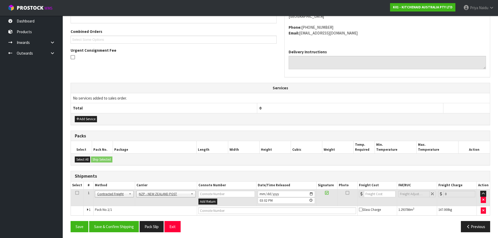
scroll to position [110, 0]
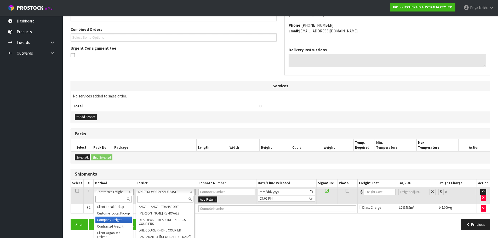
drag, startPoint x: 103, startPoint y: 219, endPoint x: 113, endPoint y: 216, distance: 11.1
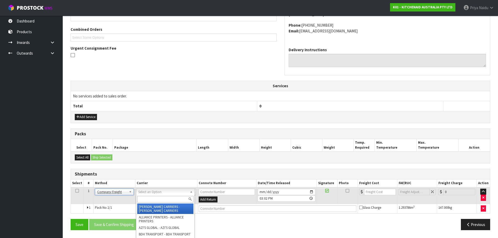
click at [143, 200] on input "text" at bounding box center [165, 199] width 56 height 7
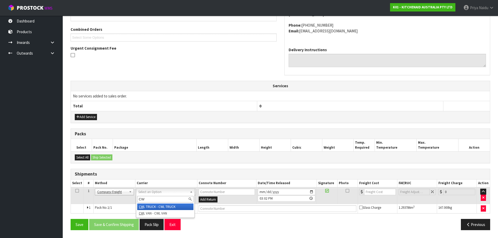
type input "CWL"
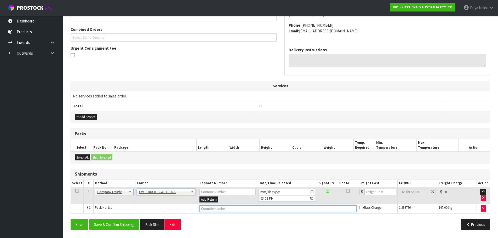
click at [216, 210] on input "text" at bounding box center [278, 209] width 157 height 7
type input "CWL TRUCK DELIVERY"
click at [312, 192] on input "[DATE]" at bounding box center [287, 192] width 57 height 7
type input "[DATE]"
click at [119, 225] on button "Save & Confirm Shipping" at bounding box center [114, 224] width 50 height 11
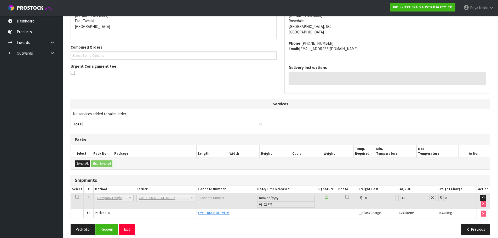
scroll to position [116, 0]
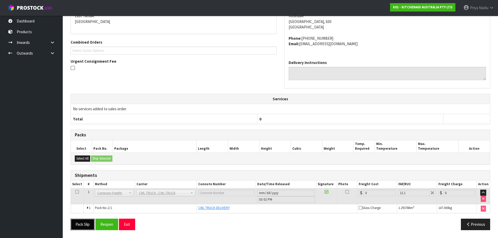
click at [83, 226] on button "Pack Slip" at bounding box center [83, 224] width 24 height 11
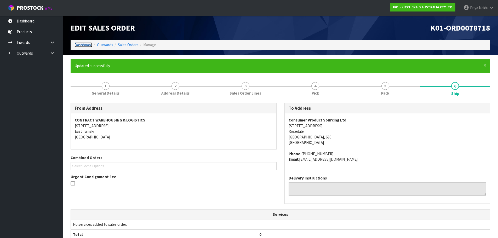
click at [82, 43] on link "Dashboard" at bounding box center [84, 44] width 18 height 5
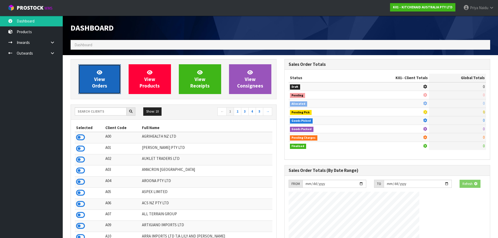
click at [93, 69] on link "View Orders" at bounding box center [99, 79] width 42 height 30
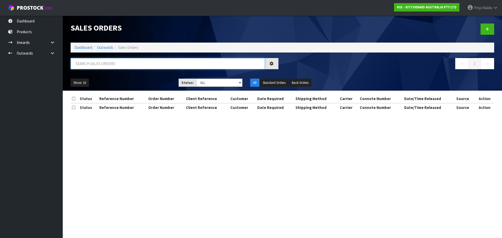
click at [104, 64] on input "text" at bounding box center [168, 63] width 194 height 11
type input "78582"
click at [204, 81] on select "Draft Pending Allocated Pending Pick Goods Picked Goods Packed Pending Charges …" at bounding box center [219, 83] width 46 height 8
select select "string:5"
click at [196, 79] on select "Draft Pending Allocated Pending Pick Goods Picked Goods Packed Pending Charges …" at bounding box center [219, 83] width 46 height 8
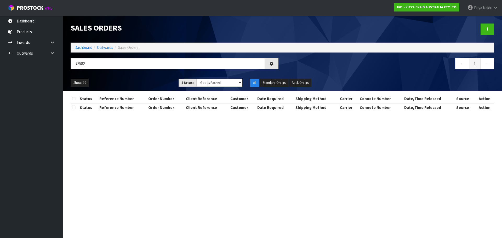
click at [141, 82] on ul "Show: 10 5 10 25 50" at bounding box center [121, 83] width 100 height 8
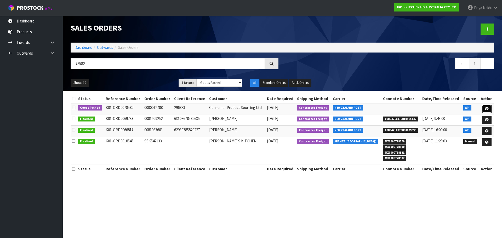
click at [487, 107] on icon at bounding box center [487, 108] width 4 height 3
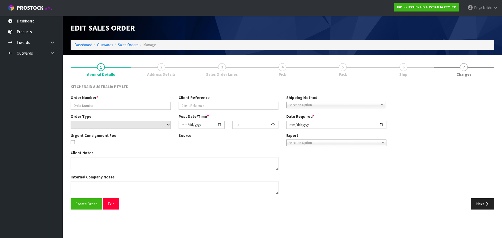
type input "0000012488"
type input "296883"
select select "number:0"
type input "[DATE]"
type input "11:32:43.000"
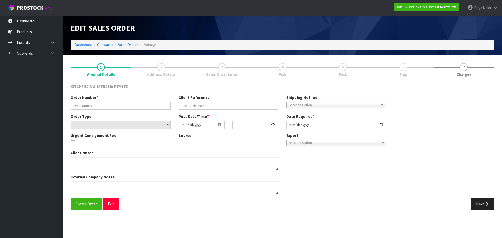
type input "[DATE]"
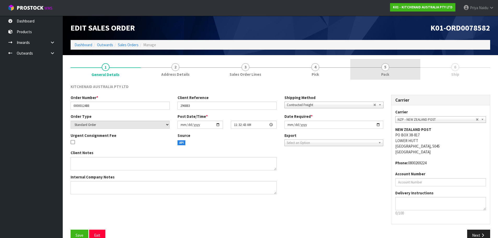
click at [389, 67] on link "5 Pack" at bounding box center [385, 69] width 70 height 21
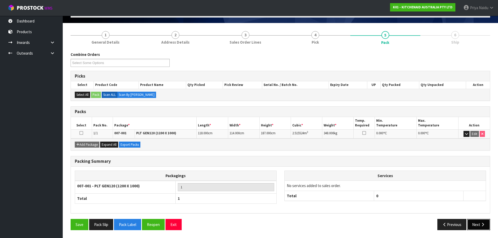
click at [480, 220] on button "Next" at bounding box center [478, 224] width 23 height 11
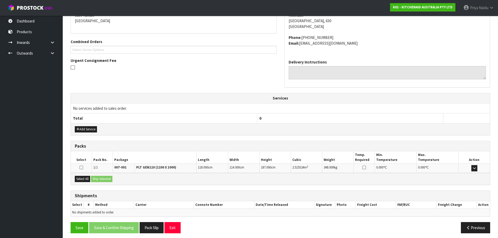
scroll to position [100, 0]
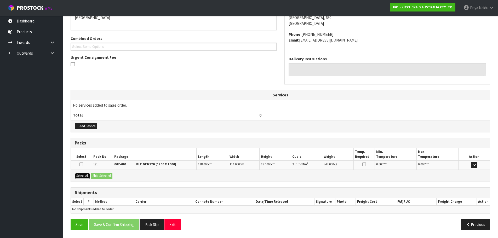
click at [86, 173] on button "Select All" at bounding box center [82, 176] width 15 height 6
click at [103, 172] on div "Select All Ship Selected" at bounding box center [280, 176] width 419 height 12
drag, startPoint x: 106, startPoint y: 173, endPoint x: 106, endPoint y: 176, distance: 2.9
click at [106, 173] on div "Select All Ship Selected" at bounding box center [280, 176] width 419 height 12
click at [106, 177] on button "Ship Selected" at bounding box center [101, 176] width 21 height 6
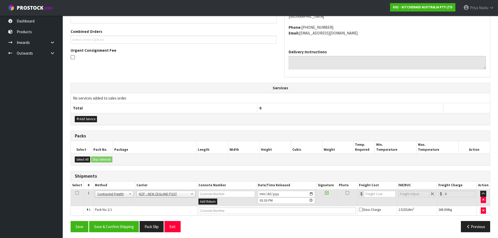
scroll to position [110, 0]
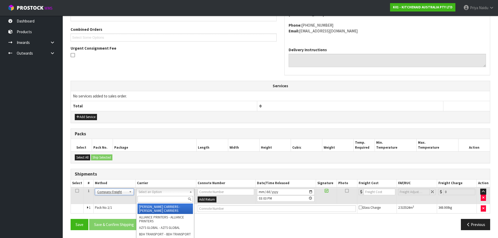
click at [146, 199] on input "text" at bounding box center [165, 199] width 55 height 7
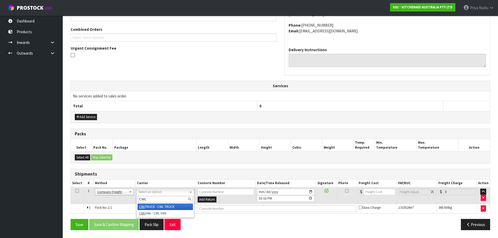
type input "CWL"
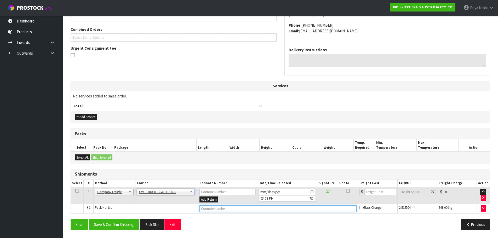
click at [205, 208] on input "text" at bounding box center [278, 209] width 157 height 7
type input "CWL TRUCK DELIVERY"
click at [310, 192] on input "[DATE]" at bounding box center [287, 192] width 57 height 7
type input "[DATE]"
click at [114, 223] on button "Save & Confirm Shipping" at bounding box center [114, 224] width 50 height 11
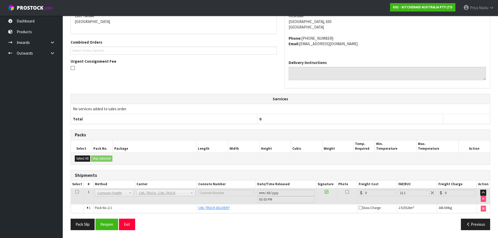
scroll to position [116, 0]
click at [84, 225] on button "Pack Slip" at bounding box center [83, 224] width 24 height 11
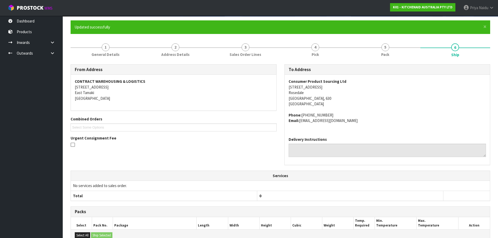
scroll to position [0, 0]
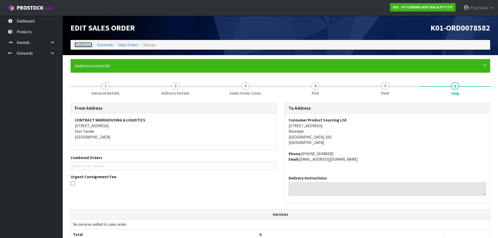
click at [86, 44] on link "Dashboard" at bounding box center [84, 44] width 18 height 5
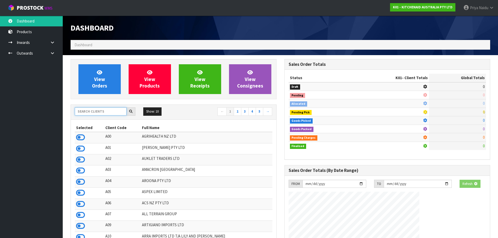
click at [112, 110] on input "text" at bounding box center [101, 111] width 52 height 8
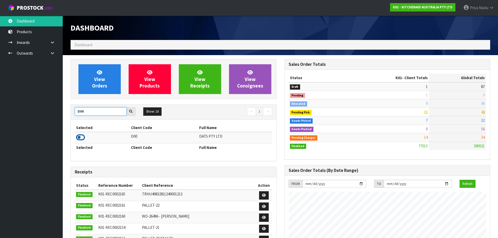
type input "D00"
click at [80, 135] on icon at bounding box center [80, 138] width 9 height 8
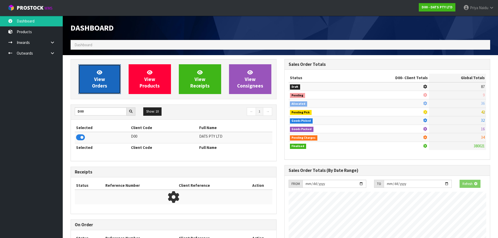
scroll to position [261207, 261319]
click at [105, 87] on span "View Orders" at bounding box center [99, 79] width 15 height 20
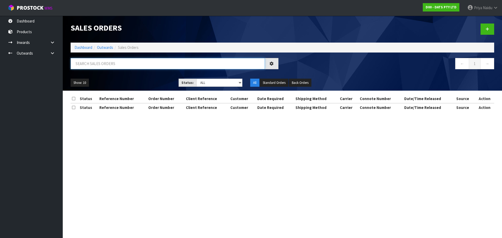
click at [109, 66] on input "text" at bounding box center [168, 63] width 194 height 11
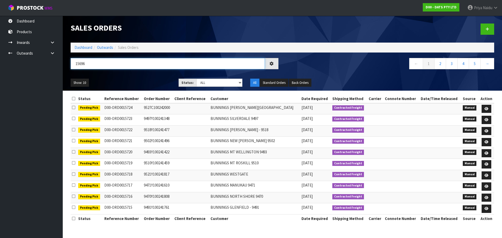
type input "15696"
click at [143, 81] on ul "Show: 10 5 10 25 50" at bounding box center [121, 83] width 100 height 8
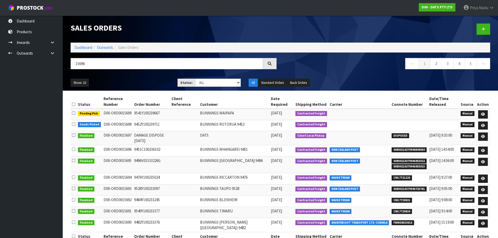
click at [143, 83] on ul "Show: 10 5 10 25 50" at bounding box center [120, 83] width 99 height 8
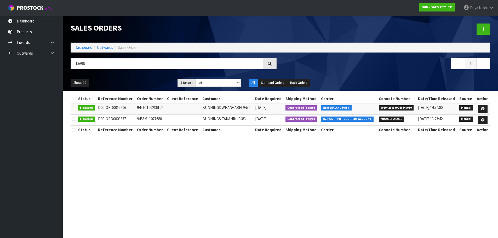
click at [140, 80] on ul "Show: 10 5 10 25 50" at bounding box center [120, 83] width 99 height 8
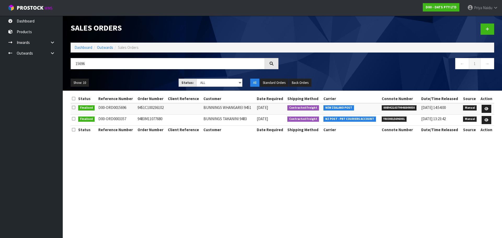
click at [140, 80] on ul "Show: 10 5 10 25 50" at bounding box center [121, 83] width 100 height 8
click at [85, 48] on link "Dashboard" at bounding box center [84, 47] width 18 height 5
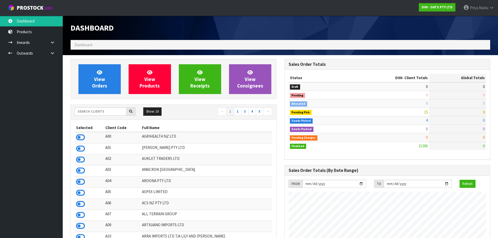
scroll to position [396, 214]
click at [105, 115] on input "text" at bounding box center [101, 111] width 52 height 8
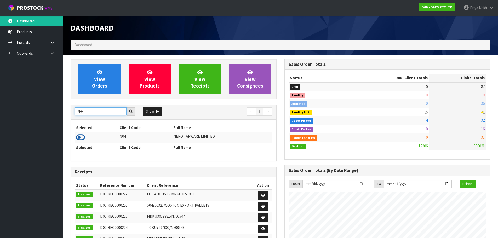
type input "N04"
drag, startPoint x: 81, startPoint y: 139, endPoint x: 85, endPoint y: 127, distance: 12.9
click at [80, 139] on icon at bounding box center [80, 138] width 9 height 8
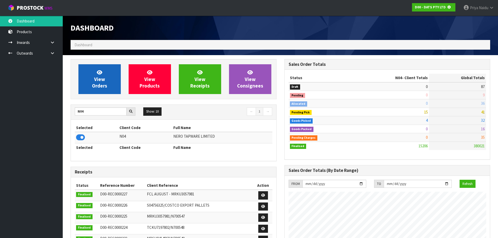
scroll to position [326, 214]
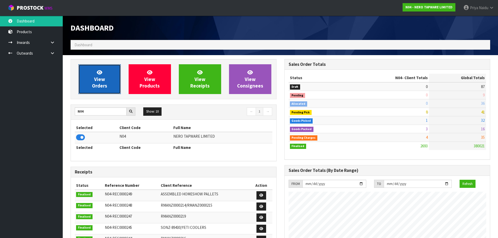
click at [97, 85] on span "View Orders" at bounding box center [99, 79] width 15 height 20
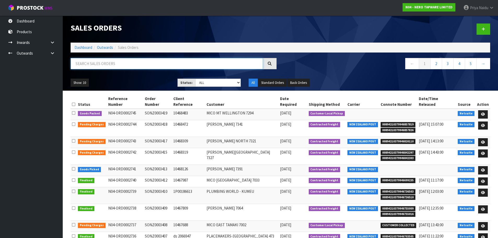
click at [120, 63] on input "text" at bounding box center [167, 63] width 192 height 11
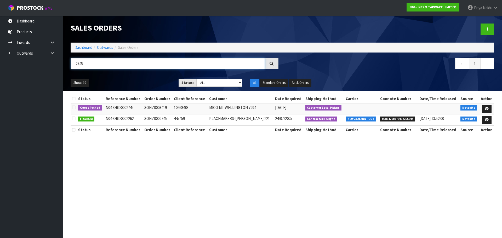
type input "2745"
click at [144, 79] on ul "Show: 10 5 10 25 50" at bounding box center [121, 83] width 100 height 8
click at [489, 106] on link at bounding box center [487, 109] width 10 height 8
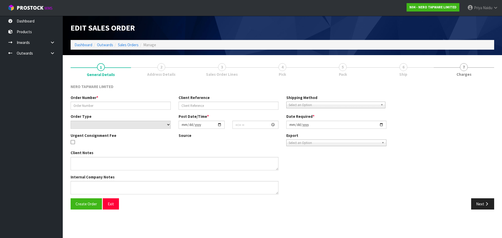
type input "SONZ0003419"
type input "10468483"
select select "number:0"
type input "[DATE]"
type input "12:30:06.000"
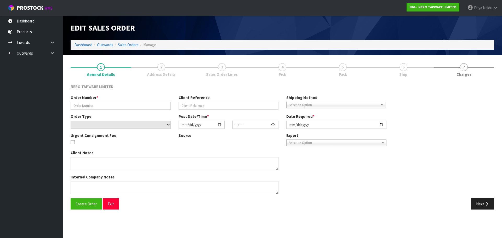
type input "[DATE]"
type textarea "customer pick up 08/09"
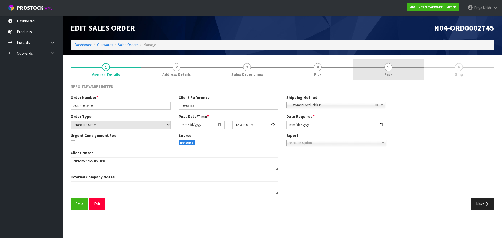
click at [367, 72] on link "5 Pack" at bounding box center [388, 69] width 71 height 21
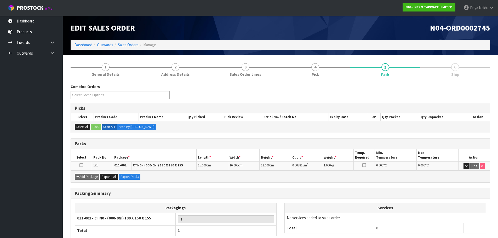
scroll to position [32, 0]
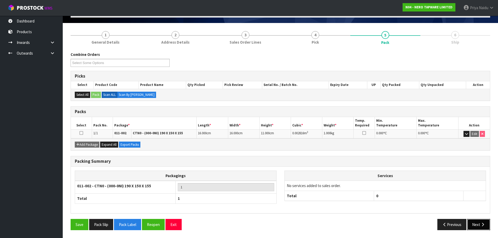
click at [480, 226] on button "Next" at bounding box center [478, 224] width 23 height 11
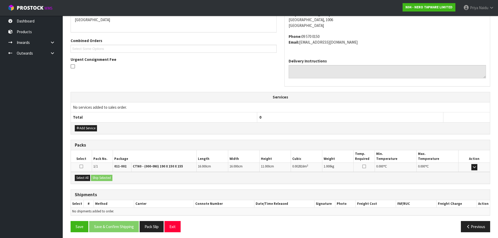
scroll to position [100, 0]
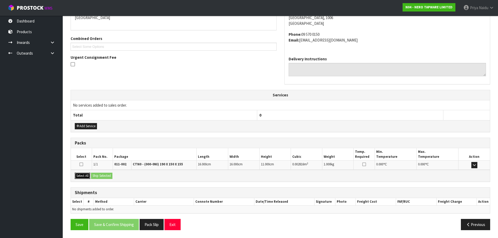
click at [90, 174] on button "Select All" at bounding box center [82, 176] width 15 height 6
click at [107, 174] on button "Ship Selected" at bounding box center [101, 176] width 21 height 6
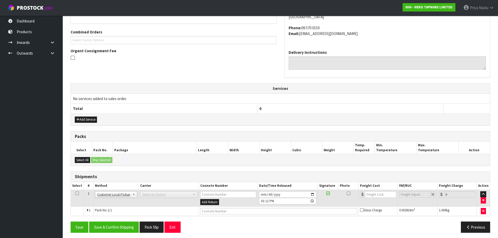
scroll to position [110, 0]
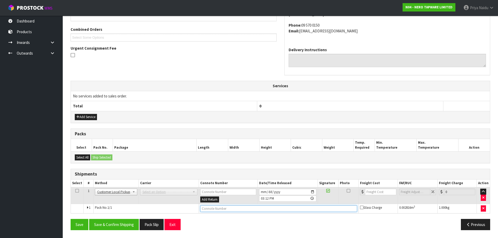
click at [209, 211] on input "text" at bounding box center [278, 209] width 157 height 7
type input "CUSTOMER COLLECTED"
click at [121, 230] on button "Save & Confirm Shipping" at bounding box center [114, 224] width 50 height 11
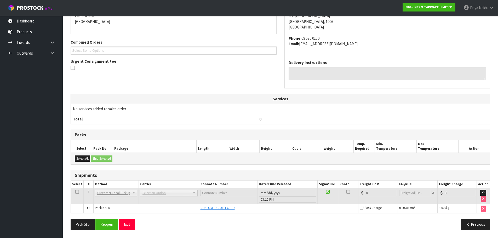
scroll to position [0, 0]
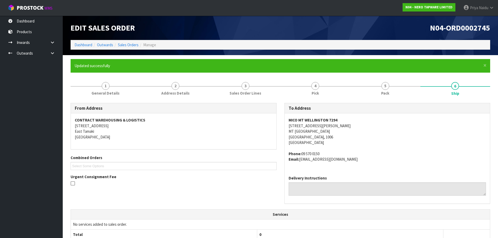
click at [82, 42] on ol "Dashboard Outwards Sales Orders Manage" at bounding box center [281, 45] width 420 height 10
click at [81, 44] on link "Dashboard" at bounding box center [84, 44] width 18 height 5
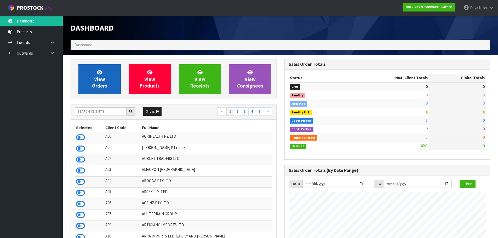
scroll to position [407, 214]
click at [102, 82] on span "View Orders" at bounding box center [99, 79] width 15 height 20
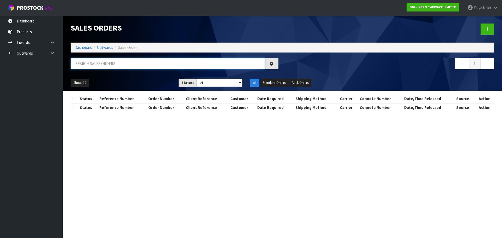
click at [112, 64] on input "text" at bounding box center [168, 63] width 194 height 11
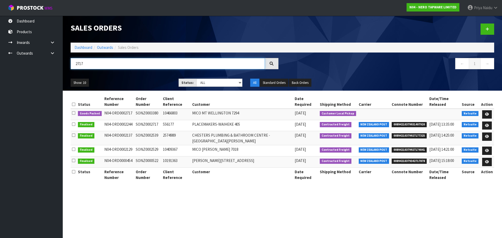
type input "2717"
click at [140, 90] on div "Show: 10 5 10 25 50 Status: Draft Pending Allocated Pending Pick Goods Picked G…" at bounding box center [283, 83] width 432 height 16
click at [140, 81] on ul "Show: 10 5 10 25 50" at bounding box center [121, 83] width 100 height 8
click at [486, 113] on icon at bounding box center [487, 114] width 4 height 3
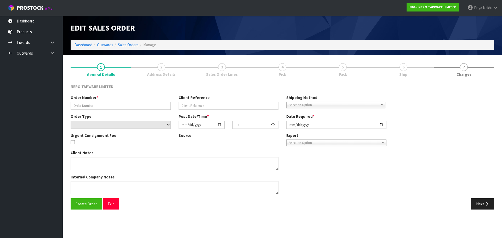
type input "SONZ0003380"
type input "10466803"
select select "number:0"
type input "[DATE]"
type input "09:00:07.000"
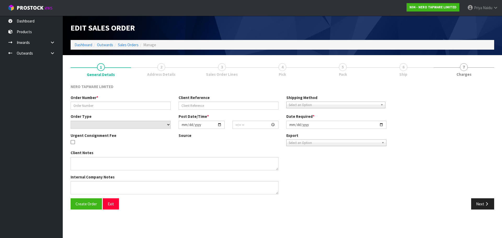
type input "[DATE]"
type textarea "customer pick up"
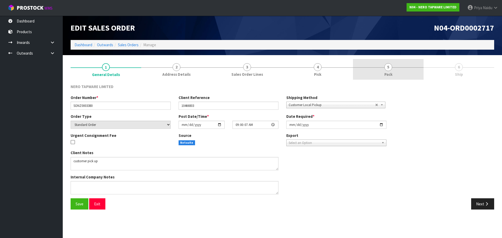
click at [399, 74] on link "5 Pack" at bounding box center [388, 69] width 71 height 21
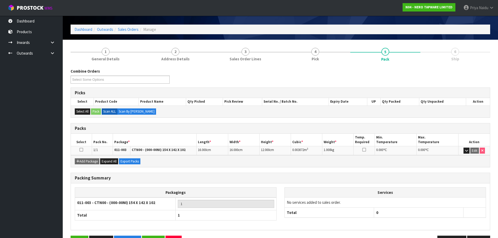
scroll to position [32, 0]
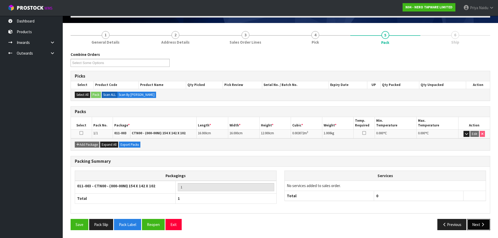
click at [475, 229] on button "Next" at bounding box center [478, 224] width 23 height 11
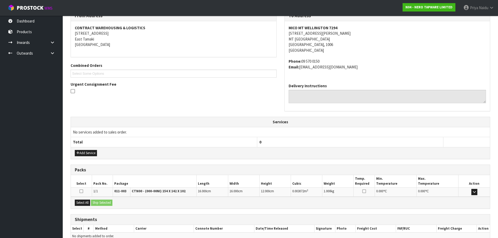
scroll to position [100, 0]
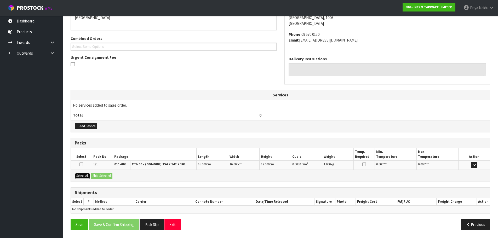
click at [86, 175] on button "Select All" at bounding box center [82, 176] width 15 height 6
drag, startPoint x: 98, startPoint y: 176, endPoint x: 103, endPoint y: 178, distance: 5.9
click at [98, 177] on button "Ship Selected" at bounding box center [101, 176] width 21 height 6
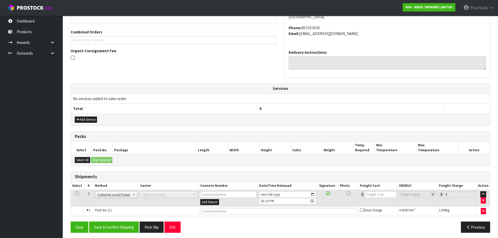
scroll to position [110, 0]
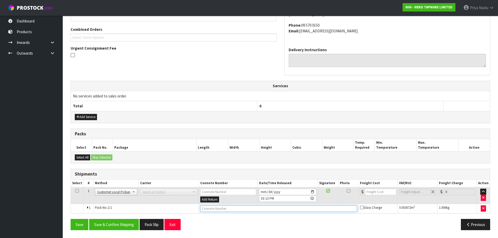
click at [213, 209] on input "text" at bounding box center [278, 209] width 157 height 7
type input "CUSTOMER COLLECTED"
click at [122, 226] on button "Save & Confirm Shipping" at bounding box center [114, 224] width 50 height 11
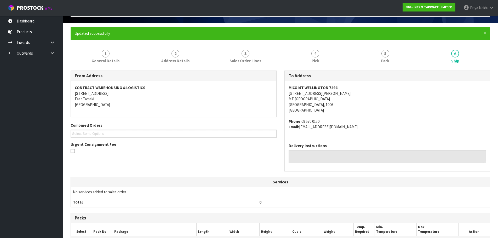
scroll to position [0, 0]
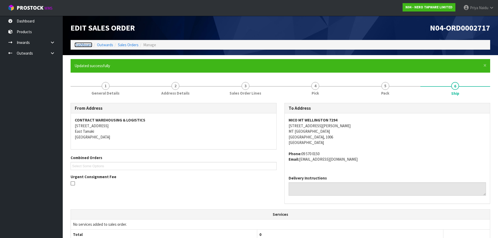
click at [86, 45] on link "Dashboard" at bounding box center [84, 44] width 18 height 5
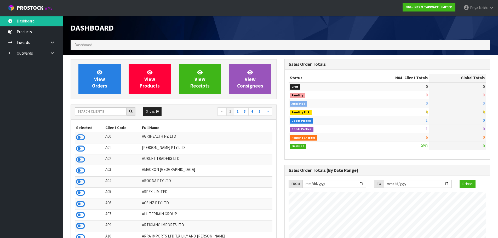
scroll to position [396, 214]
click at [121, 114] on input "text" at bounding box center [101, 111] width 52 height 8
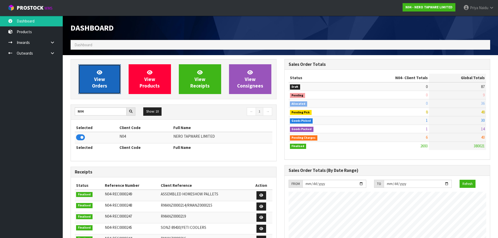
click at [102, 82] on span "View Orders" at bounding box center [99, 79] width 15 height 20
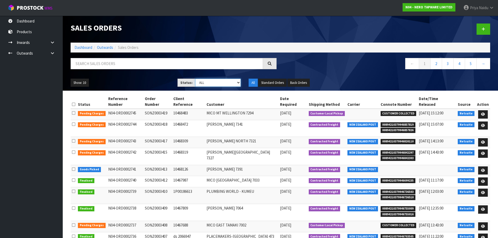
click at [206, 81] on select "Draft Pending Allocated Pending Pick Goods Picked Goods Packed Pending Charges …" at bounding box center [218, 83] width 46 height 8
click at [195, 79] on select "Draft Pending Allocated Pending Pick Goods Picked Goods Packed Pending Charges …" at bounding box center [218, 83] width 46 height 8
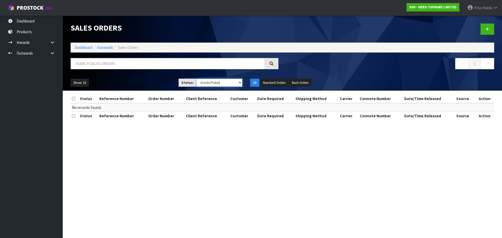
click at [205, 81] on select "Draft Pending Allocated Pending Pick Goods Picked Goods Packed Pending Charges …" at bounding box center [219, 83] width 46 height 8
click at [196, 79] on select "Draft Pending Allocated Pending Pick Goods Picked Goods Packed Pending Charges …" at bounding box center [219, 83] width 46 height 8
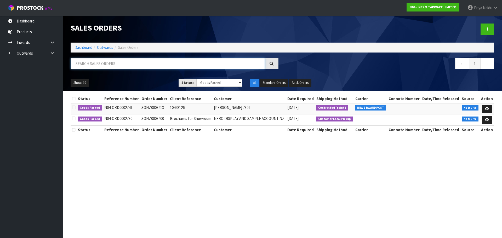
click at [97, 65] on input "text" at bounding box center [168, 63] width 194 height 11
click at [212, 83] on select "Draft Pending Allocated Pending Pick Goods Picked Goods Packed Pending Charges …" at bounding box center [219, 83] width 46 height 8
click at [196, 79] on select "Draft Pending Allocated Pending Pick Goods Picked Goods Packed Pending Charges …" at bounding box center [219, 83] width 46 height 8
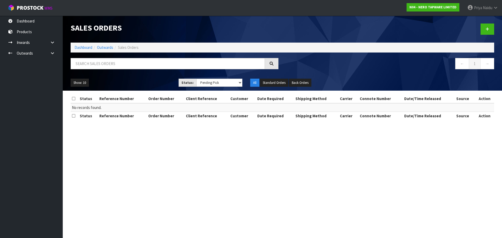
click at [211, 87] on div "Show: 10 5 10 25 50 Status: Draft Pending Allocated Pending Pick Goods Picked G…" at bounding box center [283, 83] width 432 height 16
click at [211, 83] on select "Draft Pending Allocated Pending Pick Goods Picked Goods Packed Pending Charges …" at bounding box center [219, 83] width 46 height 8
click at [196, 79] on select "Draft Pending Allocated Pending Pick Goods Picked Goods Packed Pending Charges …" at bounding box center [219, 83] width 46 height 8
click at [205, 82] on select "Draft Pending Allocated Pending Pick Goods Picked Goods Packed Pending Charges …" at bounding box center [219, 83] width 46 height 8
click at [196, 79] on select "Draft Pending Allocated Pending Pick Goods Picked Goods Packed Pending Charges …" at bounding box center [219, 83] width 46 height 8
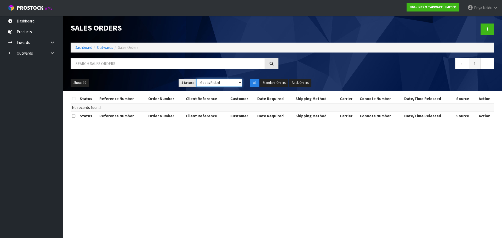
click at [208, 81] on select "Draft Pending Allocated Pending Pick Goods Picked Goods Packed Pending Charges …" at bounding box center [219, 83] width 46 height 8
click at [196, 79] on select "Draft Pending Allocated Pending Pick Goods Picked Goods Packed Pending Charges …" at bounding box center [219, 83] width 46 height 8
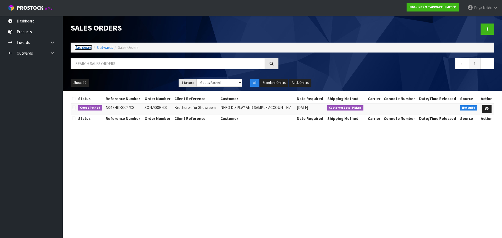
click at [87, 46] on link "Dashboard" at bounding box center [84, 47] width 18 height 5
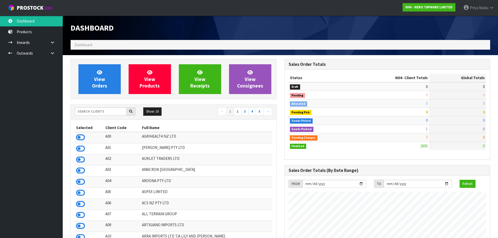
scroll to position [396, 214]
click at [123, 90] on div "View Orders" at bounding box center [100, 79] width 50 height 30
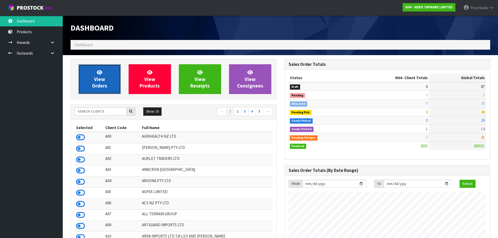
click at [106, 86] on span "View Orders" at bounding box center [99, 79] width 15 height 20
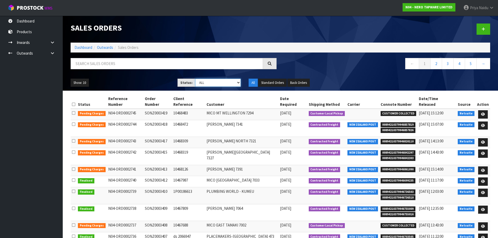
click at [216, 83] on select "Draft Pending Allocated Pending Pick Goods Picked Goods Packed Pending Charges …" at bounding box center [218, 83] width 46 height 8
click at [195, 79] on select "Draft Pending Allocated Pending Pick Goods Picked Goods Packed Pending Charges …" at bounding box center [218, 83] width 46 height 8
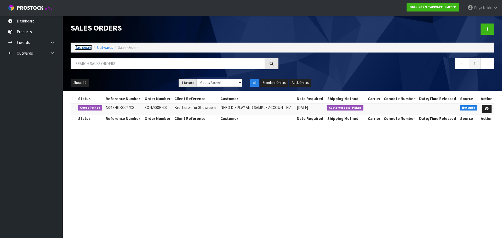
click at [83, 48] on link "Dashboard" at bounding box center [84, 47] width 18 height 5
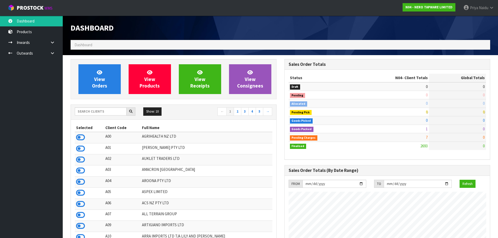
scroll to position [407, 214]
click at [104, 112] on input "text" at bounding box center [101, 111] width 52 height 8
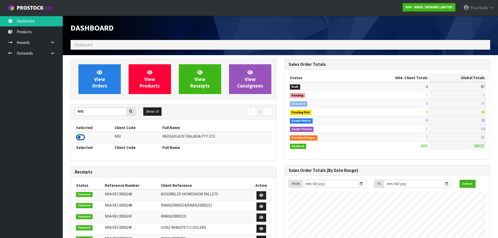
click at [82, 139] on icon at bounding box center [80, 138] width 9 height 8
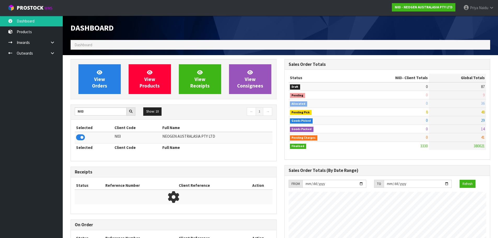
scroll to position [396, 214]
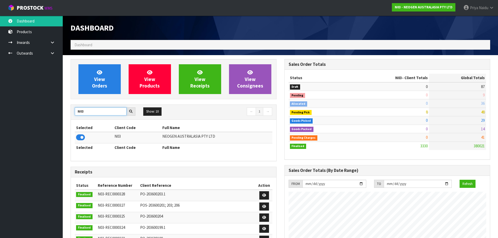
click at [94, 112] on input "N03" at bounding box center [101, 111] width 52 height 8
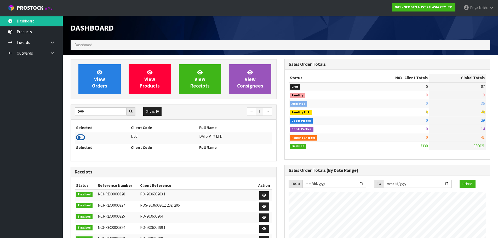
click at [85, 139] on icon at bounding box center [80, 138] width 9 height 8
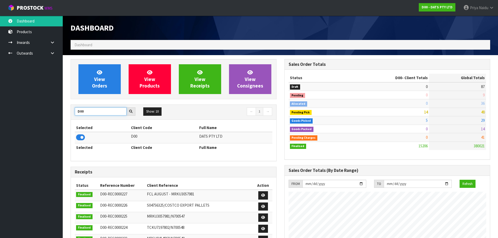
click at [99, 110] on input "D00" at bounding box center [101, 111] width 52 height 8
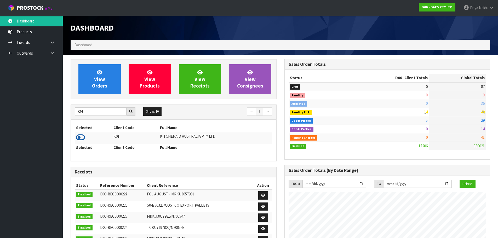
click at [79, 138] on icon at bounding box center [80, 138] width 9 height 8
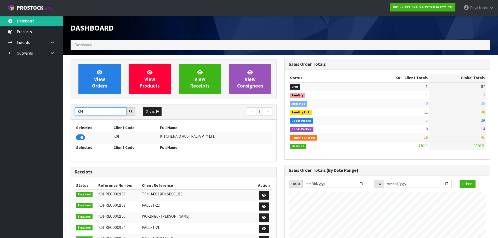
click at [94, 111] on input "K01" at bounding box center [101, 111] width 52 height 8
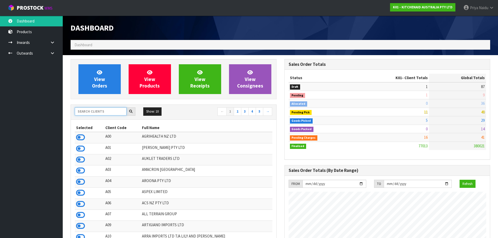
click at [107, 110] on input "text" at bounding box center [101, 111] width 52 height 8
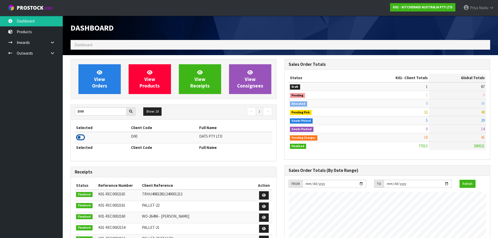
click at [81, 139] on icon at bounding box center [80, 138] width 9 height 8
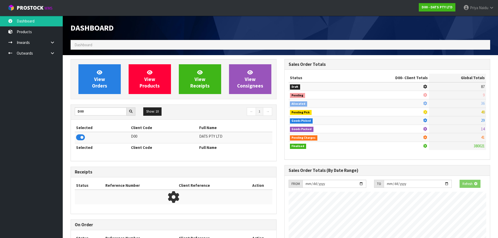
scroll to position [326, 214]
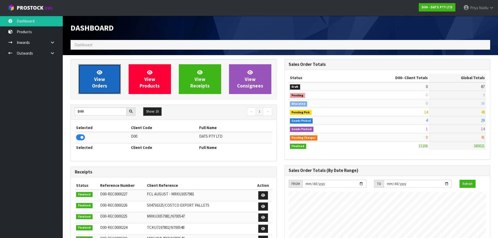
click at [102, 81] on span "View Orders" at bounding box center [99, 79] width 15 height 20
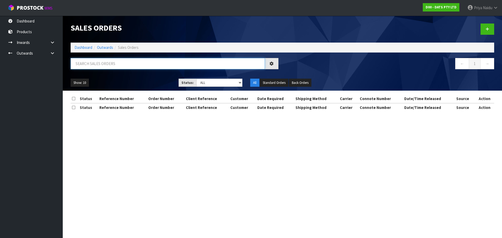
click at [106, 69] on input "text" at bounding box center [168, 63] width 194 height 11
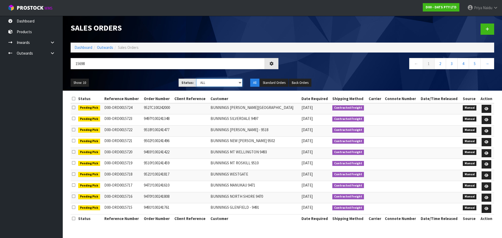
drag, startPoint x: 205, startPoint y: 82, endPoint x: 202, endPoint y: 86, distance: 4.9
click at [205, 82] on select "Draft Pending Allocated Pending Pick Goods Picked Goods Packed Pending Charges …" at bounding box center [219, 83] width 46 height 8
click at [196, 79] on select "Draft Pending Allocated Pending Pick Goods Picked Goods Packed Pending Charges …" at bounding box center [219, 83] width 46 height 8
click at [151, 82] on ul "Show: 10 5 10 25 50" at bounding box center [121, 83] width 100 height 8
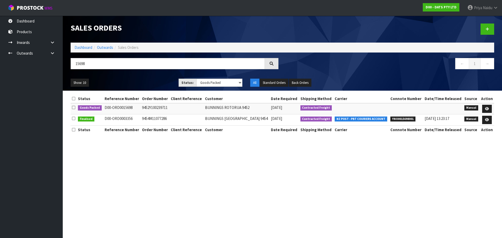
click at [146, 79] on ul "Show: 10 5 10 25 50" at bounding box center [121, 83] width 100 height 8
click at [489, 107] on link at bounding box center [487, 109] width 10 height 8
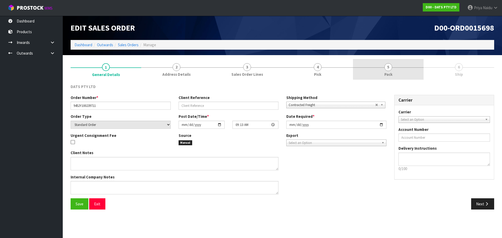
click at [391, 69] on span "5" at bounding box center [388, 67] width 8 height 8
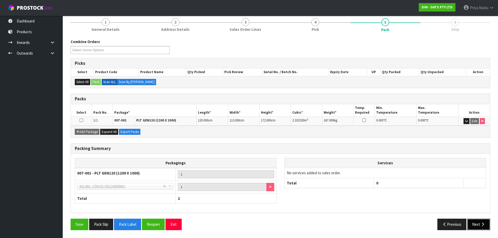
drag, startPoint x: 477, startPoint y: 225, endPoint x: 474, endPoint y: 223, distance: 3.3
click at [477, 225] on button "Next" at bounding box center [478, 224] width 23 height 11
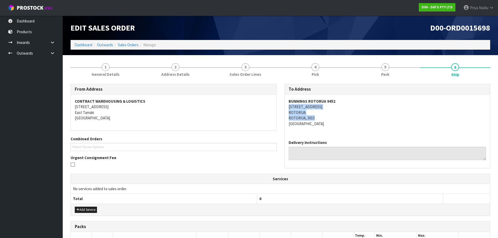
drag, startPoint x: 287, startPoint y: 106, endPoint x: 334, endPoint y: 116, distance: 48.6
click at [334, 116] on div "BUNNINGS ROTORUA 9452 24-48 [GEOGRAPHIC_DATA][STREET_ADDRESS]" at bounding box center [388, 115] width 206 height 41
drag, startPoint x: 286, startPoint y: 100, endPoint x: 337, endPoint y: 100, distance: 50.2
click at [337, 100] on div "BUNNINGS ROTORUA 9452 24-48 [GEOGRAPHIC_DATA][STREET_ADDRESS]" at bounding box center [388, 115] width 206 height 41
drag, startPoint x: 332, startPoint y: 126, endPoint x: 320, endPoint y: 116, distance: 15.6
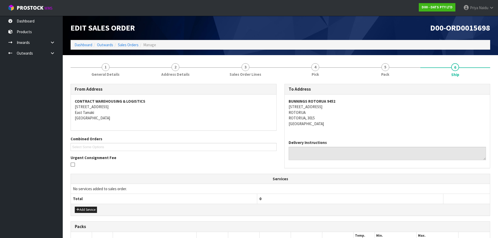
click at [332, 126] on address "BUNNINGS ROTORUA 9452 24-48 [GEOGRAPHIC_DATA][STREET_ADDRESS]" at bounding box center [388, 113] width 198 height 28
drag, startPoint x: 288, startPoint y: 107, endPoint x: 336, endPoint y: 116, distance: 48.0
click at [336, 116] on address "BUNNINGS ROTORUA 9452 24-48 [GEOGRAPHIC_DATA][STREET_ADDRESS]" at bounding box center [388, 113] width 198 height 28
drag, startPoint x: 287, startPoint y: 99, endPoint x: 345, endPoint y: 99, distance: 58.1
click at [345, 99] on div "BUNNINGS ROTORUA 9452 24-48 [GEOGRAPHIC_DATA][STREET_ADDRESS]" at bounding box center [388, 115] width 206 height 41
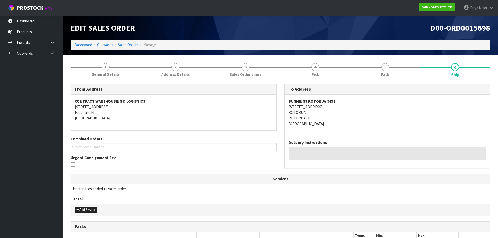
click at [285, 107] on div "BUNNINGS ROTORUA 9452 24-48 [GEOGRAPHIC_DATA][STREET_ADDRESS]" at bounding box center [388, 115] width 206 height 41
drag, startPoint x: 286, startPoint y: 107, endPoint x: 333, endPoint y: 105, distance: 47.1
click at [333, 105] on div "BUNNINGS ROTORUA 9452 24-48 [GEOGRAPHIC_DATA][STREET_ADDRESS]" at bounding box center [388, 115] width 206 height 41
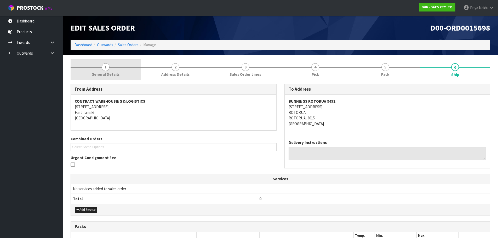
click at [113, 78] on link "1 General Details" at bounding box center [106, 69] width 70 height 21
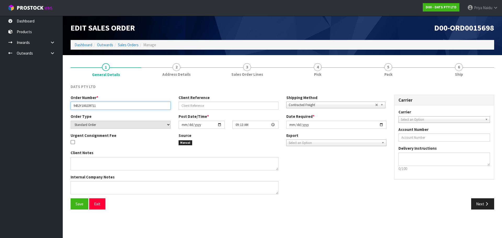
drag, startPoint x: 71, startPoint y: 105, endPoint x: 113, endPoint y: 105, distance: 41.6
click at [113, 105] on input "9452Y100239711" at bounding box center [121, 106] width 100 height 8
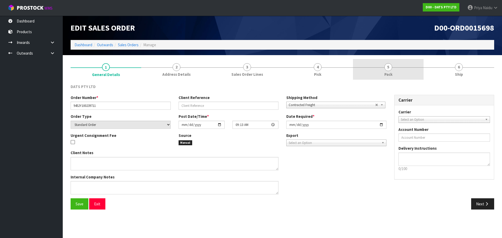
click at [375, 72] on link "5 Pack" at bounding box center [388, 69] width 71 height 21
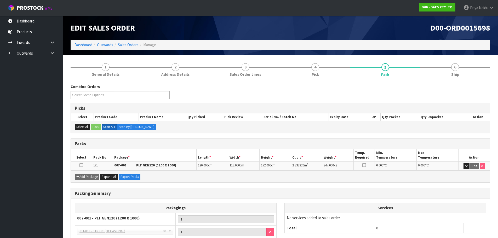
drag, startPoint x: 291, startPoint y: 166, endPoint x: 318, endPoint y: 166, distance: 26.9
click at [318, 166] on tr "1/1 007-001 PLT GEN120 (1200 X 1000) 120.000 cm 113.000 cm 172.000 cm 2.332320 …" at bounding box center [280, 166] width 419 height 9
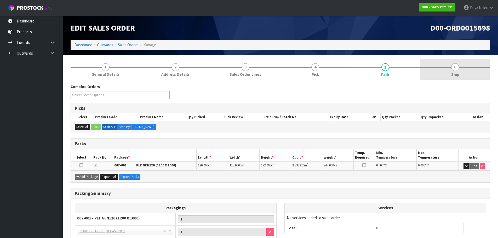
drag, startPoint x: 461, startPoint y: 77, endPoint x: 450, endPoint y: 76, distance: 11.6
click at [461, 77] on link "6 Ship" at bounding box center [456, 69] width 70 height 21
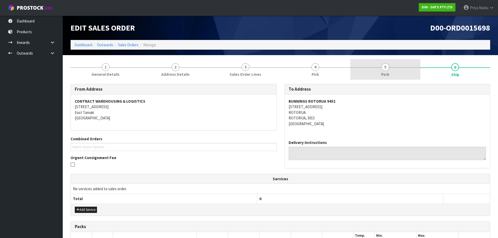
click at [396, 63] on link "5 Pack" at bounding box center [385, 69] width 70 height 21
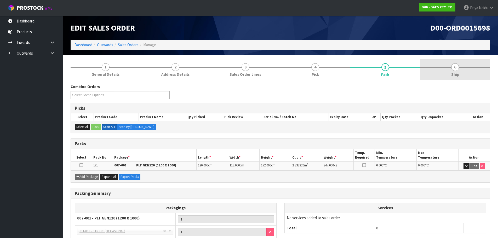
drag, startPoint x: 451, startPoint y: 71, endPoint x: 422, endPoint y: 76, distance: 29.5
click at [452, 70] on link "6 Ship" at bounding box center [456, 69] width 70 height 21
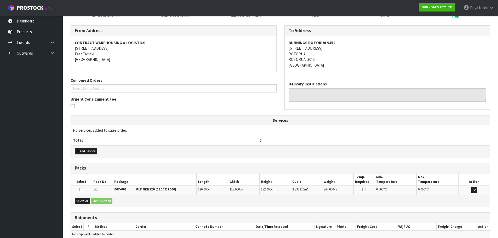
scroll to position [84, 0]
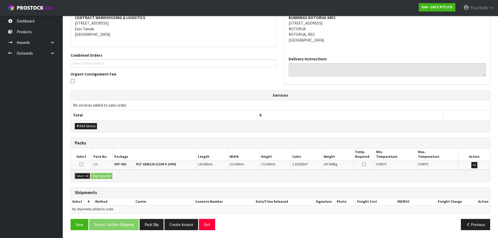
click at [83, 178] on button "Select All" at bounding box center [82, 176] width 15 height 6
click at [96, 178] on button "Ship Selected" at bounding box center [101, 176] width 21 height 6
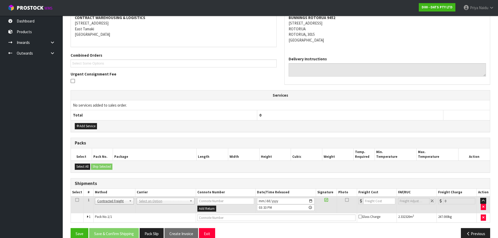
scroll to position [93, 0]
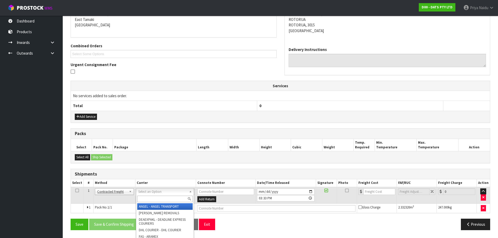
click at [150, 199] on input "text" at bounding box center [164, 199] width 55 height 7
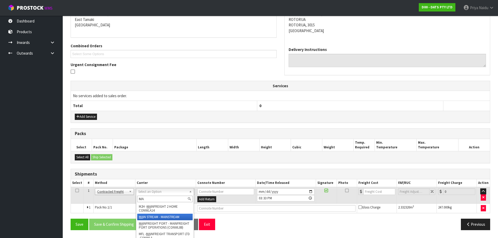
drag, startPoint x: 156, startPoint y: 217, endPoint x: 173, endPoint y: 216, distance: 17.3
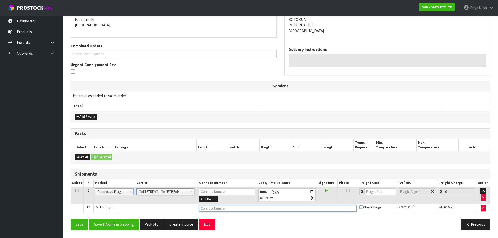
click at [212, 207] on input "text" at bounding box center [277, 208] width 157 height 7
paste input "CWL7721563"
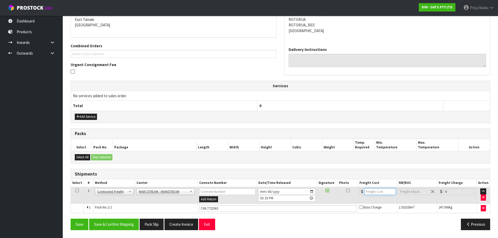
click at [378, 191] on input "number" at bounding box center [381, 192] width 32 height 7
click at [132, 223] on button "Save & Confirm Shipping" at bounding box center [114, 224] width 50 height 11
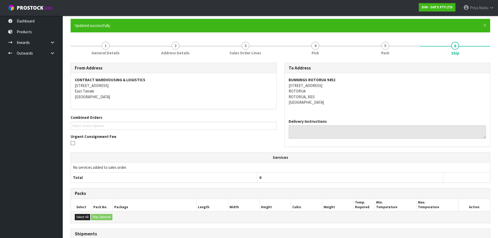
scroll to position [0, 0]
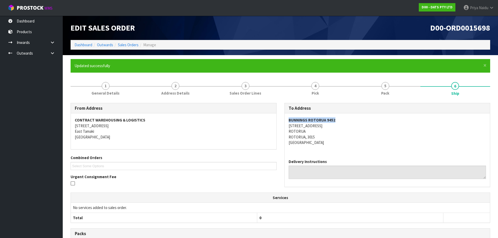
drag, startPoint x: 287, startPoint y: 120, endPoint x: 340, endPoint y: 120, distance: 53.6
click at [340, 120] on div "BUNNINGS ROTORUA 9452 24-48 [GEOGRAPHIC_DATA][STREET_ADDRESS]" at bounding box center [388, 134] width 206 height 41
click at [83, 46] on link "Dashboard" at bounding box center [84, 44] width 18 height 5
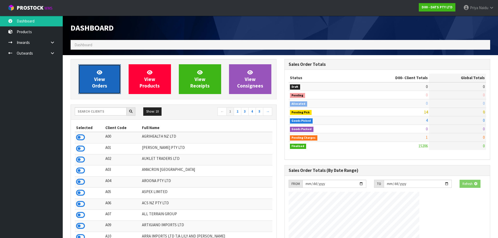
click at [102, 83] on span "View Orders" at bounding box center [99, 79] width 15 height 20
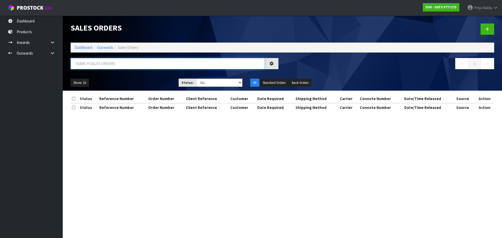
click at [109, 62] on input "text" at bounding box center [168, 63] width 194 height 11
paste input "BUNNINGS ROTORUA 9452"
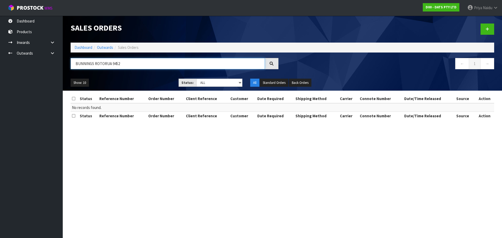
drag, startPoint x: 134, startPoint y: 66, endPoint x: 132, endPoint y: 66, distance: 2.9
click at [134, 66] on input "BUNNINGS ROTORUA 9452" at bounding box center [168, 63] width 194 height 11
click at [137, 84] on ul "Show: 10 5 10 25 50" at bounding box center [121, 83] width 100 height 8
click at [143, 76] on div "Show: 10 5 10 25 50 Status: Draft Pending Allocated Pending Pick Goods Picked G…" at bounding box center [283, 83] width 432 height 16
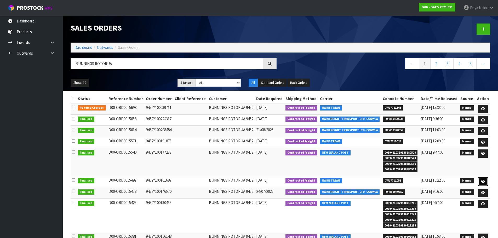
click at [483, 180] on link at bounding box center [483, 182] width 10 height 8
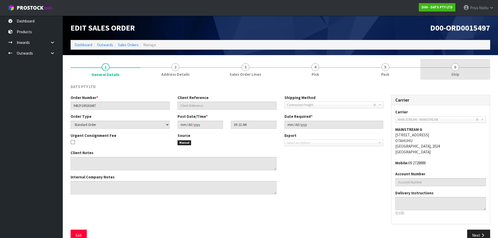
click at [391, 64] on link "5 Pack" at bounding box center [385, 69] width 70 height 21
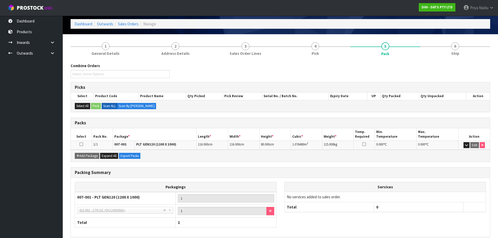
scroll to position [45, 0]
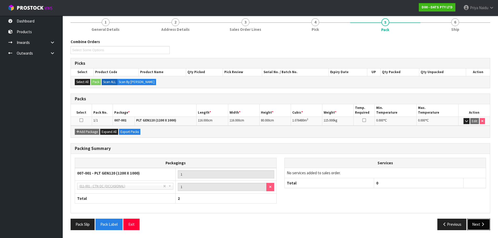
drag, startPoint x: 477, startPoint y: 224, endPoint x: 470, endPoint y: 221, distance: 7.5
click at [477, 224] on button "Next" at bounding box center [478, 224] width 23 height 11
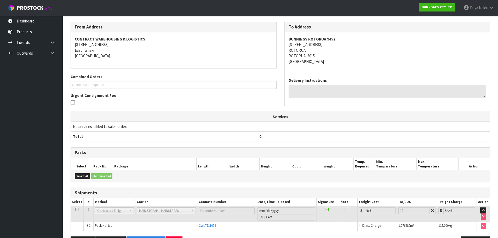
scroll to position [80, 0]
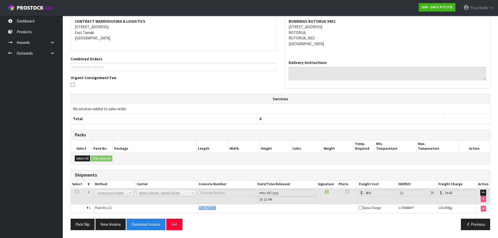
drag, startPoint x: 196, startPoint y: 208, endPoint x: 218, endPoint y: 211, distance: 22.4
click at [218, 211] on tr "1 Pack No. 1/1 CWL7711058 Glass Charge 1.076480 m 3 115.000 kg" at bounding box center [280, 208] width 419 height 9
click at [210, 210] on span "CWL7711058" at bounding box center [207, 208] width 17 height 4
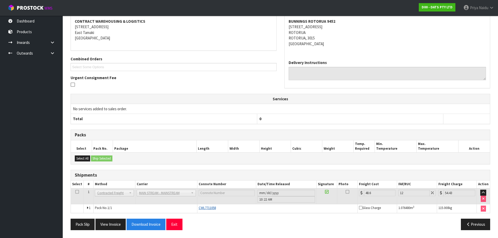
click at [209, 209] on span "CWL7711058" at bounding box center [207, 208] width 17 height 4
drag, startPoint x: 208, startPoint y: 209, endPoint x: 205, endPoint y: 211, distance: 3.5
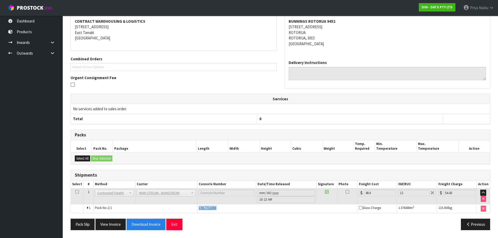
click at [204, 208] on span "CWL7711058" at bounding box center [207, 208] width 17 height 4
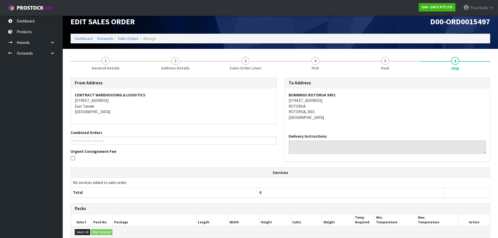
scroll to position [0, 0]
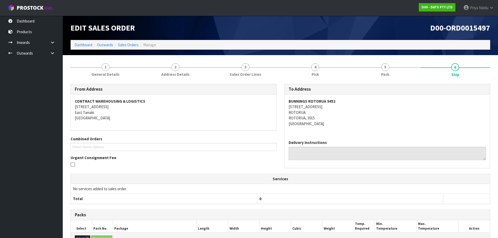
click at [89, 42] on li "Dashboard" at bounding box center [84, 44] width 18 height 5
click at [86, 45] on link "Dashboard" at bounding box center [84, 44] width 18 height 5
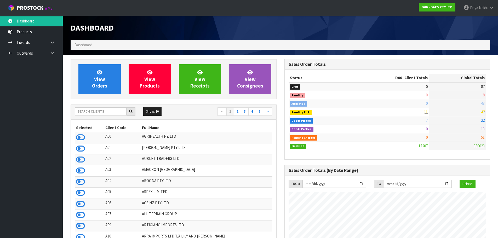
scroll to position [396, 214]
click at [86, 109] on input "text" at bounding box center [101, 111] width 52 height 8
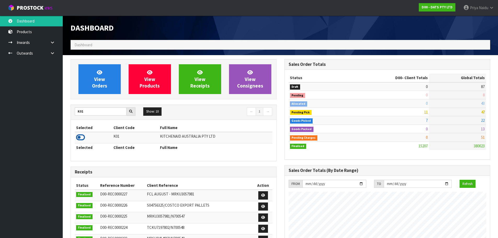
click at [80, 135] on icon at bounding box center [80, 138] width 9 height 8
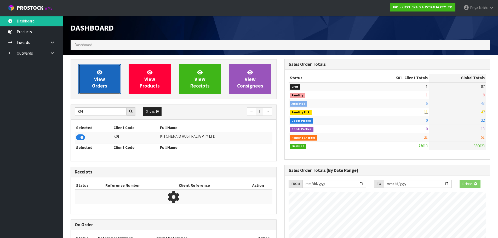
click at [94, 79] on link "View Orders" at bounding box center [99, 79] width 42 height 30
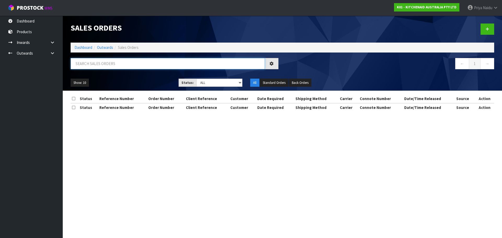
click at [110, 67] on input "text" at bounding box center [168, 63] width 194 height 11
click at [150, 73] on div "78516 ← 1 →" at bounding box center [283, 66] width 432 height 17
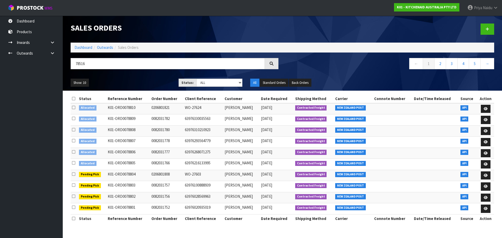
click at [148, 80] on ul "Show: 10 5 10 25 50" at bounding box center [121, 83] width 100 height 8
click at [132, 76] on div "Show: 10 5 10 25 50 Status: Draft Pending Allocated Pending Pick Goods Picked G…" at bounding box center [283, 83] width 432 height 16
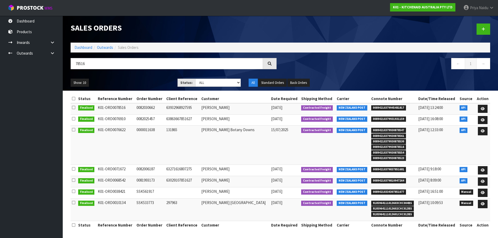
click at [126, 73] on div "78516" at bounding box center [174, 65] width 214 height 15
drag, startPoint x: 369, startPoint y: 108, endPoint x: 403, endPoint y: 108, distance: 34.8
click at [403, 108] on li "00894210379945481817" at bounding box center [393, 107] width 45 height 5
click at [480, 106] on link at bounding box center [483, 109] width 10 height 8
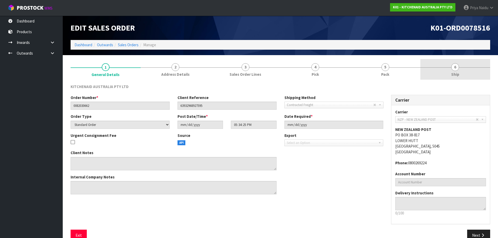
drag, startPoint x: 441, startPoint y: 73, endPoint x: 421, endPoint y: 79, distance: 21.2
click at [439, 75] on link "6 Ship" at bounding box center [456, 69] width 70 height 21
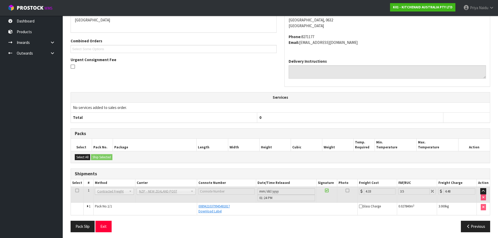
scroll to position [100, 0]
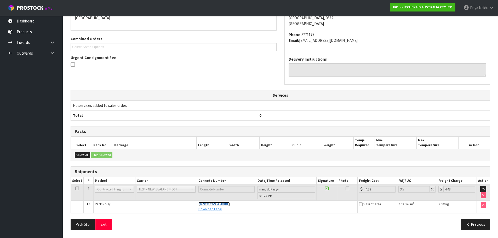
click at [211, 205] on span "00894210379945481817" at bounding box center [214, 204] width 31 height 4
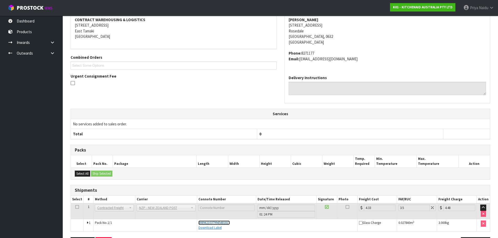
scroll to position [0, 0]
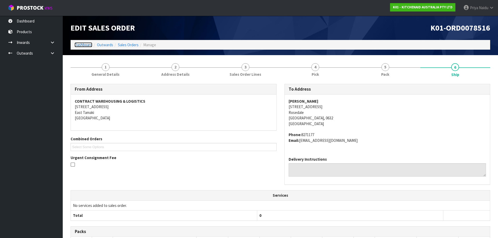
click at [91, 45] on link "Dashboard" at bounding box center [84, 44] width 18 height 5
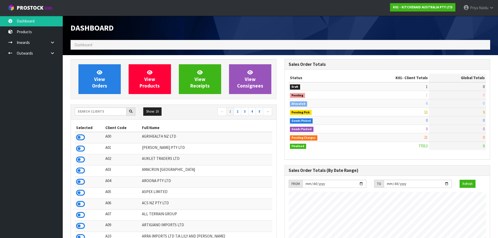
scroll to position [396, 214]
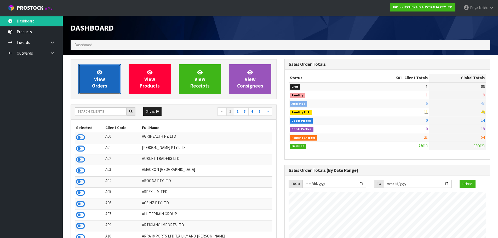
click at [98, 81] on span "View Orders" at bounding box center [99, 79] width 15 height 20
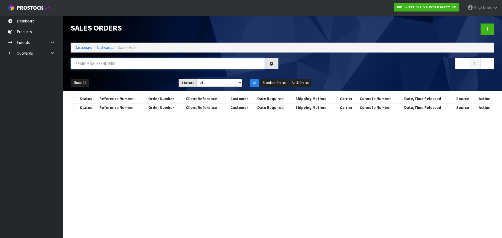
click at [107, 61] on input "text" at bounding box center [168, 63] width 194 height 11
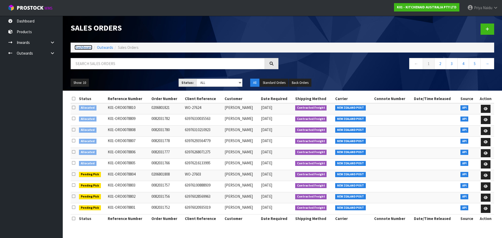
click at [91, 49] on link "Dashboard" at bounding box center [84, 47] width 18 height 5
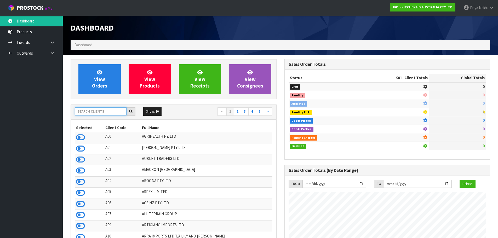
click at [105, 112] on input "text" at bounding box center [101, 111] width 52 height 8
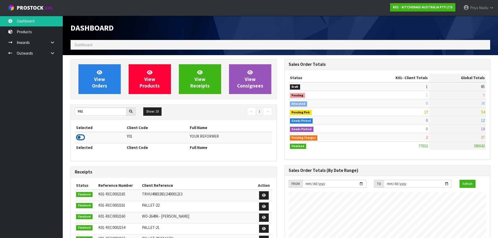
click at [82, 136] on icon at bounding box center [80, 138] width 9 height 8
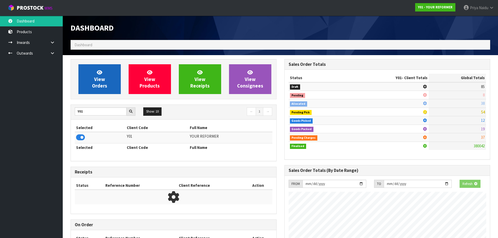
scroll to position [326, 214]
click at [107, 74] on link "View Orders" at bounding box center [99, 79] width 42 height 30
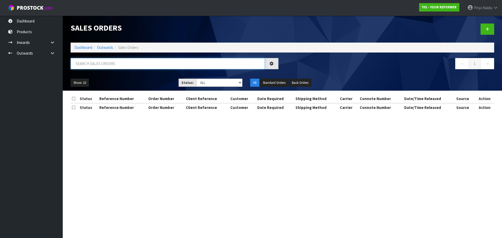
click at [113, 61] on input "text" at bounding box center [168, 63] width 194 height 11
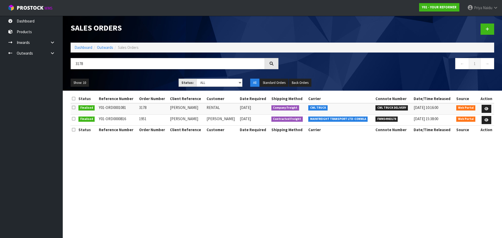
click at [137, 70] on div "3178" at bounding box center [175, 65] width 216 height 15
click at [25, 44] on link "Inwards" at bounding box center [31, 42] width 63 height 11
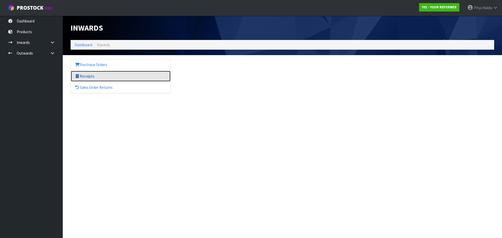
click at [98, 75] on link "Receipts" at bounding box center [121, 76] width 100 height 11
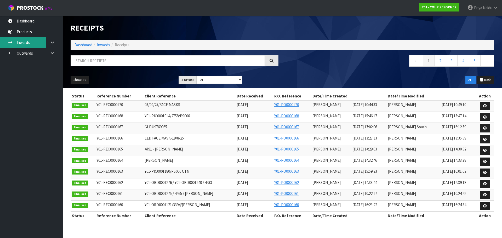
click at [27, 43] on link "Inwards" at bounding box center [31, 42] width 63 height 11
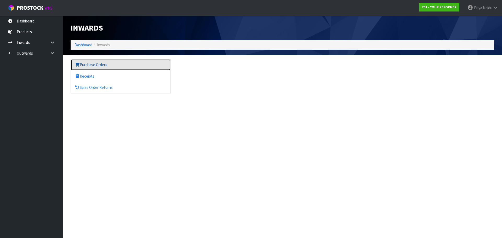
click at [95, 65] on link "Purchase Orders" at bounding box center [121, 64] width 100 height 11
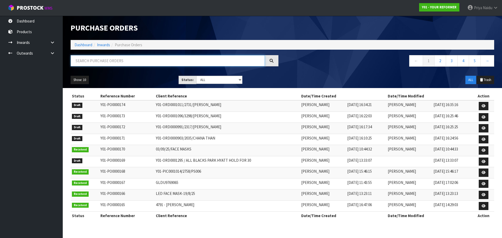
click at [100, 66] on input "text" at bounding box center [168, 60] width 194 height 11
click at [109, 62] on input "text" at bounding box center [168, 60] width 194 height 11
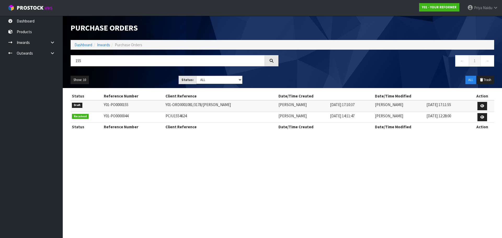
click at [122, 78] on ul "Show: 10 5 10 25 50" at bounding box center [121, 80] width 100 height 8
click at [135, 167] on section "Purchase Orders Import Purchase Orders Drop file here to import csv template Da…" at bounding box center [251, 119] width 502 height 238
click at [83, 44] on link "Dashboard" at bounding box center [84, 44] width 18 height 5
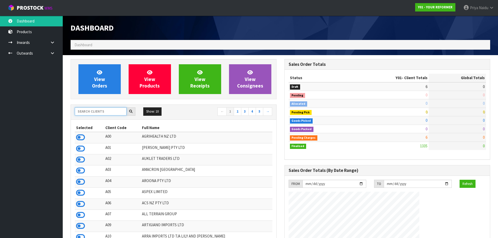
click at [92, 115] on input "text" at bounding box center [101, 111] width 52 height 8
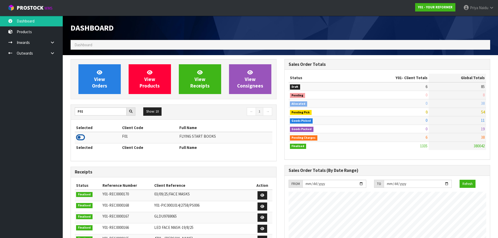
click at [80, 137] on icon at bounding box center [80, 138] width 9 height 8
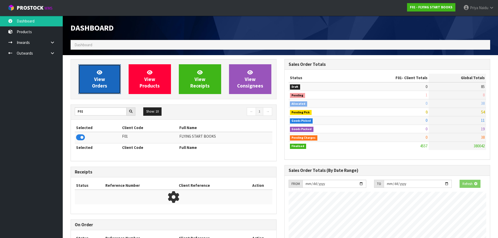
click at [109, 87] on link "View Orders" at bounding box center [99, 79] width 42 height 30
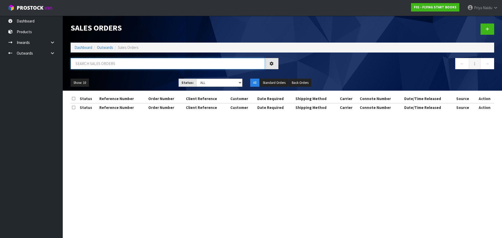
click at [100, 63] on input "text" at bounding box center [168, 63] width 194 height 11
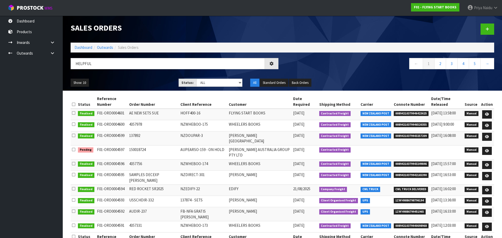
click at [144, 81] on ul "Show: 10 5 10 25 50" at bounding box center [121, 83] width 100 height 8
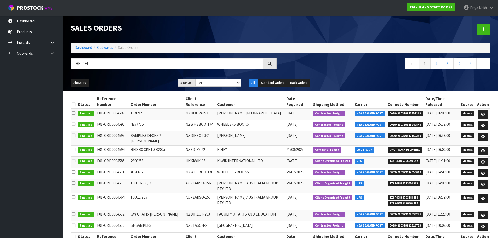
click at [122, 79] on ul "Show: 10 5 10 25 50" at bounding box center [120, 83] width 99 height 8
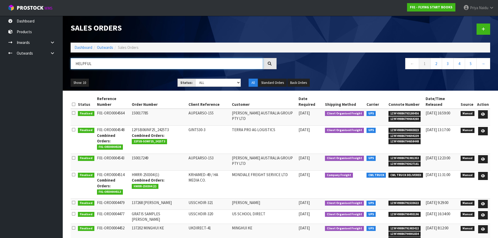
click at [115, 61] on input "HELPFUL" at bounding box center [167, 63] width 192 height 11
click at [395, 77] on div "Show: 10 5 10 25 50 Status: Draft Pending Allocated Pending Pick Goods Picked G…" at bounding box center [281, 83] width 428 height 16
click at [483, 113] on icon at bounding box center [483, 114] width 4 height 3
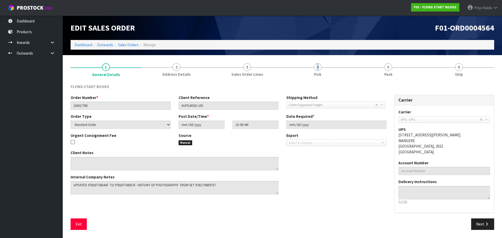
click at [319, 63] on link "4 Pick" at bounding box center [317, 69] width 71 height 21
click at [315, 66] on span "4" at bounding box center [318, 67] width 8 height 8
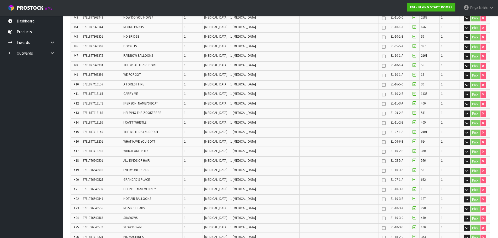
scroll to position [1595, 0]
drag, startPoint x: 135, startPoint y: 142, endPoint x: 135, endPoint y: 147, distance: 4.7
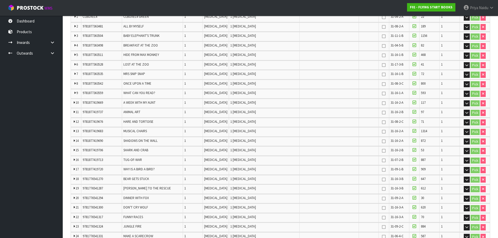
drag, startPoint x: 135, startPoint y: 147, endPoint x: 134, endPoint y: 154, distance: 6.9
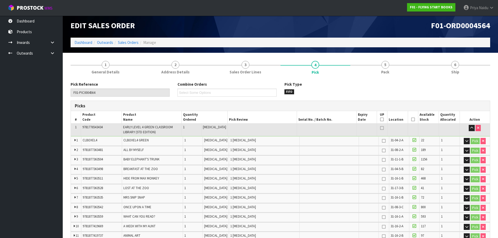
scroll to position [0, 0]
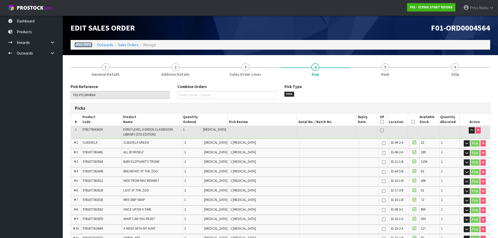
click at [83, 43] on link "Dashboard" at bounding box center [84, 44] width 18 height 5
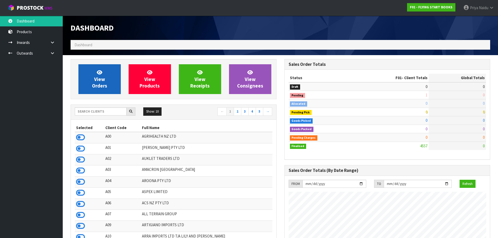
scroll to position [396, 214]
click at [110, 78] on link "View Orders" at bounding box center [99, 79] width 42 height 30
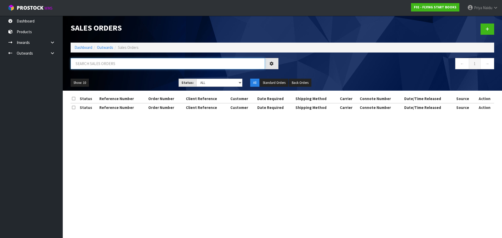
click at [107, 67] on input "text" at bounding box center [168, 63] width 194 height 11
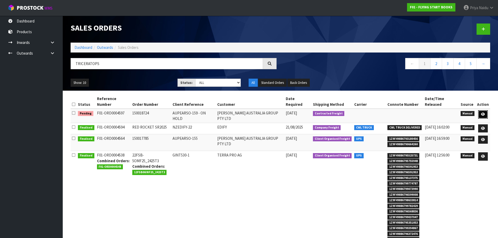
click at [486, 111] on link at bounding box center [483, 114] width 10 height 8
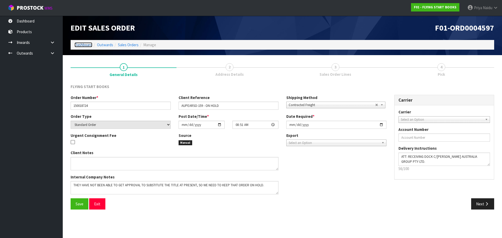
click at [83, 44] on link "Dashboard" at bounding box center [84, 44] width 18 height 5
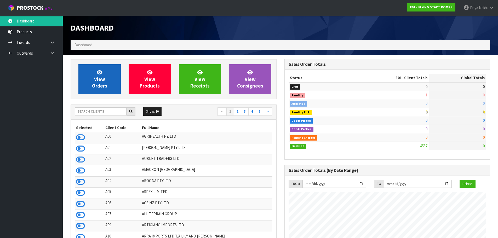
scroll to position [326, 214]
click at [95, 82] on span "View Orders" at bounding box center [99, 79] width 15 height 20
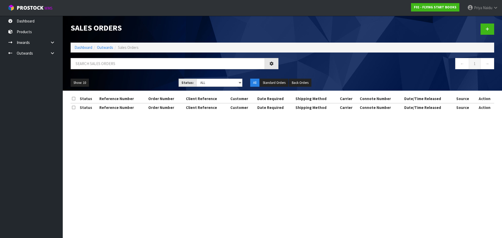
click at [104, 71] on div at bounding box center [175, 65] width 216 height 15
click at [108, 65] on input "text" at bounding box center [168, 63] width 194 height 11
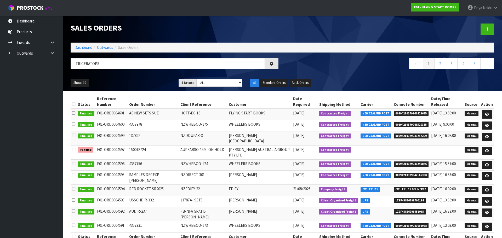
click at [138, 81] on ul "Show: 10 5 10 25 50" at bounding box center [121, 83] width 100 height 8
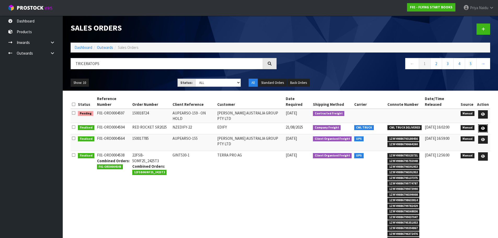
click at [484, 127] on icon at bounding box center [483, 128] width 4 height 3
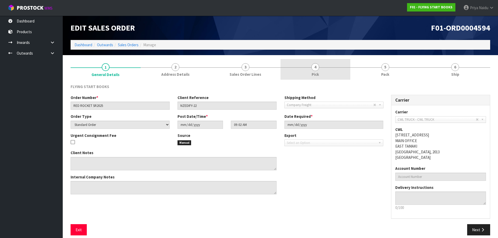
click at [321, 69] on link "4 Pick" at bounding box center [316, 69] width 70 height 21
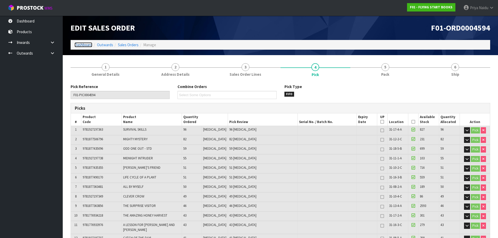
click at [86, 47] on link "Dashboard" at bounding box center [84, 44] width 18 height 5
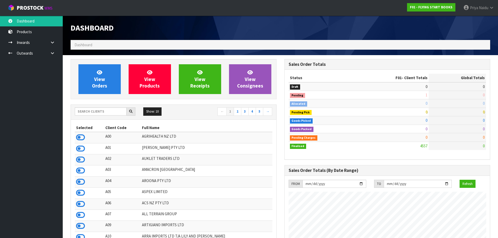
scroll to position [396, 214]
click at [110, 111] on input "text" at bounding box center [101, 111] width 52 height 8
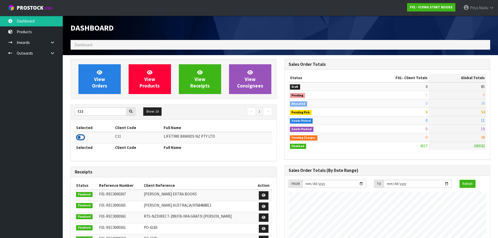
click at [80, 136] on icon at bounding box center [80, 138] width 9 height 8
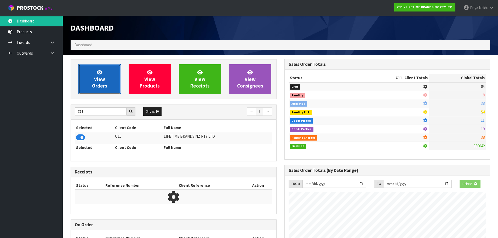
click at [100, 93] on link "View Orders" at bounding box center [99, 79] width 42 height 30
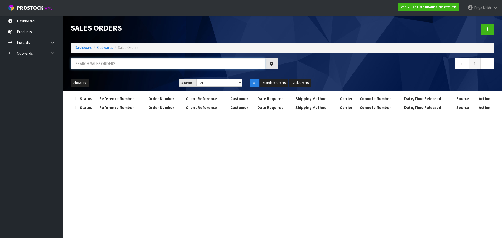
click at [107, 65] on input "text" at bounding box center [168, 63] width 194 height 11
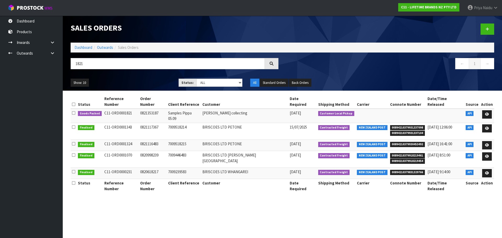
click at [135, 72] on div "1821" at bounding box center [175, 65] width 216 height 15
click at [142, 76] on div "Show: 10 5 10 25 50 Status: Draft Pending Allocated Pending Pick Goods Picked G…" at bounding box center [283, 83] width 432 height 16
click at [485, 113] on icon at bounding box center [487, 114] width 4 height 3
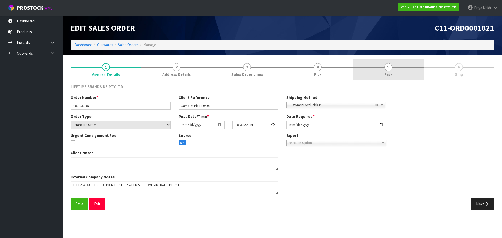
click at [399, 80] on link "5 Pack" at bounding box center [388, 69] width 71 height 21
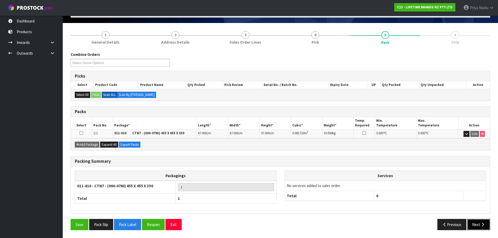
click at [475, 221] on button "Next" at bounding box center [478, 224] width 23 height 11
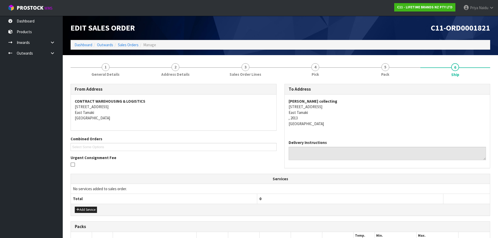
scroll to position [84, 0]
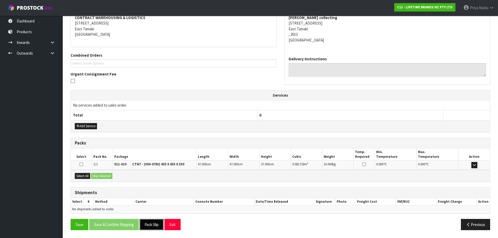
click at [150, 226] on button "Pack Slip" at bounding box center [152, 224] width 24 height 11
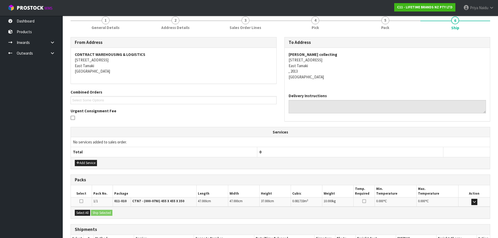
scroll to position [0, 0]
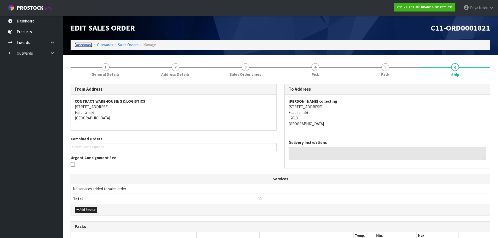
click at [84, 45] on link "Dashboard" at bounding box center [84, 44] width 18 height 5
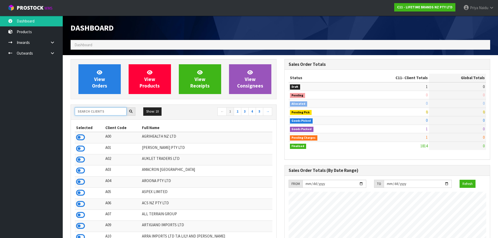
click at [102, 109] on input "text" at bounding box center [101, 111] width 52 height 8
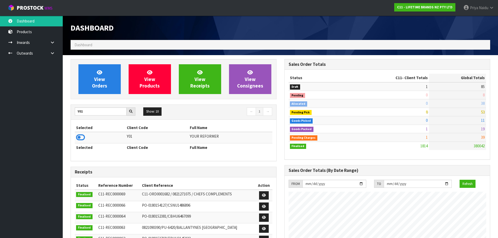
drag, startPoint x: 82, startPoint y: 139, endPoint x: 87, endPoint y: 124, distance: 15.7
click at [82, 138] on icon at bounding box center [80, 138] width 9 height 8
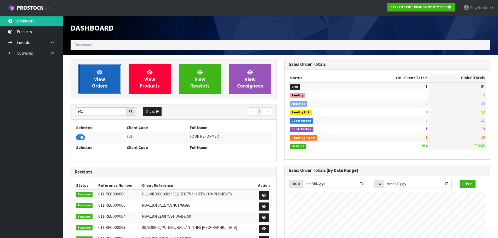
scroll to position [261207, 261319]
click at [100, 87] on span "View Orders" at bounding box center [99, 79] width 15 height 20
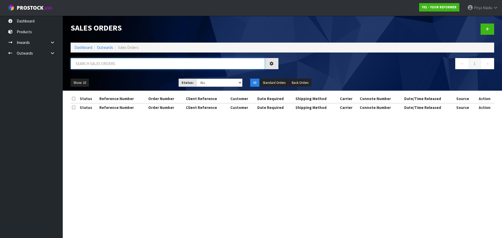
click at [111, 66] on input "text" at bounding box center [168, 63] width 194 height 11
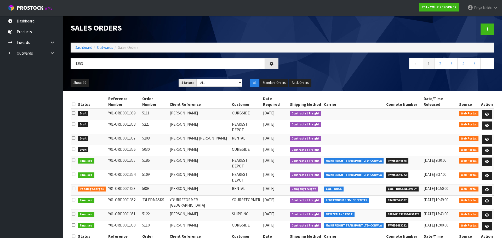
click at [128, 79] on ul "Show: 10 5 10 25 50" at bounding box center [121, 83] width 100 height 8
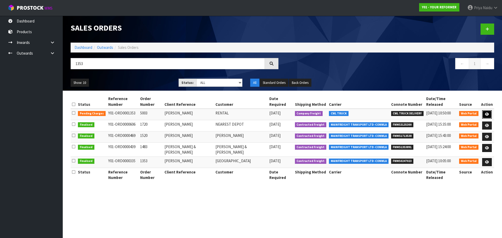
click at [487, 113] on icon at bounding box center [487, 114] width 4 height 3
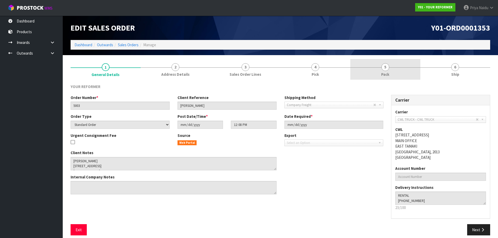
click at [394, 67] on div at bounding box center [385, 67] width 70 height 0
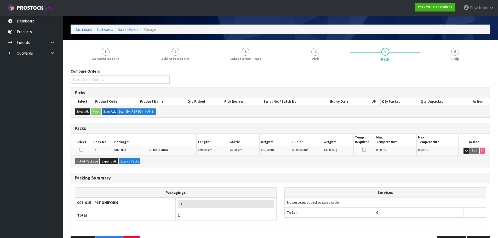
scroll to position [32, 0]
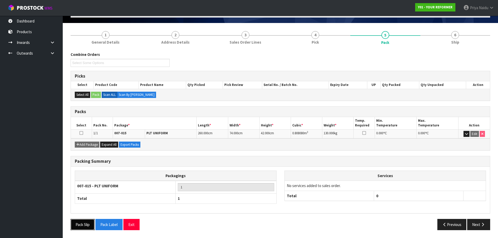
click at [90, 223] on button "Pack Slip" at bounding box center [83, 224] width 24 height 11
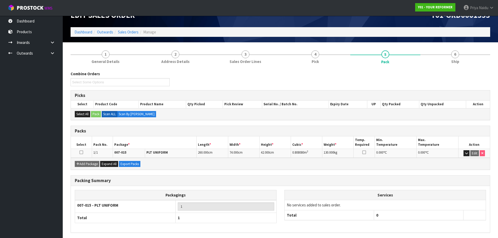
scroll to position [0, 0]
